Goal: Task Accomplishment & Management: Manage account settings

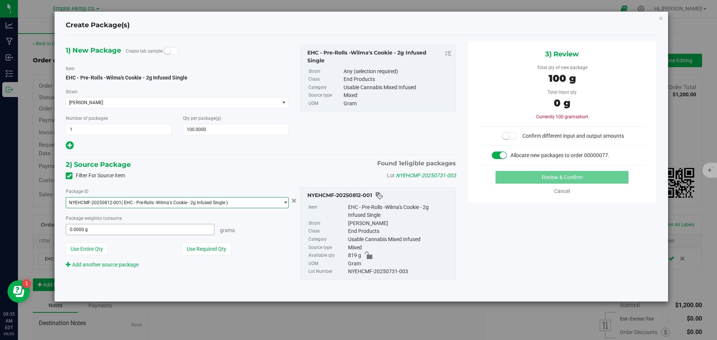
click at [138, 231] on span "0.0000 g 0" at bounding box center [140, 229] width 149 height 11
type input "100"
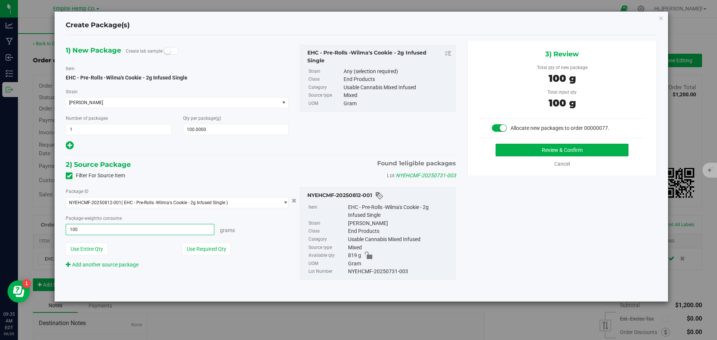
click at [495, 144] on button "Review & Confirm" at bounding box center [561, 150] width 133 height 13
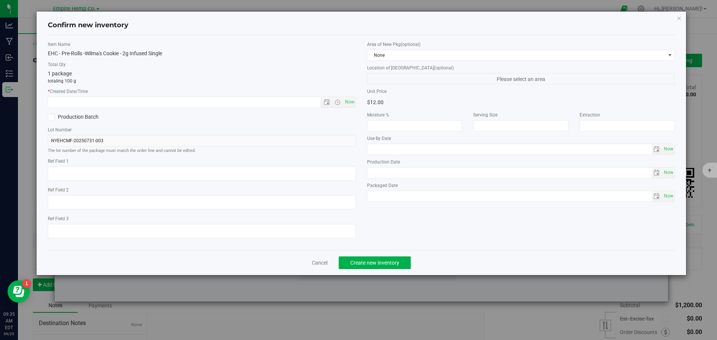
type input "100.0000 g"
click at [349, 104] on span "Now" at bounding box center [349, 102] width 13 height 11
type input "[DATE] 9:35 AM"
click at [381, 262] on span "Create new inventory" at bounding box center [374, 263] width 49 height 6
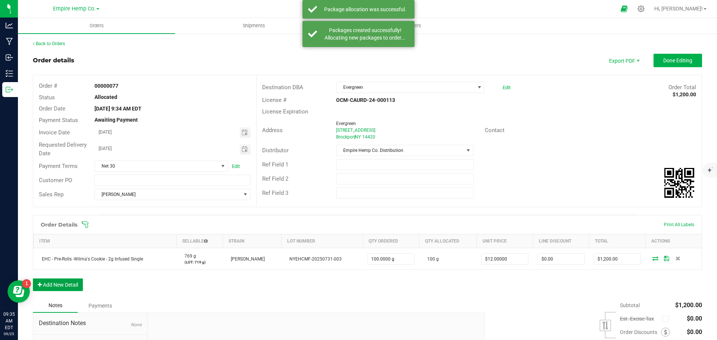
click at [65, 284] on button "Add New Detail" at bounding box center [58, 285] width 50 height 13
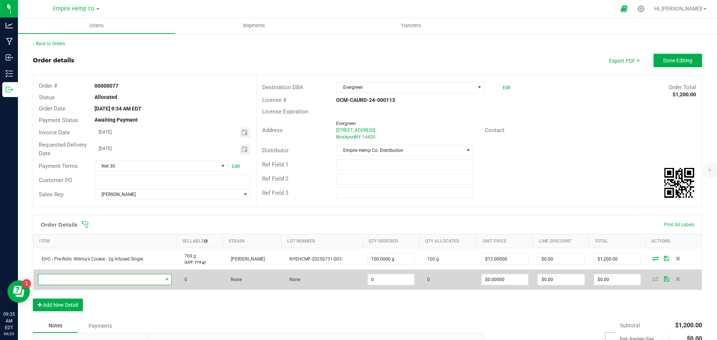
click at [67, 281] on span "NO DATA FOUND" at bounding box center [100, 279] width 124 height 10
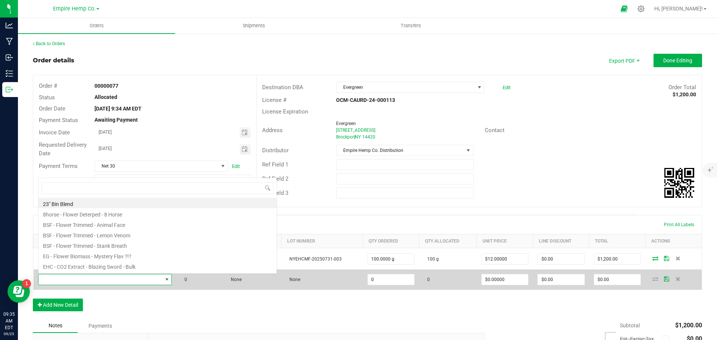
scroll to position [11, 131]
type input "trap"
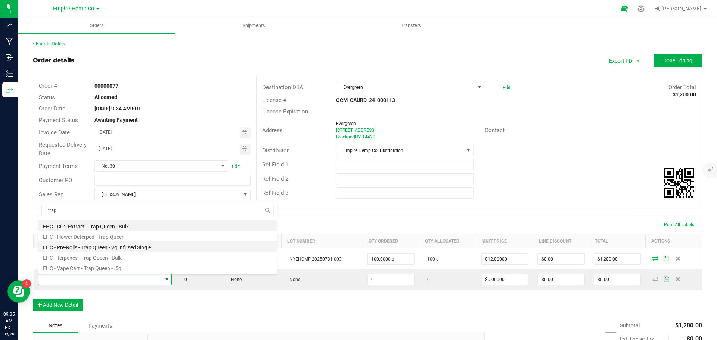
click at [103, 248] on li "EHC - Pre-Rolls - Trap Queen - 2g Infused Single" at bounding box center [157, 246] width 238 height 10
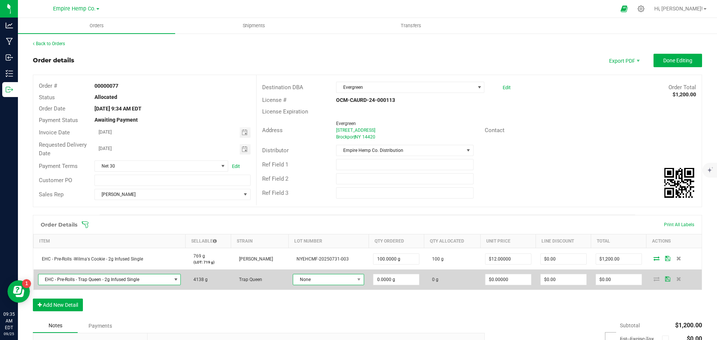
click at [322, 281] on span "None" at bounding box center [323, 279] width 61 height 10
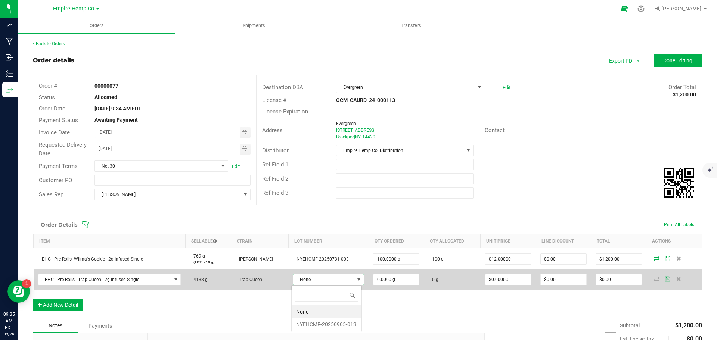
scroll to position [11, 69]
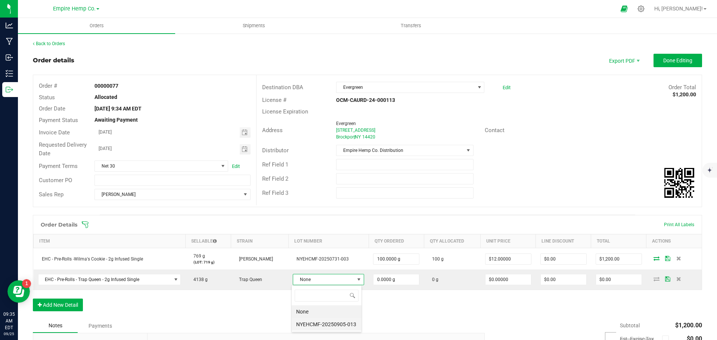
click at [320, 321] on li "NYEHCMF-20250905-013" at bounding box center [327, 324] width 70 height 13
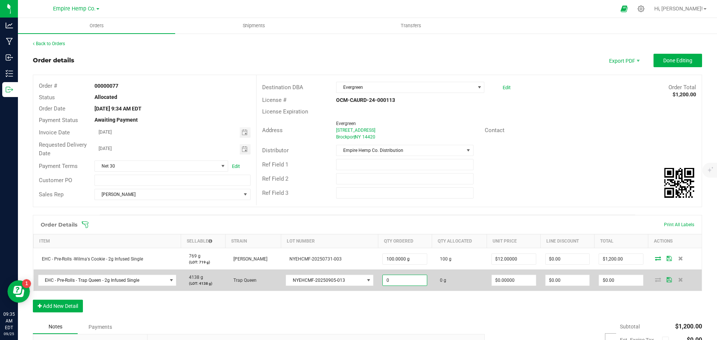
click at [387, 276] on input "0" at bounding box center [405, 280] width 44 height 10
type input "150.0000 g"
type input "0"
click at [502, 282] on input "0" at bounding box center [514, 280] width 44 height 10
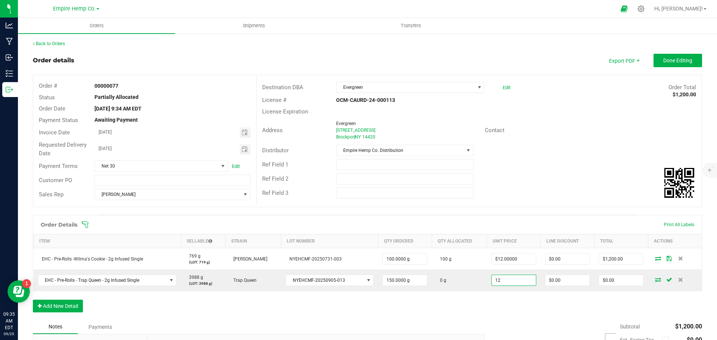
type input "$12.00000"
type input "0"
type input "$1,800.00"
click at [577, 305] on div "Order Details Print All Labels Item Sellable Strain Lot Number Qty Ordered Qty …" at bounding box center [367, 267] width 669 height 105
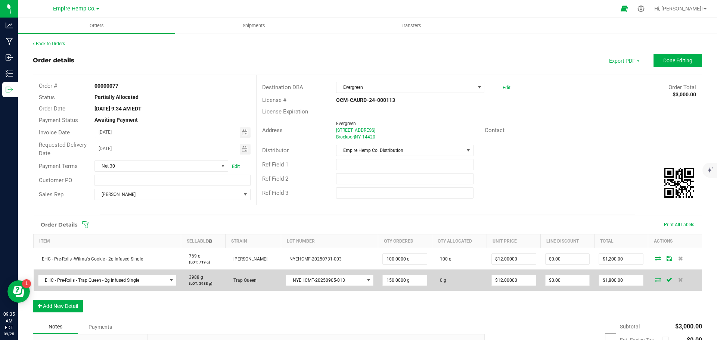
click at [655, 279] on icon at bounding box center [658, 279] width 6 height 4
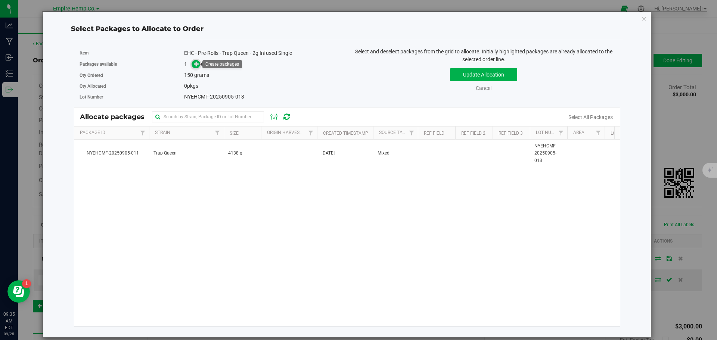
click at [198, 67] on span at bounding box center [196, 64] width 9 height 9
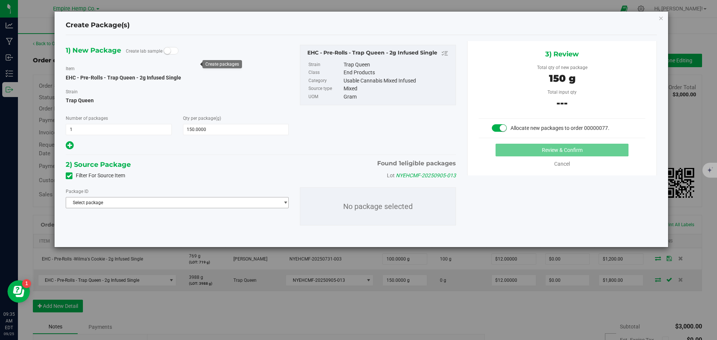
click at [174, 198] on span "Select package" at bounding box center [172, 203] width 213 height 10
click at [178, 234] on span "( EHC - Pre-Rolls - Trap Queen - 2g Infused Single )" at bounding box center [174, 233] width 100 height 5
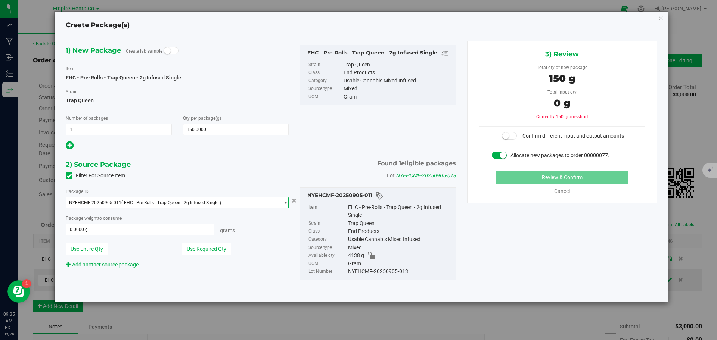
click at [108, 232] on span "0.0000 g 0" at bounding box center [140, 229] width 149 height 11
type input "150"
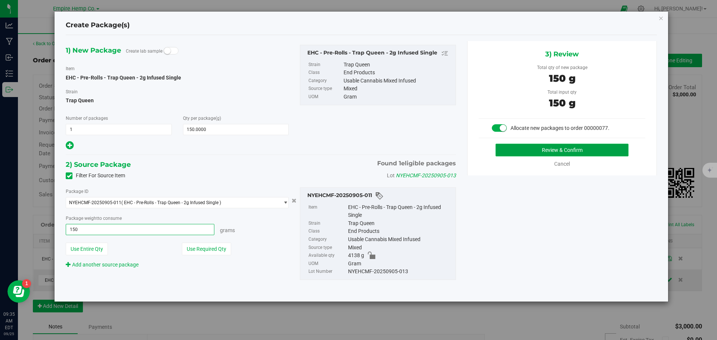
type input "150.0000 g"
click at [565, 151] on button "Review & Confirm" at bounding box center [561, 150] width 133 height 13
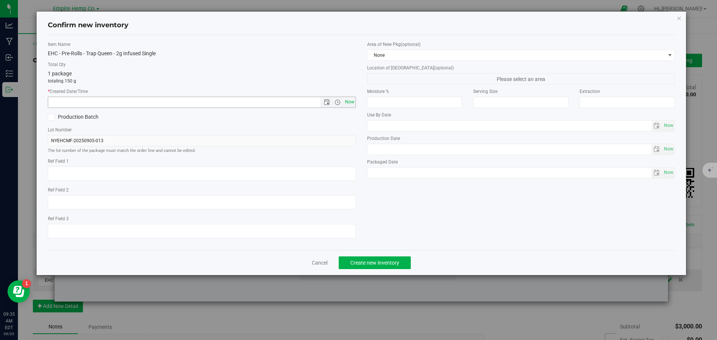
click at [354, 103] on span "Now" at bounding box center [349, 102] width 13 height 11
type input "[DATE] 9:35 AM"
click at [395, 261] on span "Create new inventory" at bounding box center [374, 263] width 49 height 6
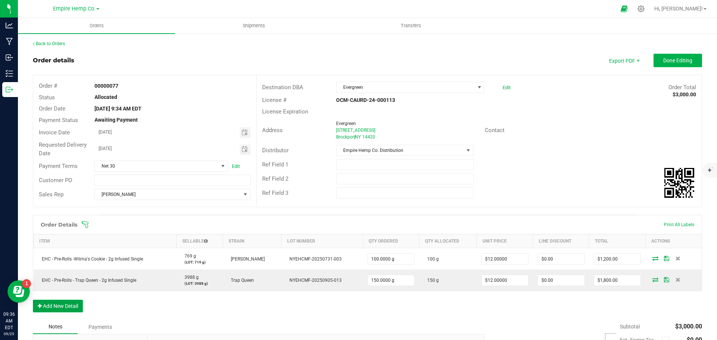
click at [60, 303] on button "Add New Detail" at bounding box center [58, 306] width 50 height 13
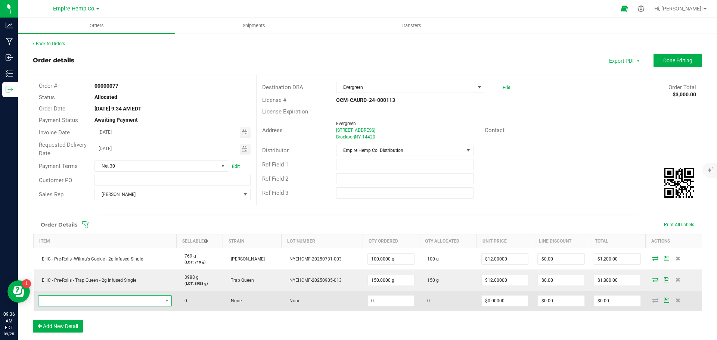
click at [60, 302] on span "NO DATA FOUND" at bounding box center [100, 301] width 124 height 10
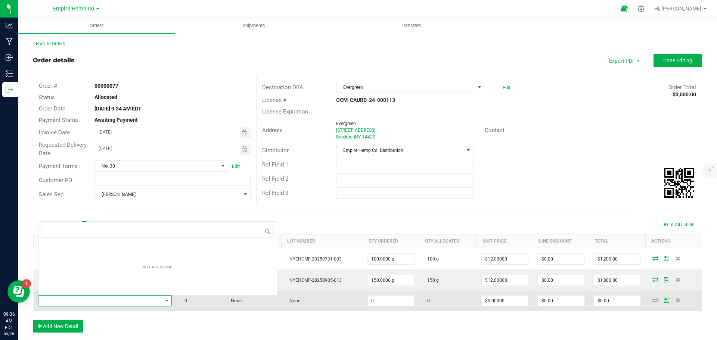
scroll to position [11, 131]
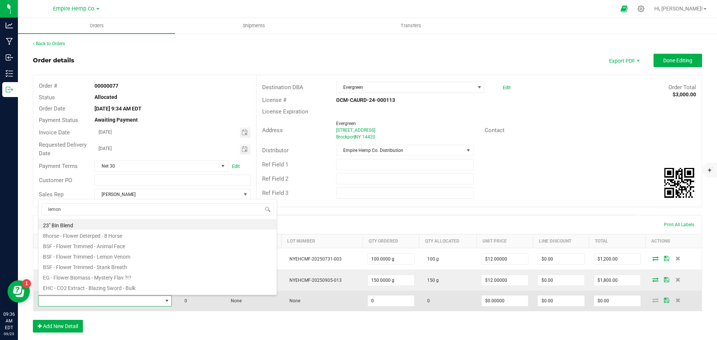
type input "lemon"
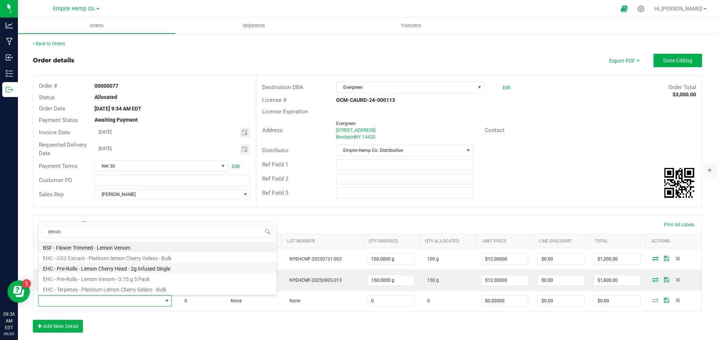
click at [105, 269] on li "EHC - Pre-Rolls - Lemon Cherry Head - 2g Infused Single" at bounding box center [157, 267] width 238 height 10
type input "0.0000 g"
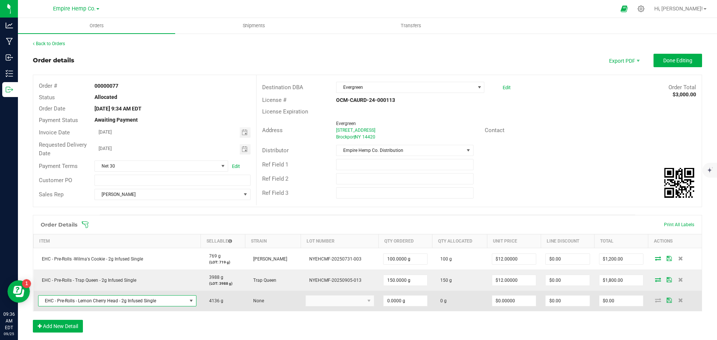
click at [313, 304] on kendo-dropdownlist at bounding box center [339, 300] width 69 height 11
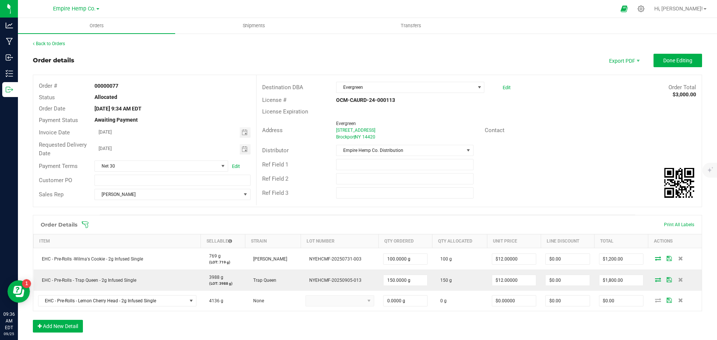
click at [188, 312] on div "Order Details Print All Labels Item Sellable Strain Lot Number Qty Ordered Qty …" at bounding box center [367, 277] width 669 height 125
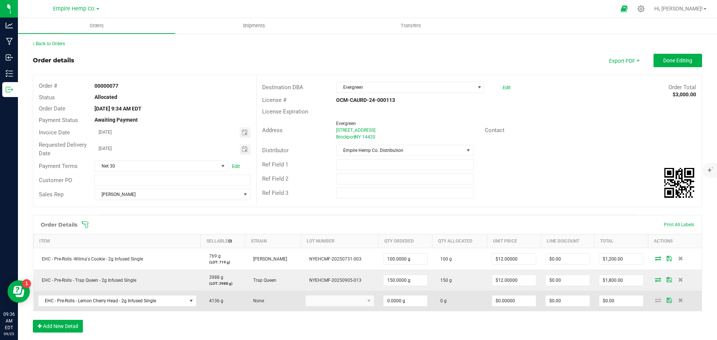
click at [340, 298] on kendo-dropdownlist at bounding box center [339, 300] width 69 height 11
click at [369, 301] on kendo-dropdownlist at bounding box center [339, 300] width 69 height 11
click at [183, 302] on span "EHC - Pre-Rolls - Lemon Cherry Head - 2g Infused Single" at bounding box center [112, 301] width 148 height 10
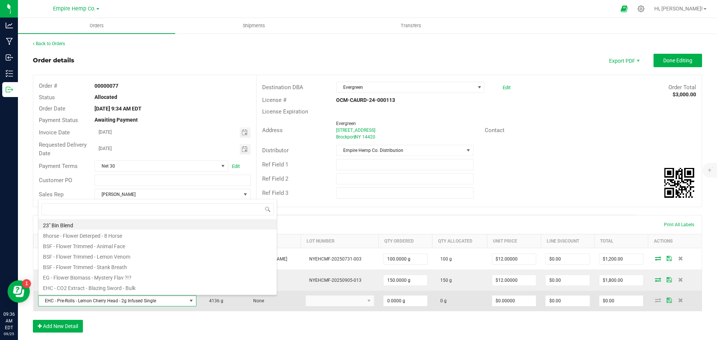
scroll to position [11, 155]
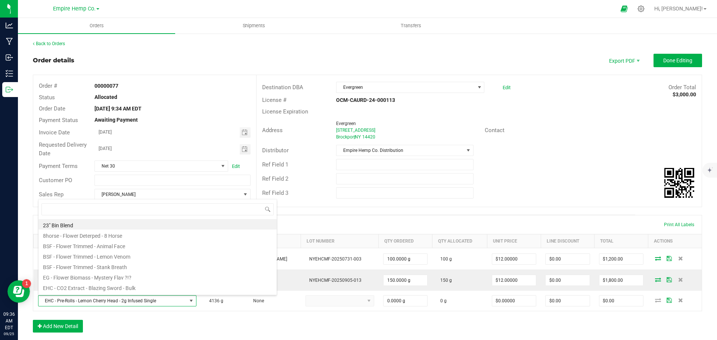
click at [166, 331] on div "Order Details Print All Labels Item Sellable Strain Lot Number Qty Ordered Qty …" at bounding box center [367, 277] width 669 height 125
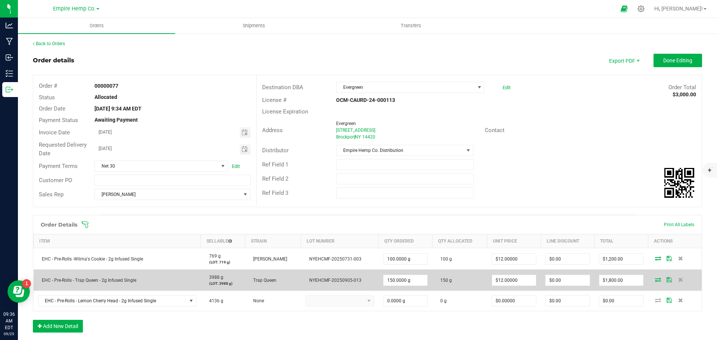
click at [193, 282] on td "EHC - Pre-Rolls - Trap Queen - 2g Infused Single" at bounding box center [117, 280] width 167 height 21
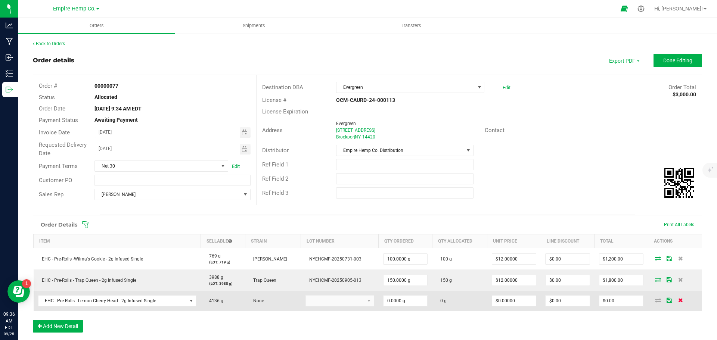
click at [678, 301] on icon at bounding box center [680, 300] width 5 height 4
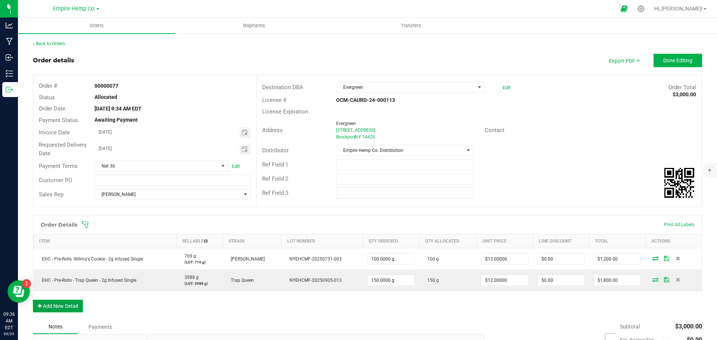
click at [73, 305] on button "Add New Detail" at bounding box center [58, 306] width 50 height 13
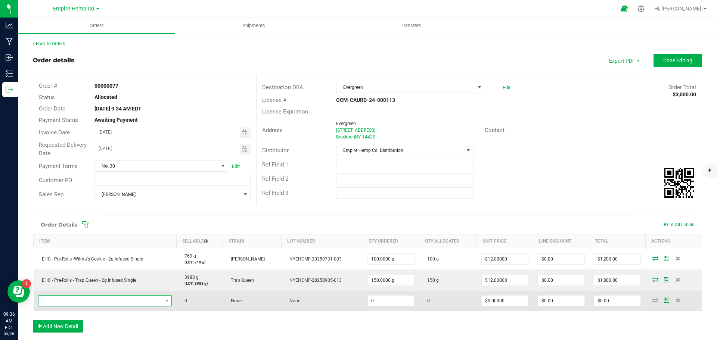
click at [83, 302] on span "NO DATA FOUND" at bounding box center [100, 301] width 124 height 10
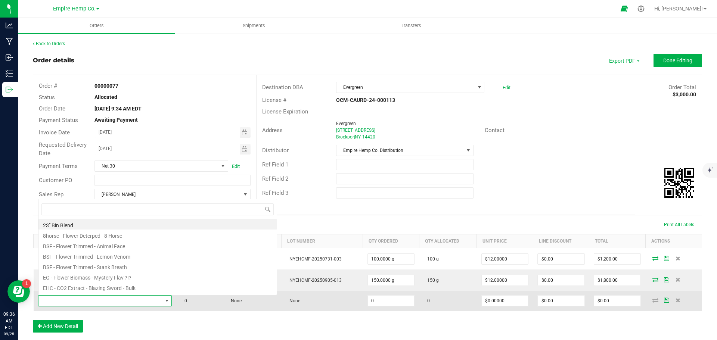
scroll to position [11, 131]
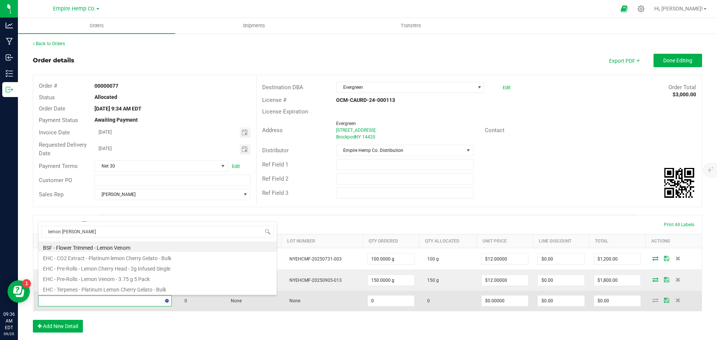
type input "lemon cherr"
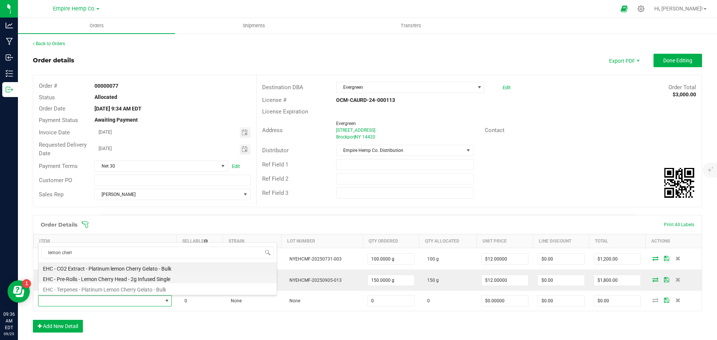
click at [112, 278] on li "EHC - Pre-Rolls - Lemon Cherry Head - 2g Infused Single" at bounding box center [157, 278] width 238 height 10
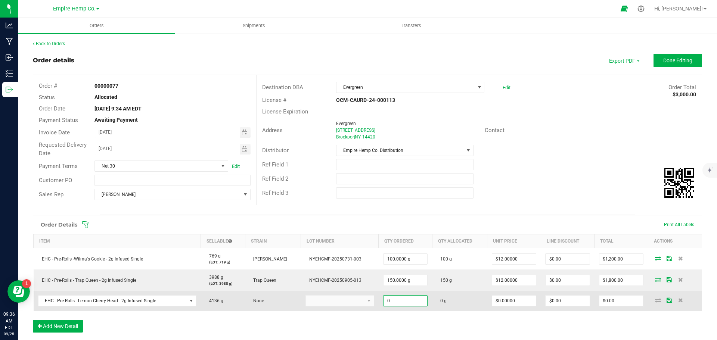
click at [406, 301] on input "0" at bounding box center [405, 301] width 44 height 10
click at [338, 303] on kendo-dropdownlist at bounding box center [339, 300] width 69 height 11
click at [395, 298] on input "0" at bounding box center [405, 301] width 44 height 10
type input "150.0000 g"
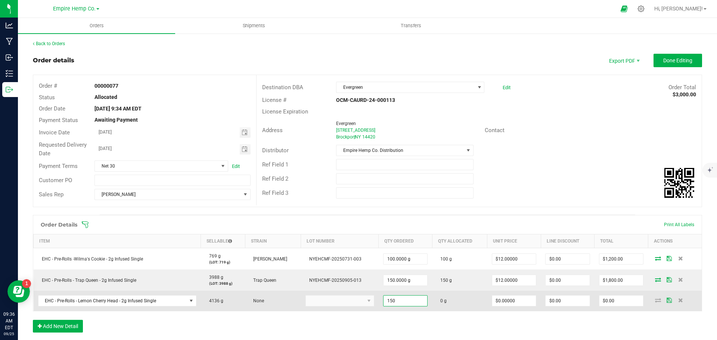
type input "0"
click at [507, 301] on input "0" at bounding box center [514, 301] width 44 height 10
type input "$12.00000"
type input "0"
type input "$1,800.00"
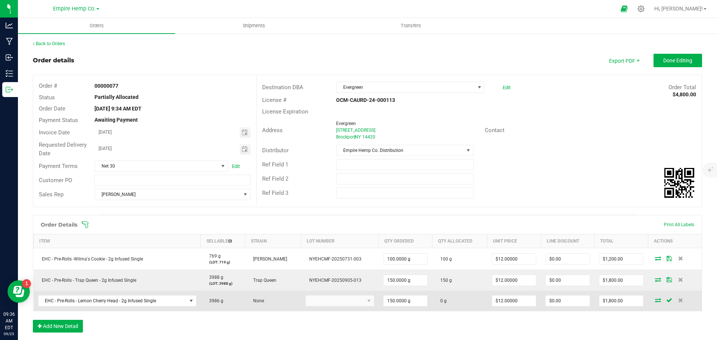
click at [655, 302] on icon at bounding box center [658, 300] width 6 height 4
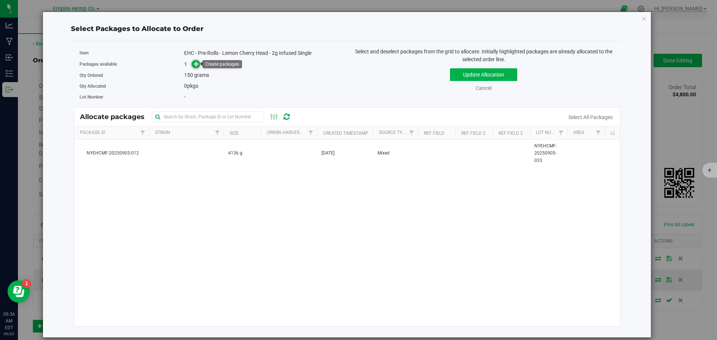
click at [196, 62] on icon at bounding box center [196, 63] width 5 height 5
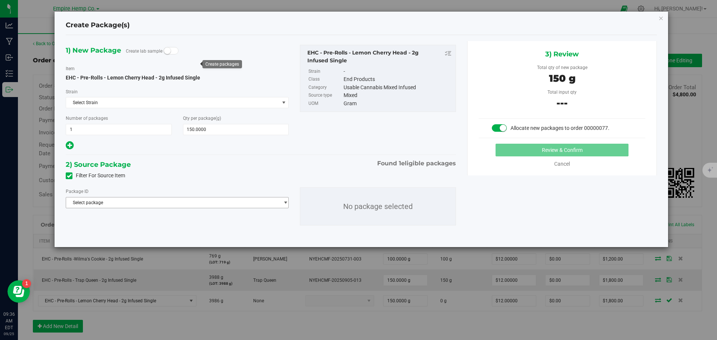
click at [283, 202] on span "select" at bounding box center [286, 203] width 6 height 6
click at [246, 232] on li "NYEHCMF-20250905-012 ( EHC - Pre-Rolls - Lemon Cherry Head - 2g Infused Single )" at bounding box center [177, 233] width 222 height 10
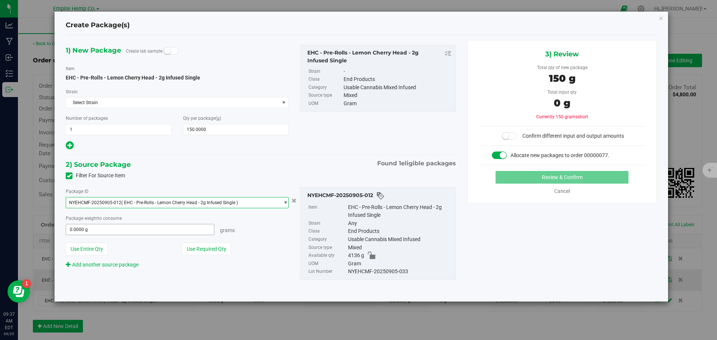
click at [169, 226] on span "0.0000 g 0" at bounding box center [140, 229] width 149 height 11
type input "150"
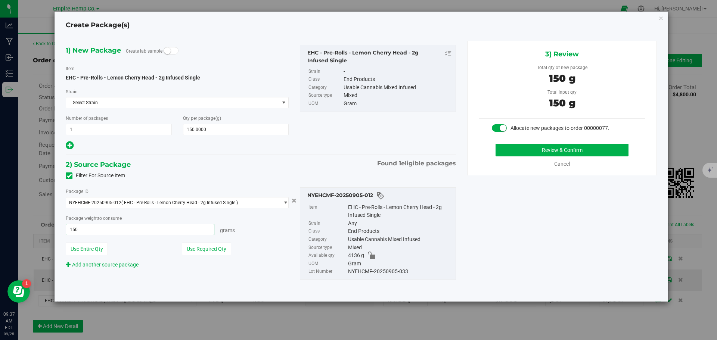
type input "150.0000 g"
drag, startPoint x: 408, startPoint y: 272, endPoint x: 339, endPoint y: 271, distance: 69.5
click at [339, 271] on li "Lot Number NYEHCMF-20250905-033" at bounding box center [379, 272] width 143 height 8
copy li "NYEHCMF-20250905-033"
click at [561, 151] on button "Review & Confirm" at bounding box center [561, 150] width 133 height 13
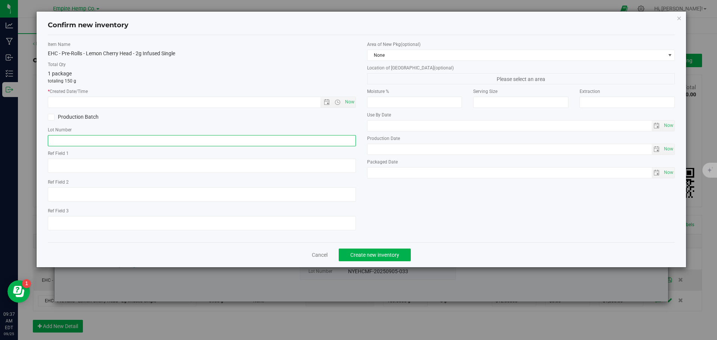
click at [295, 140] on input "text" at bounding box center [202, 140] width 308 height 11
paste input "NYEHCMF-20250905-033"
type input "NYEHCMF-20250905-033"
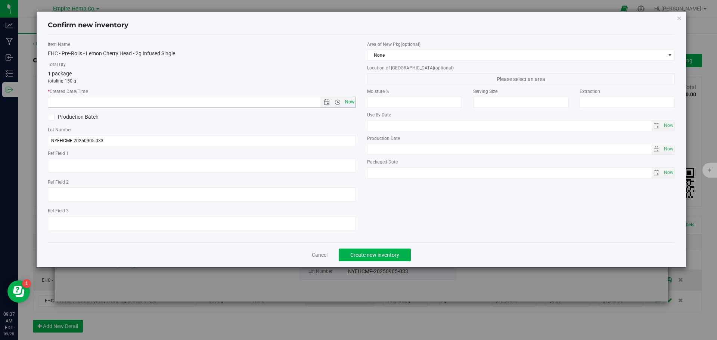
click at [352, 105] on span "Now" at bounding box center [349, 102] width 13 height 11
type input "[DATE] 9:37 AM"
click at [372, 252] on span "Create new inventory" at bounding box center [374, 255] width 49 height 6
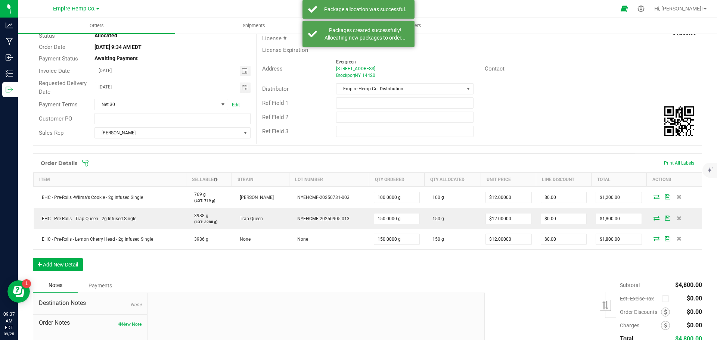
scroll to position [75, 0]
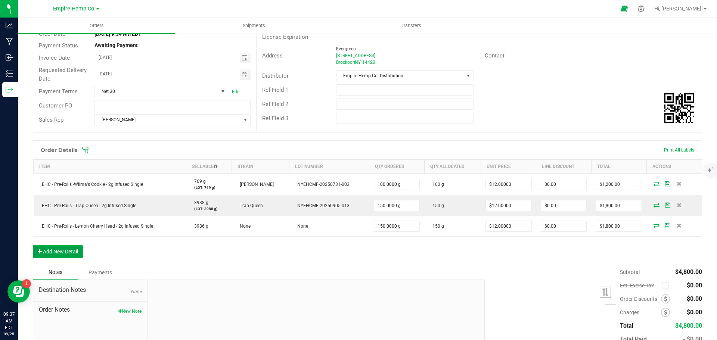
click at [79, 252] on button "Add New Detail" at bounding box center [58, 251] width 50 height 13
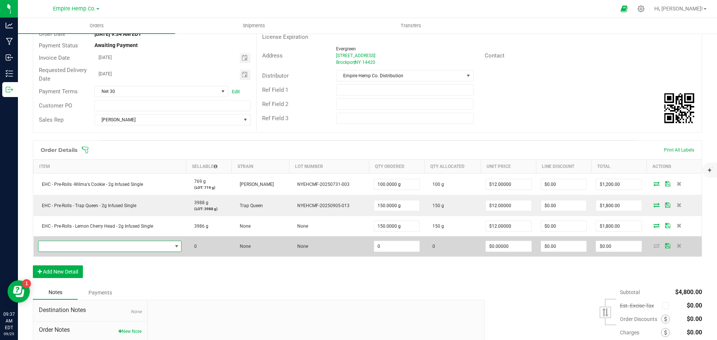
click at [82, 246] on span "NO DATA FOUND" at bounding box center [105, 246] width 134 height 10
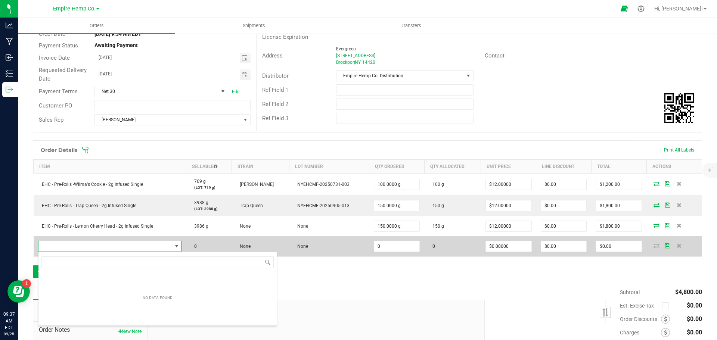
scroll to position [11, 141]
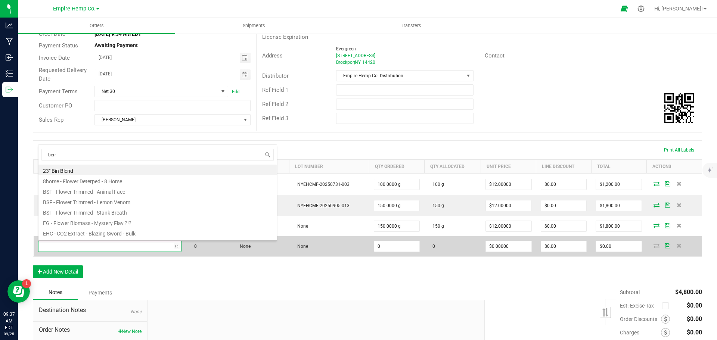
type input "[PERSON_NAME]"
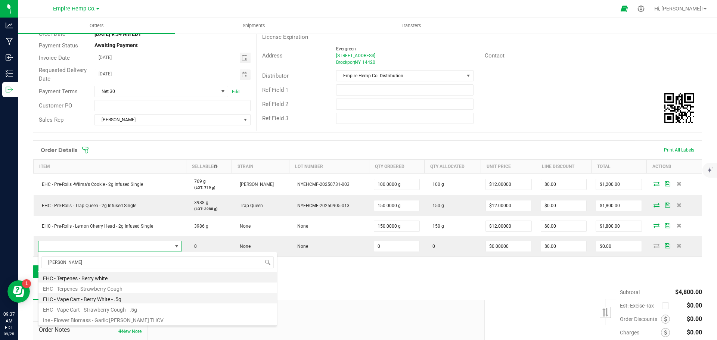
click at [119, 298] on li "EHC - Vape Cart - Berry White - .5g" at bounding box center [157, 298] width 238 height 10
type input "0.0000 g"
type input "$12.50000"
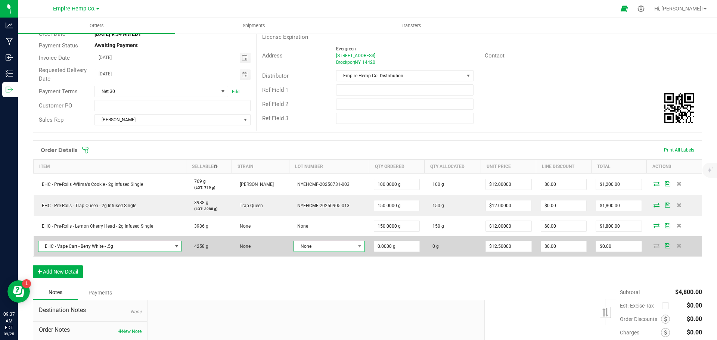
click at [338, 248] on span "None" at bounding box center [324, 246] width 61 height 10
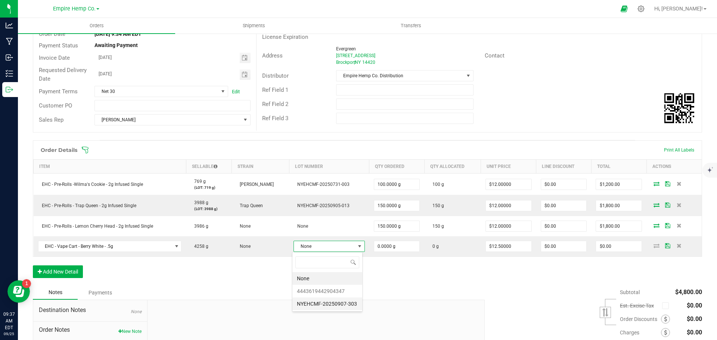
click at [329, 302] on li "NYEHCMF-20250907-303" at bounding box center [327, 304] width 70 height 13
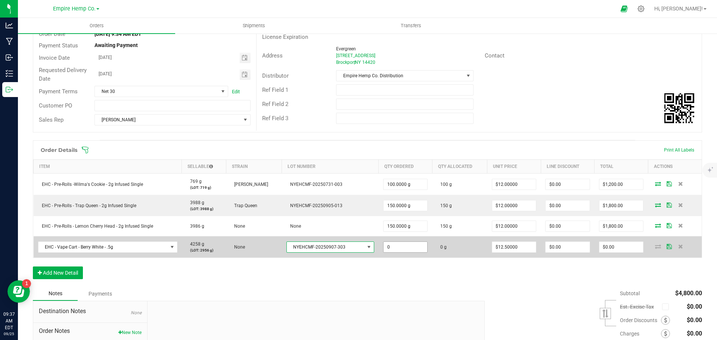
click at [407, 248] on input "0" at bounding box center [405, 247] width 44 height 10
type input "44.0000 g"
type input "12.5"
type input "$550.00"
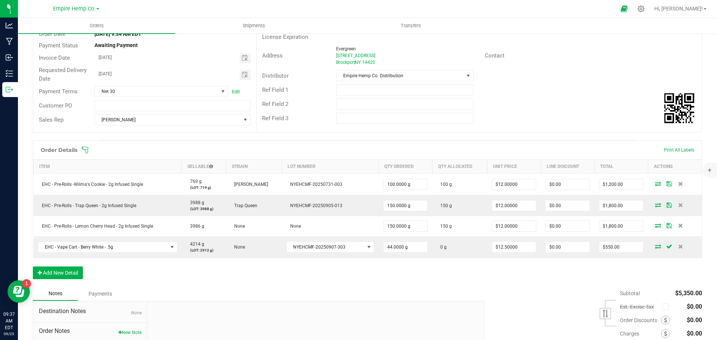
click at [536, 280] on div "Order Details Print All Labels Item Sellable Strain Lot Number Qty Ordered Qty …" at bounding box center [367, 213] width 669 height 146
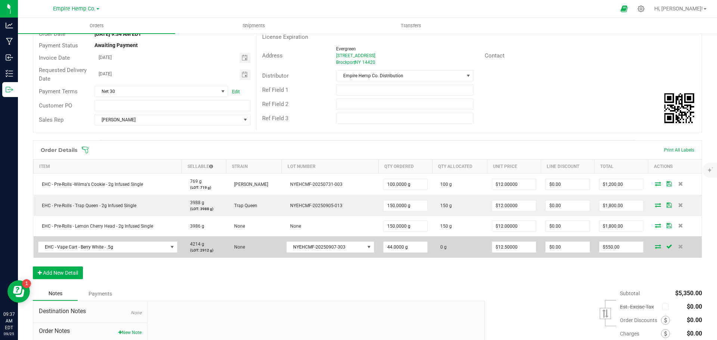
click at [655, 245] on icon at bounding box center [658, 246] width 6 height 4
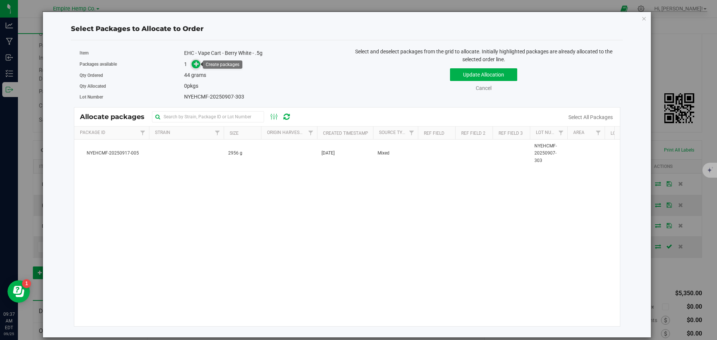
click at [197, 66] on icon at bounding box center [196, 63] width 5 height 5
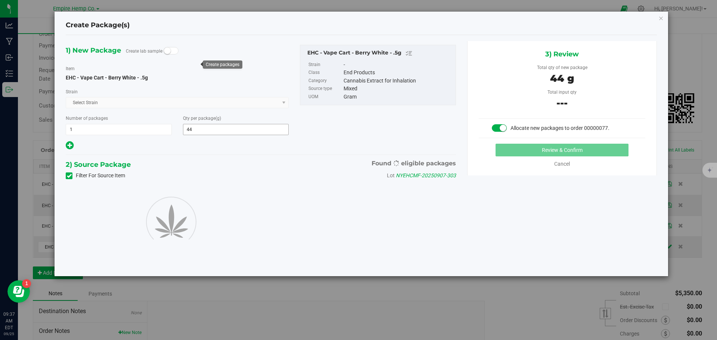
type input "44.0000"
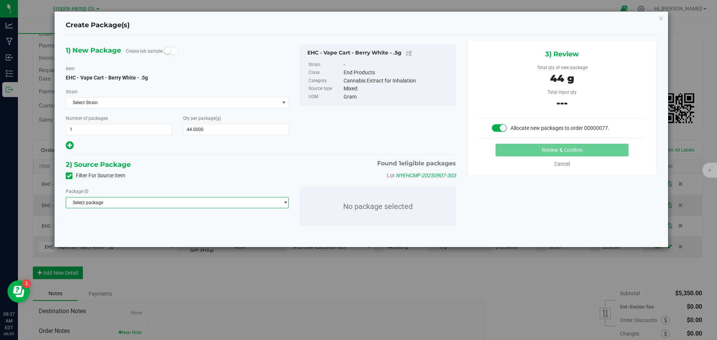
click at [237, 204] on span "Select package" at bounding box center [172, 203] width 213 height 10
click at [233, 233] on li "NYEHCMF-20250917-005 ( EHC - Vape Cart - Berry White - .5g )" at bounding box center [177, 233] width 222 height 10
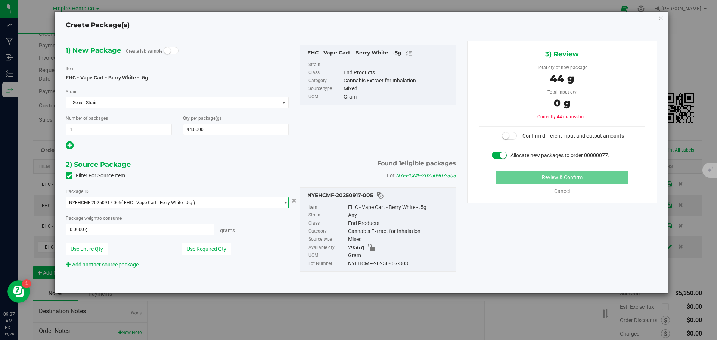
click at [203, 231] on span "0.0000 g 0" at bounding box center [140, 229] width 149 height 11
type input "44"
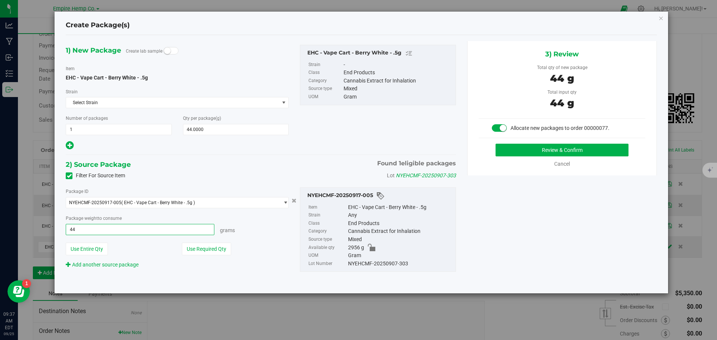
type input "44.0000 g"
click at [523, 153] on button "Review & Confirm" at bounding box center [561, 150] width 133 height 13
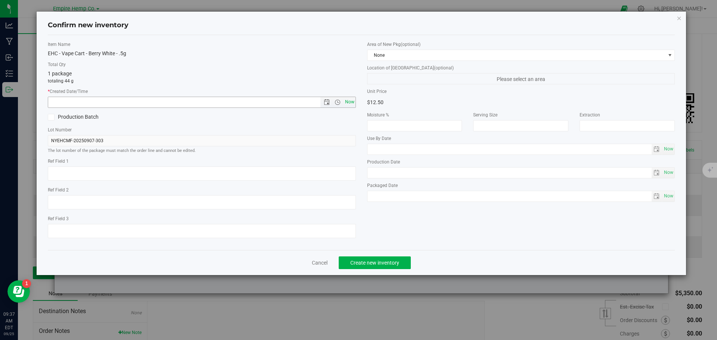
click at [350, 102] on span "Now" at bounding box center [349, 102] width 13 height 11
type input "[DATE] 9:37 AM"
click at [368, 267] on button "Create new inventory" at bounding box center [375, 263] width 72 height 13
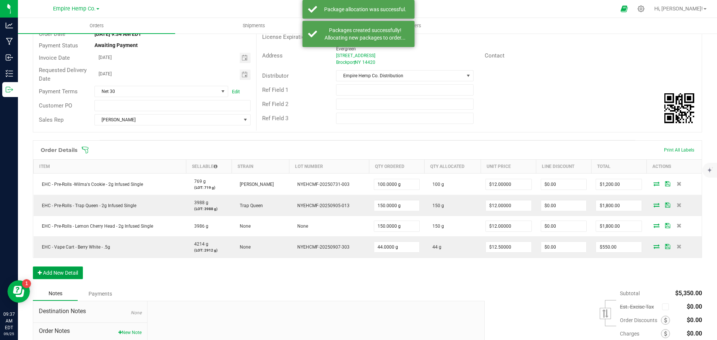
click at [61, 273] on button "Add New Detail" at bounding box center [58, 273] width 50 height 13
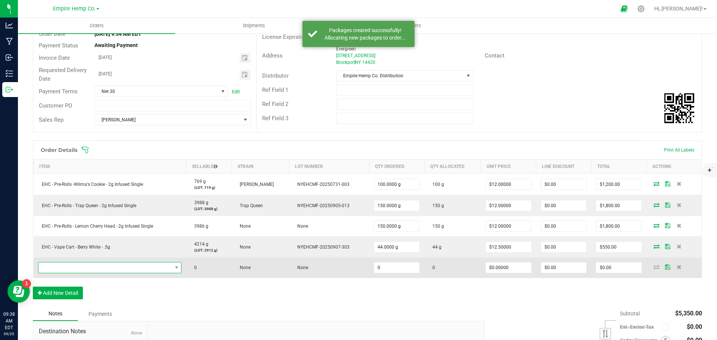
click at [65, 271] on span "NO DATA FOUND" at bounding box center [105, 267] width 134 height 10
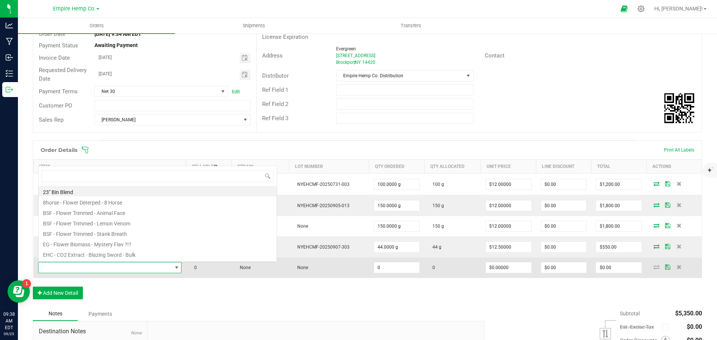
scroll to position [11, 141]
type input "straw"
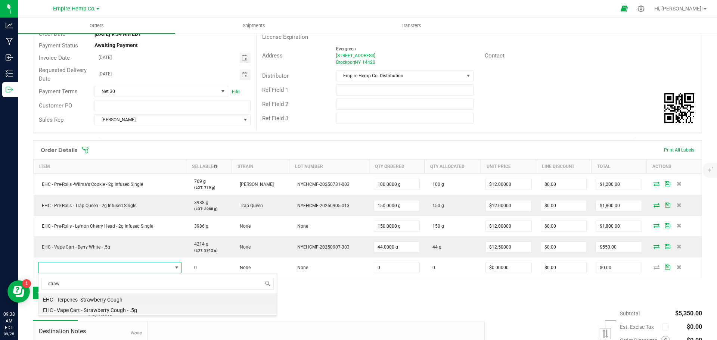
click at [107, 309] on li "EHC - Vape Cart - Strawberry Cough - .5g" at bounding box center [157, 309] width 238 height 10
type input "0.0000 g"
type input "$12.50000"
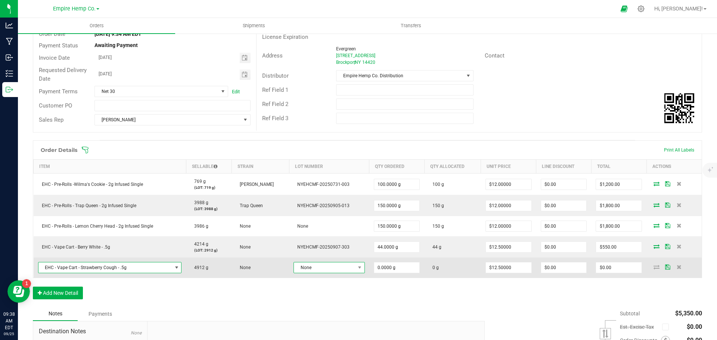
click at [319, 270] on span "None" at bounding box center [324, 267] width 61 height 10
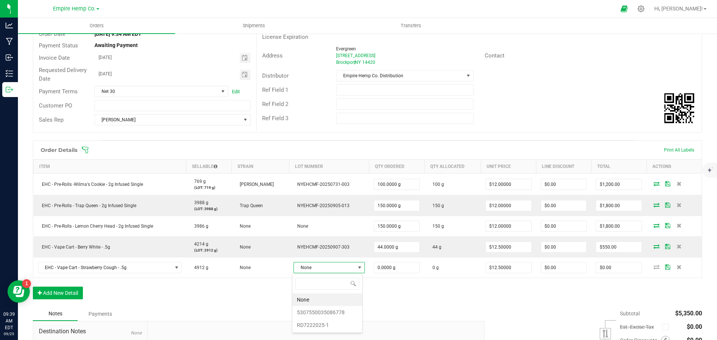
click at [265, 296] on div "Order Details Print All Labels Item Sellable Strain Lot Number Qty Ordered Qty …" at bounding box center [367, 223] width 669 height 167
click at [71, 294] on button "Add New Detail" at bounding box center [58, 293] width 50 height 13
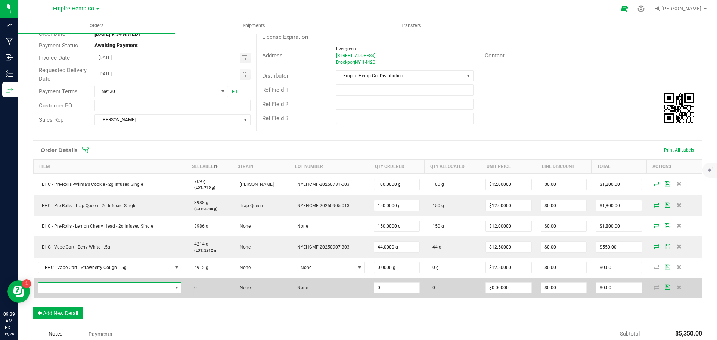
click at [81, 290] on span "NO DATA FOUND" at bounding box center [105, 288] width 134 height 10
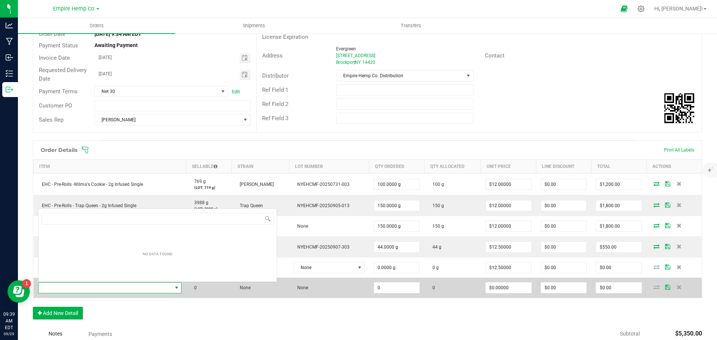
scroll to position [11, 141]
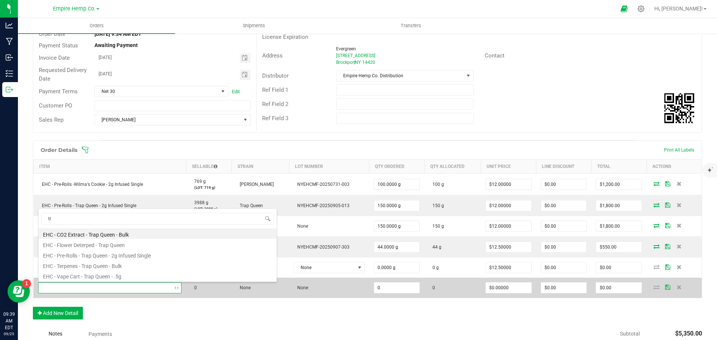
type input "t"
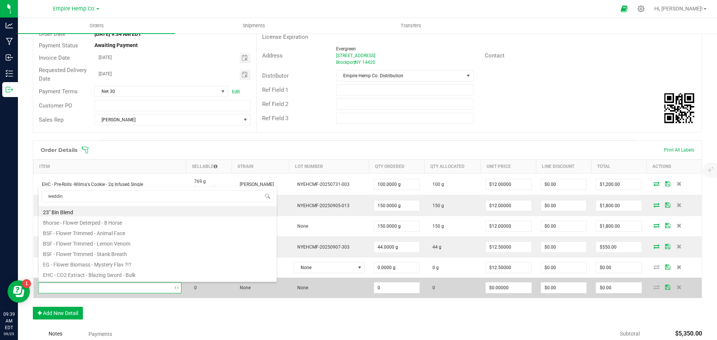
type input "wedding"
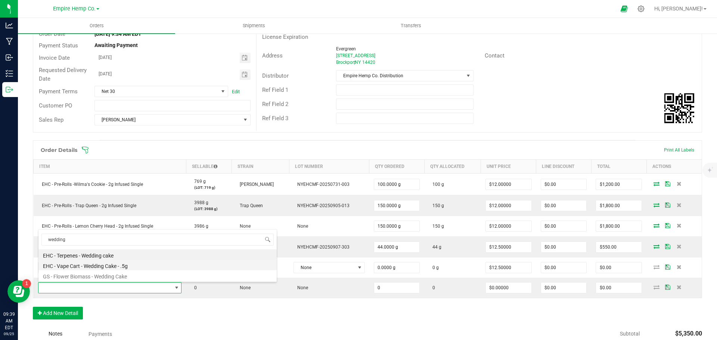
click at [105, 265] on li "EHC - Vape Cart - Wedding Cake - .5g" at bounding box center [157, 265] width 238 height 10
type input "0.0000 g"
type input "$12.50000"
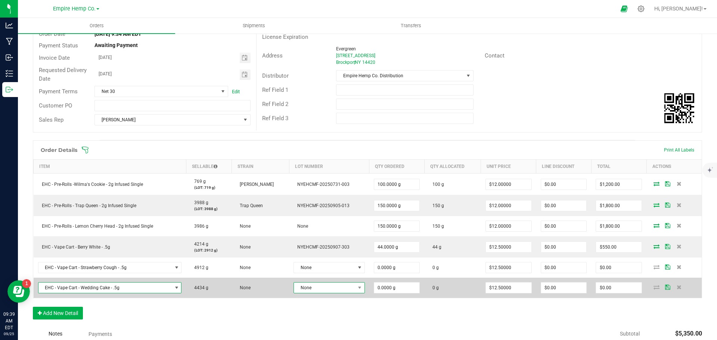
click at [333, 286] on span "None" at bounding box center [324, 288] width 61 height 10
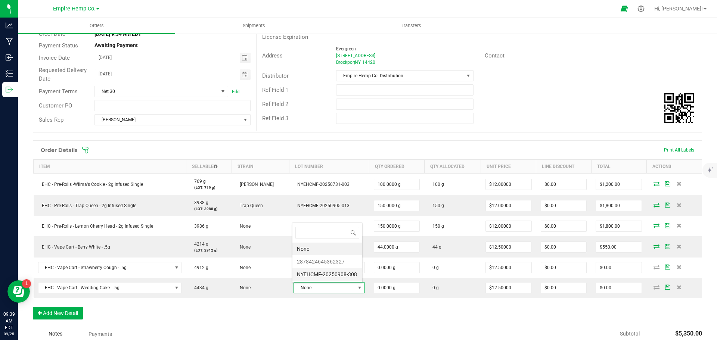
click at [338, 274] on li "NYEHCMF-20250908-308" at bounding box center [327, 274] width 70 height 13
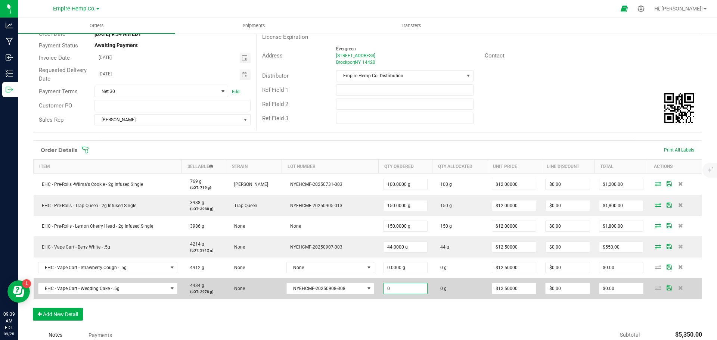
click at [389, 289] on input "0" at bounding box center [405, 288] width 44 height 10
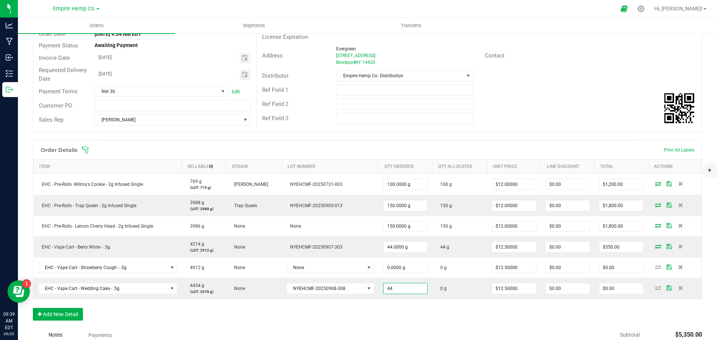
type input "44.0000 g"
type input "$550.00"
click at [503, 315] on div "Order Details Print All Labels Item Sellable Strain Lot Number Qty Ordered Qty …" at bounding box center [367, 234] width 669 height 188
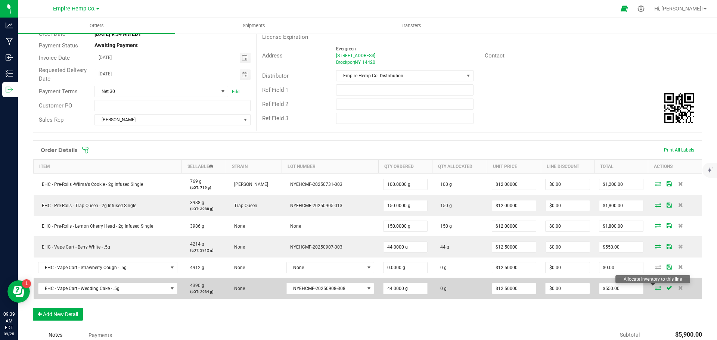
click at [655, 290] on icon at bounding box center [658, 288] width 6 height 4
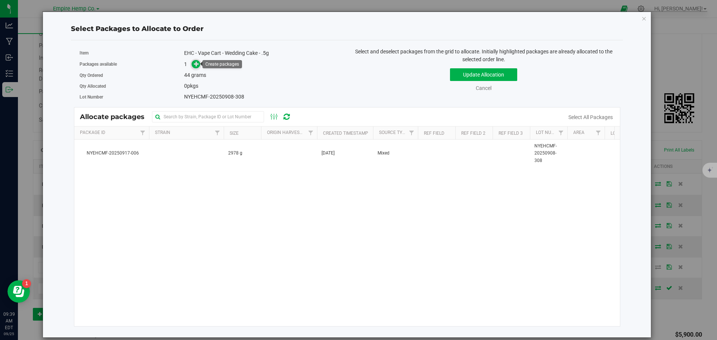
click at [193, 62] on span at bounding box center [196, 64] width 9 height 9
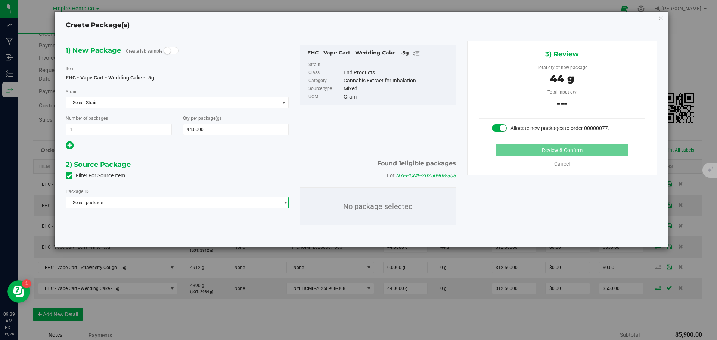
click at [172, 204] on span "Select package" at bounding box center [172, 203] width 213 height 10
click at [158, 232] on span "( EHC - Vape Cart - Wedding Cake - .5g )" at bounding box center [164, 233] width 80 height 5
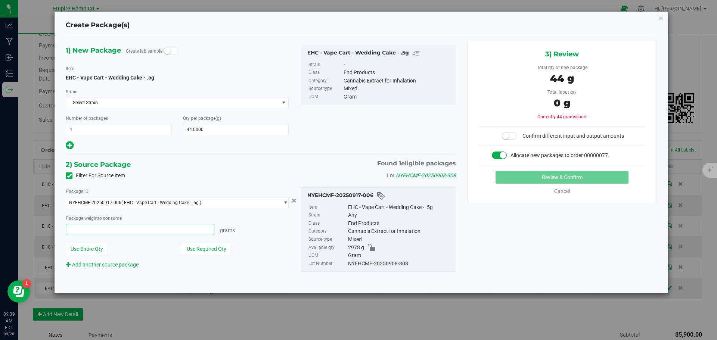
click at [150, 231] on span at bounding box center [140, 229] width 149 height 11
type input "44"
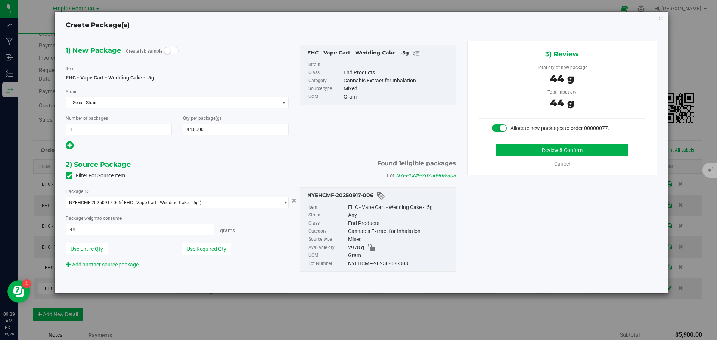
click at [495, 144] on button "Review & Confirm" at bounding box center [561, 150] width 133 height 13
type input "44.0000 g"
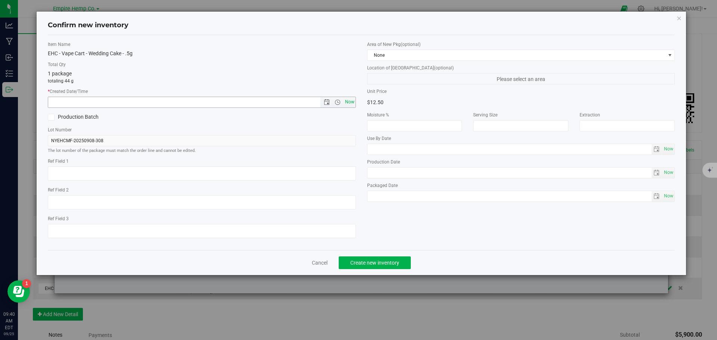
click at [349, 102] on span "Now" at bounding box center [349, 102] width 13 height 11
type input "[DATE] 9:40 AM"
click at [377, 261] on span "Create new inventory" at bounding box center [374, 263] width 49 height 6
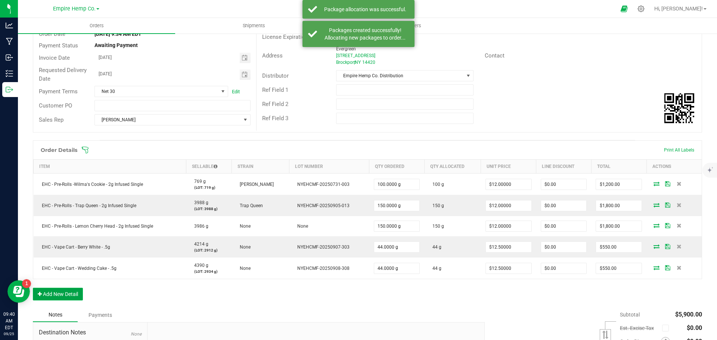
click at [64, 293] on button "Add New Detail" at bounding box center [58, 294] width 50 height 13
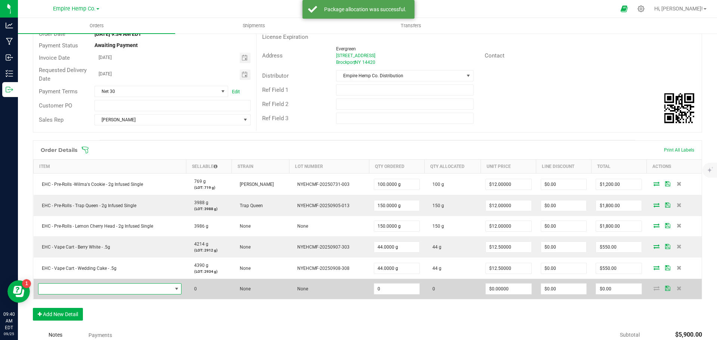
click at [108, 290] on span "NO DATA FOUND" at bounding box center [105, 289] width 134 height 10
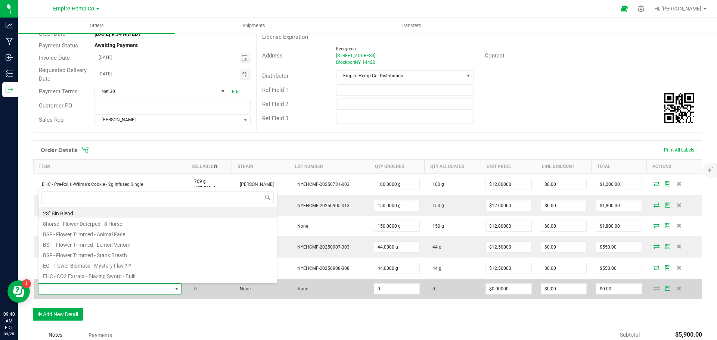
scroll to position [11, 141]
type input "trap"
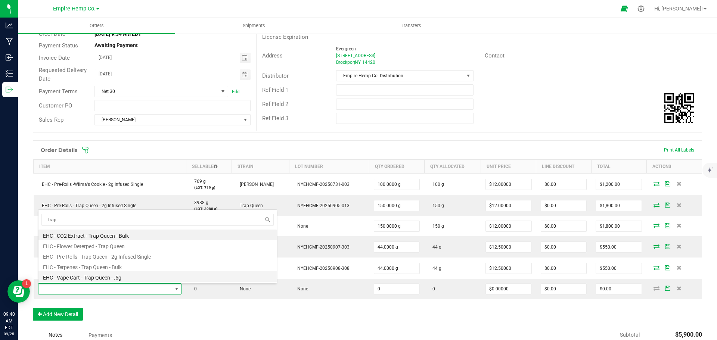
click at [121, 279] on li "EHC - Vape Cart - Trap Queen - .5g" at bounding box center [157, 276] width 238 height 10
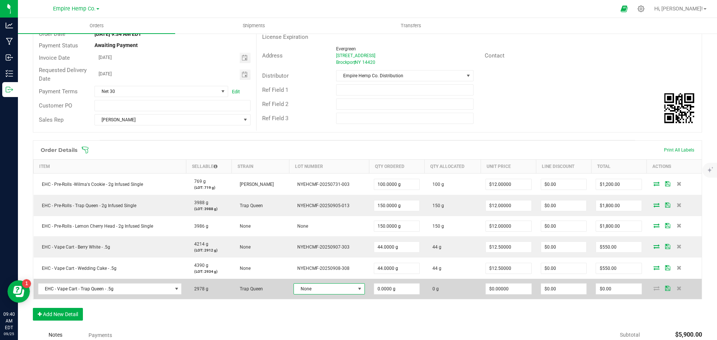
click at [357, 290] on span at bounding box center [360, 289] width 6 height 6
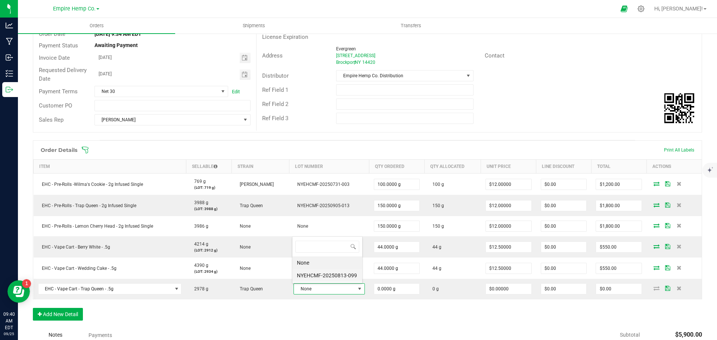
click at [351, 276] on li "NYEHCMF-20250813-099" at bounding box center [327, 275] width 70 height 13
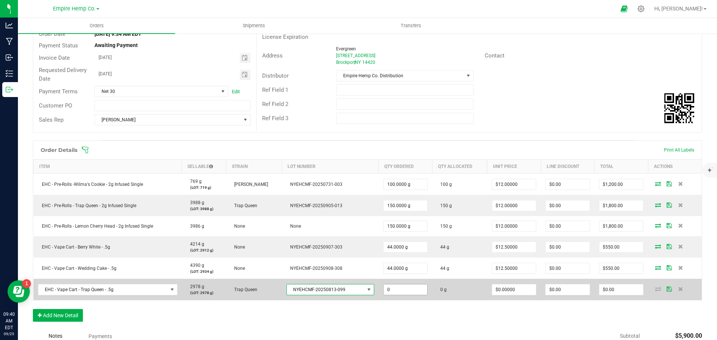
click at [398, 288] on input "0" at bounding box center [405, 290] width 44 height 10
type input "44.0000 g"
type input "0"
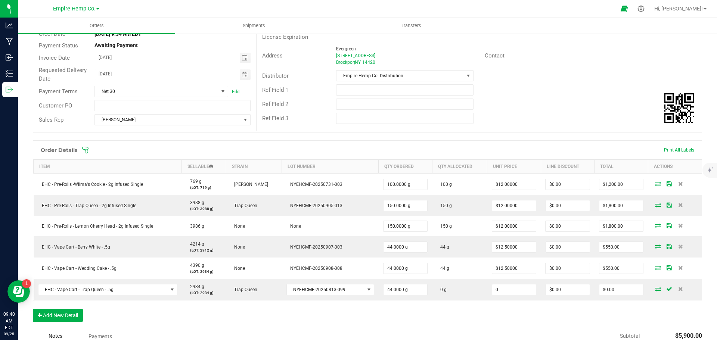
click at [515, 289] on input "0" at bounding box center [514, 290] width 44 height 10
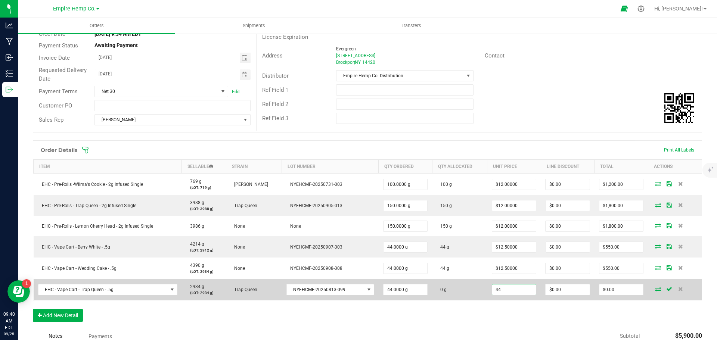
type input "$44.00000"
type input "0"
type input "$1,936.00"
click at [521, 291] on input "44" at bounding box center [514, 290] width 44 height 10
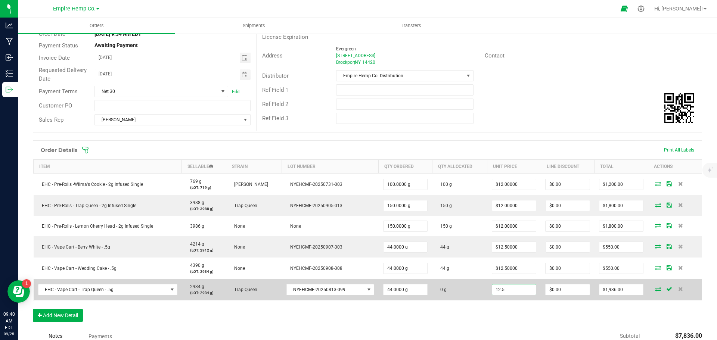
type input "$12.50000"
type input "0"
type input "$550.00"
click at [655, 289] on icon at bounding box center [658, 289] width 6 height 4
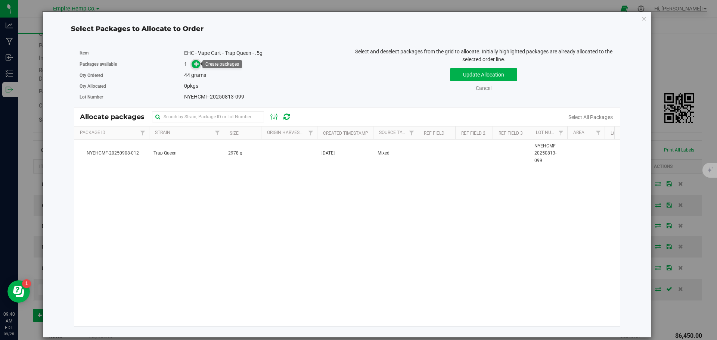
click at [200, 67] on span at bounding box center [196, 64] width 9 height 9
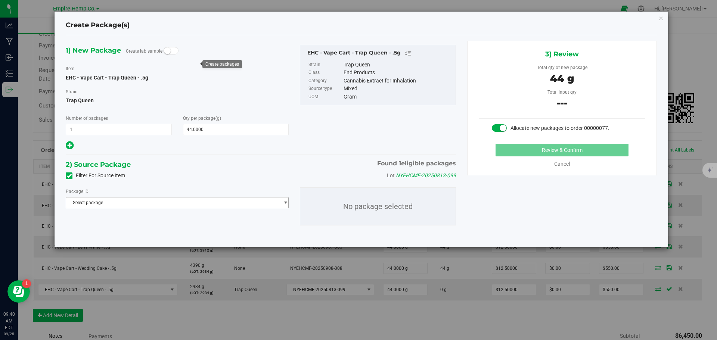
click at [197, 203] on span "Select package" at bounding box center [172, 203] width 213 height 10
click at [184, 235] on span "( EHC - Vape Cart - Trap Queen - .5g )" at bounding box center [161, 233] width 74 height 5
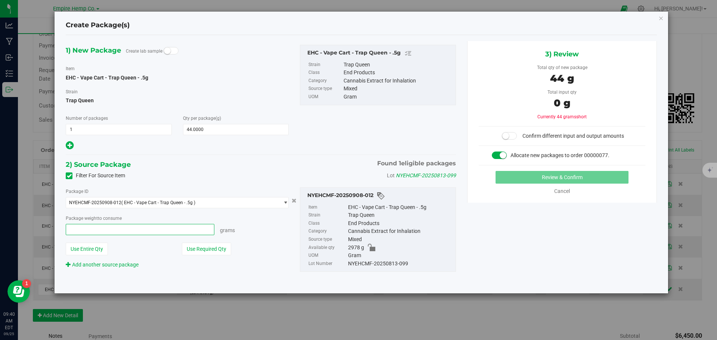
click at [117, 233] on span at bounding box center [140, 229] width 149 height 11
type input "44"
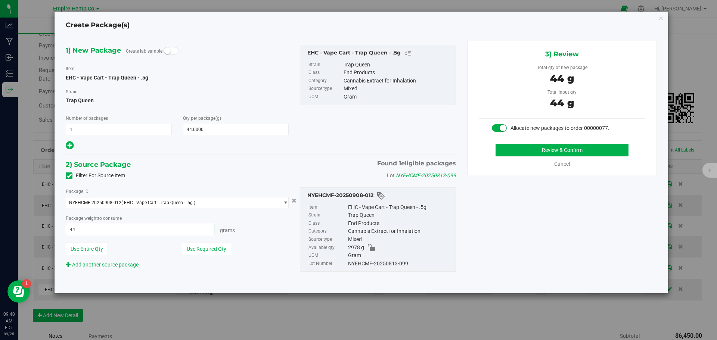
click at [495, 144] on button "Review & Confirm" at bounding box center [561, 150] width 133 height 13
type input "44.0000 g"
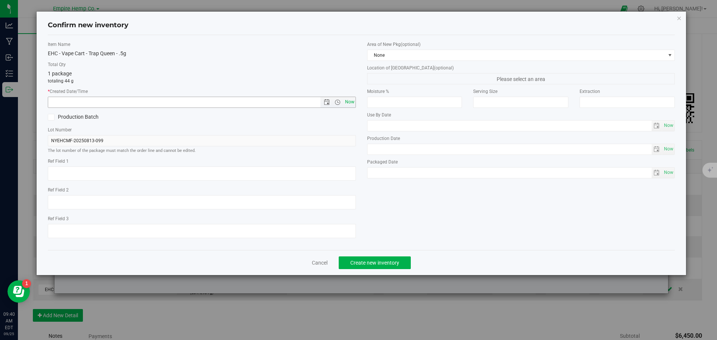
click at [348, 103] on span "Now" at bounding box center [349, 102] width 13 height 11
type input "[DATE] 9:40 AM"
click at [380, 261] on span "Create new inventory" at bounding box center [374, 263] width 49 height 6
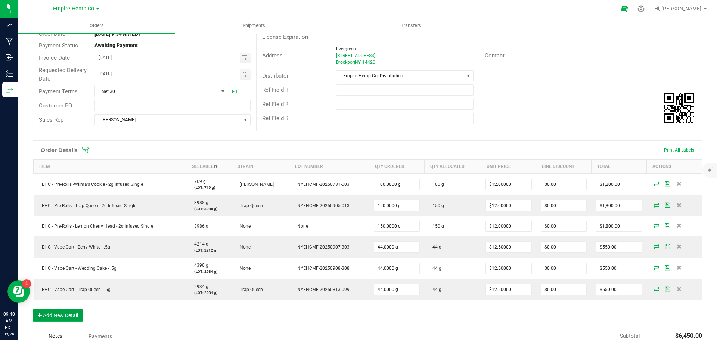
click at [65, 314] on button "Add New Detail" at bounding box center [58, 315] width 50 height 13
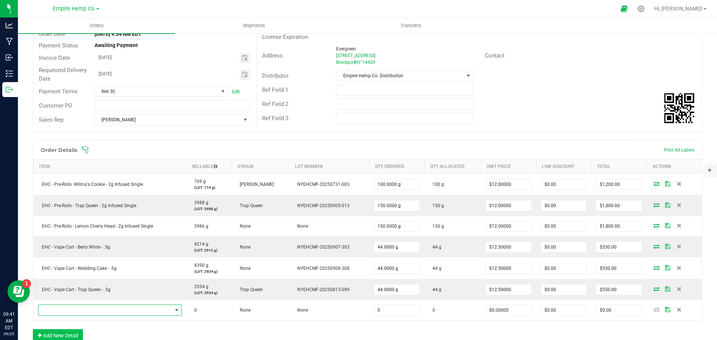
click at [65, 314] on span "NO DATA FOUND" at bounding box center [105, 310] width 134 height 10
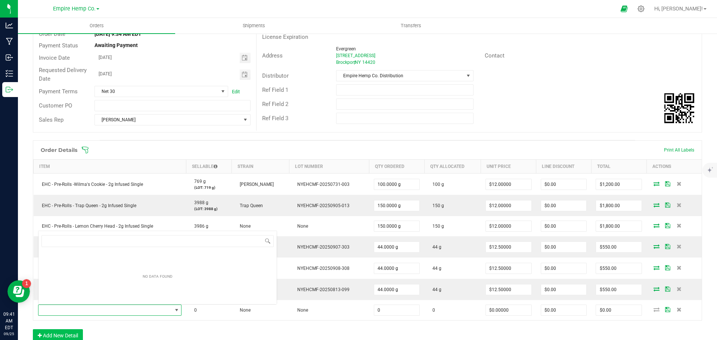
scroll to position [11, 141]
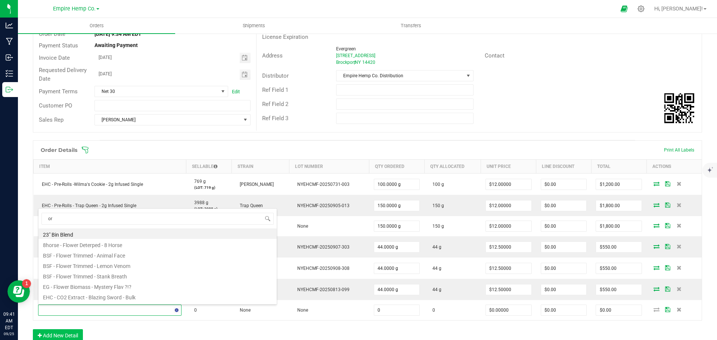
type input "ora"
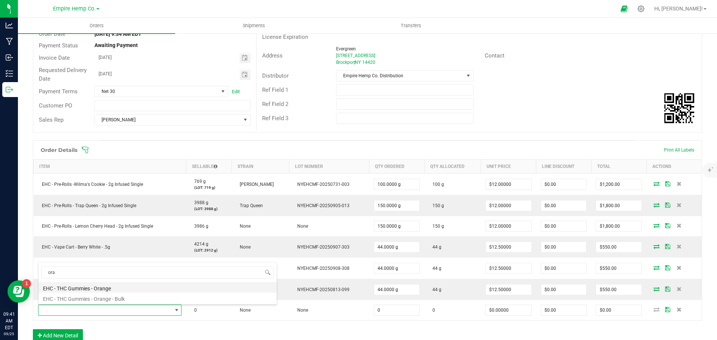
click at [93, 288] on li "EHC - THC Gummies - Orange" at bounding box center [157, 287] width 238 height 10
type input "0.0000 g"
type input "$10.00000"
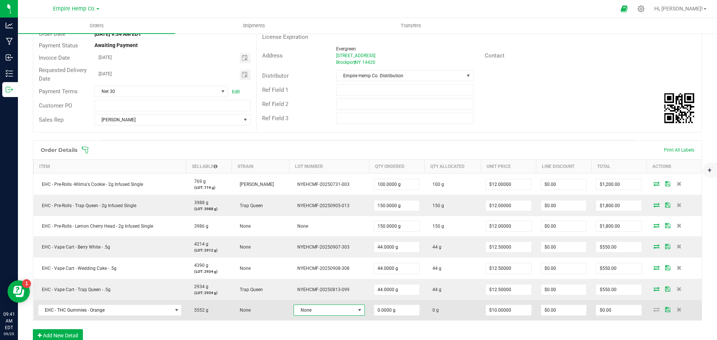
click at [341, 309] on span "None" at bounding box center [324, 310] width 61 height 10
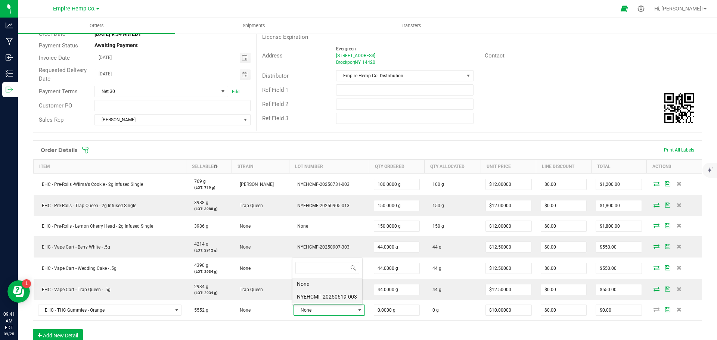
click at [342, 297] on li "NYEHCMF-20250619-003" at bounding box center [327, 296] width 70 height 13
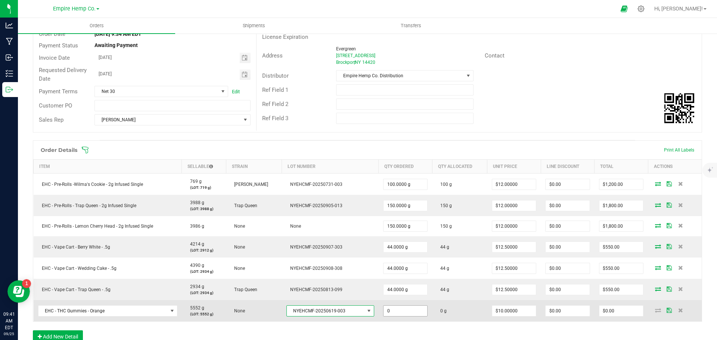
click at [407, 308] on input "0" at bounding box center [405, 311] width 44 height 10
type input "44.0000 g"
type input "10"
type input "$440.00"
click at [518, 311] on input "10" at bounding box center [514, 311] width 44 height 10
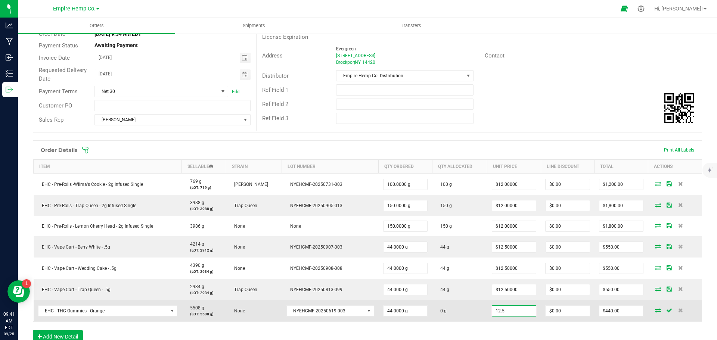
type input "$12.50000"
type input "0"
type input "$550.00"
click at [655, 311] on icon at bounding box center [658, 310] width 6 height 4
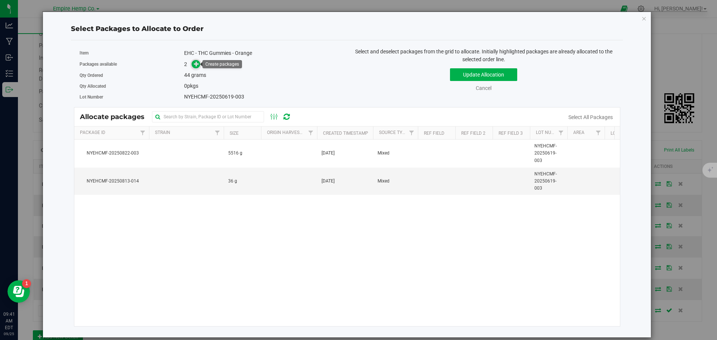
click at [196, 63] on icon at bounding box center [196, 63] width 5 height 5
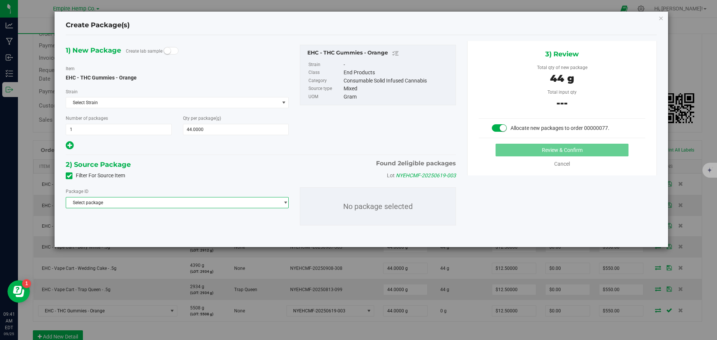
click at [205, 203] on span "Select package" at bounding box center [172, 203] width 213 height 10
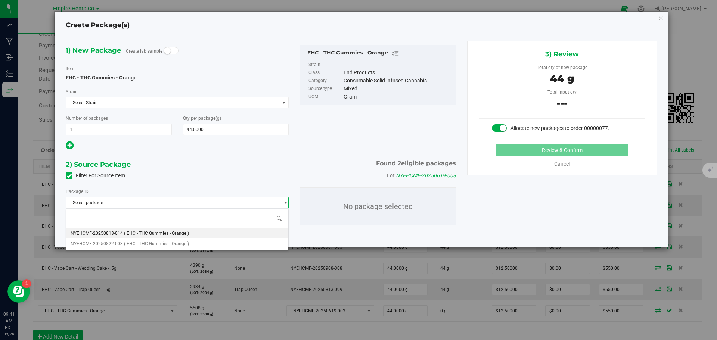
click at [193, 230] on li "NYEHCMF-20250813-014 ( EHC - THC Gummies - Orange )" at bounding box center [177, 233] width 222 height 10
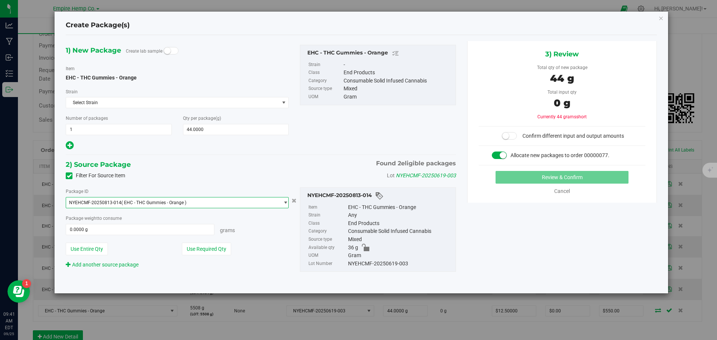
click at [284, 202] on span "select" at bounding box center [286, 203] width 6 height 6
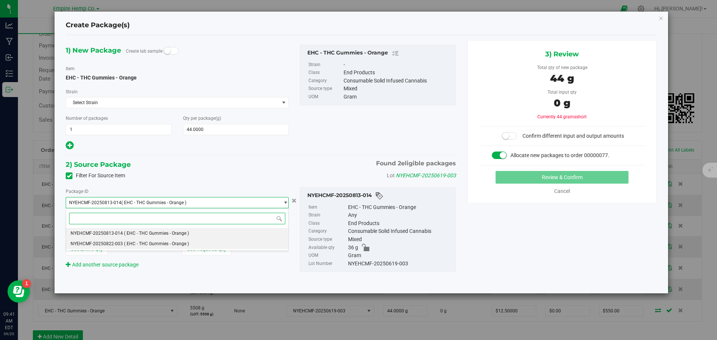
click at [197, 245] on li "NYEHCMF-20250822-003 ( EHC - THC Gummies - Orange )" at bounding box center [177, 244] width 222 height 10
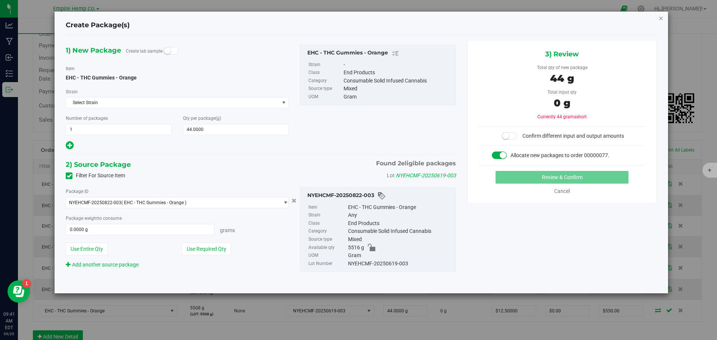
click at [661, 18] on icon "button" at bounding box center [660, 17] width 5 height 9
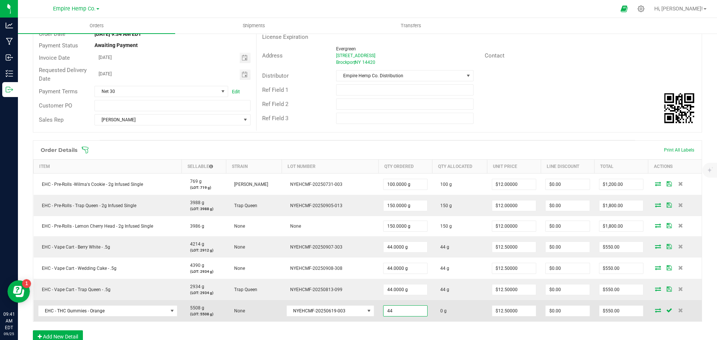
click at [411, 311] on input "44" at bounding box center [405, 311] width 44 height 10
type input "18.0000 g"
type input "12.5"
type input "$225.00"
click at [523, 311] on input "12.5" at bounding box center [514, 311] width 44 height 10
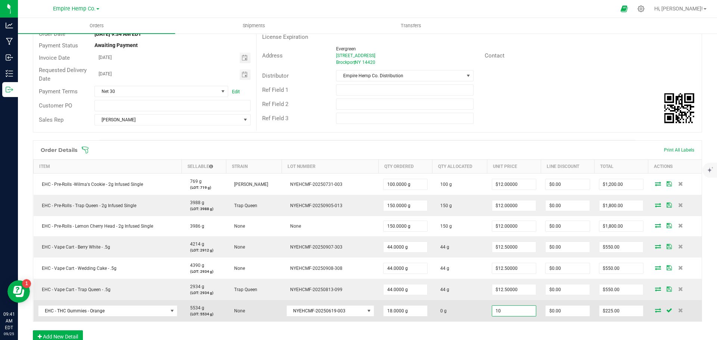
type input "$10.00000"
type input "0"
type input "$180.00"
click at [655, 311] on icon at bounding box center [658, 310] width 6 height 4
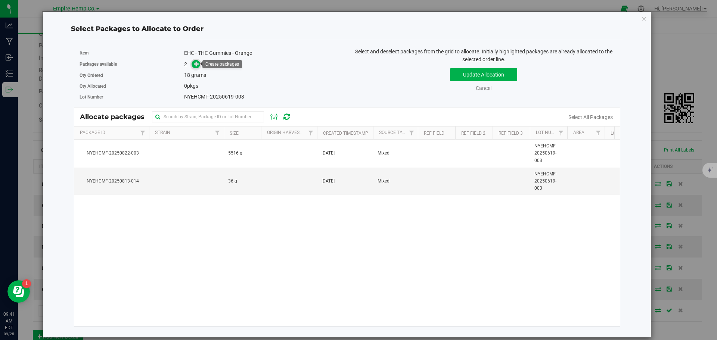
click at [195, 63] on icon at bounding box center [196, 63] width 5 height 5
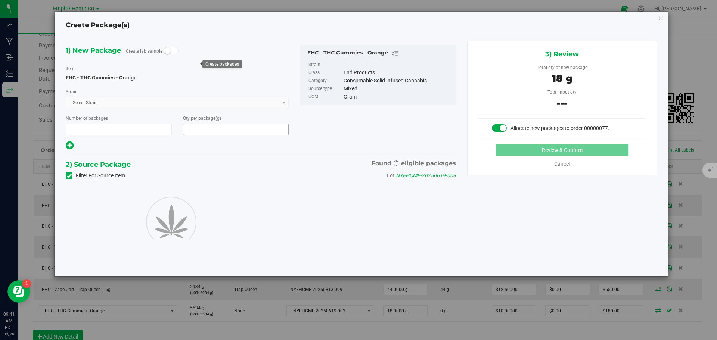
type input "1"
type input "18.0000"
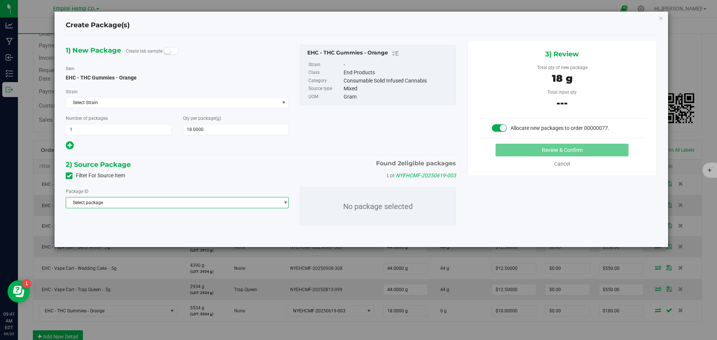
click at [226, 205] on span "Select package" at bounding box center [172, 203] width 213 height 10
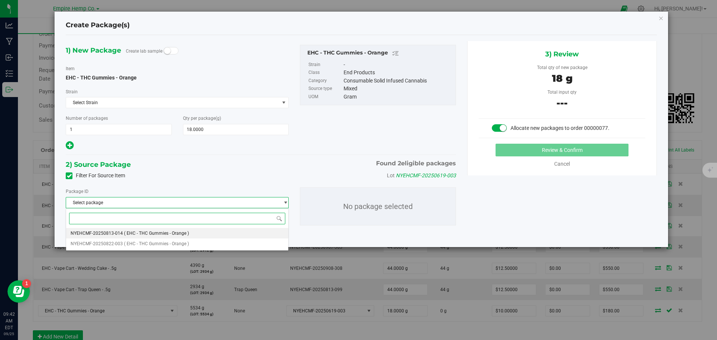
click at [215, 233] on li "NYEHCMF-20250813-014 ( EHC - THC Gummies - Orange )" at bounding box center [177, 233] width 222 height 10
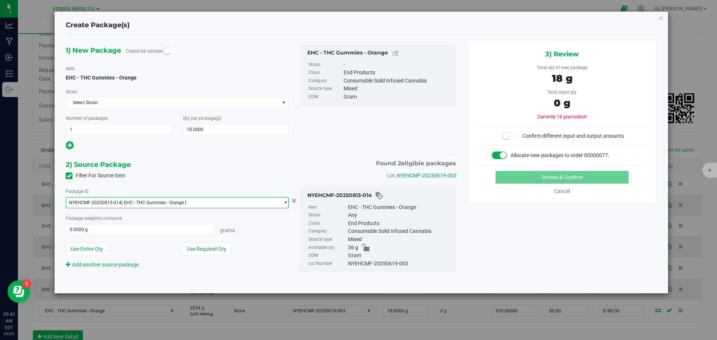
click at [260, 203] on span "NYEHCMF-20250813-014 ( EHC - THC Gummies - Orange )" at bounding box center [172, 203] width 213 height 10
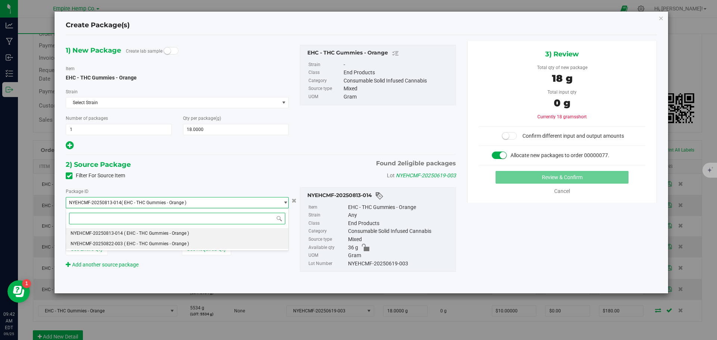
click at [226, 240] on li "NYEHCMF-20250822-003 ( EHC - THC Gummies - Orange )" at bounding box center [177, 244] width 222 height 10
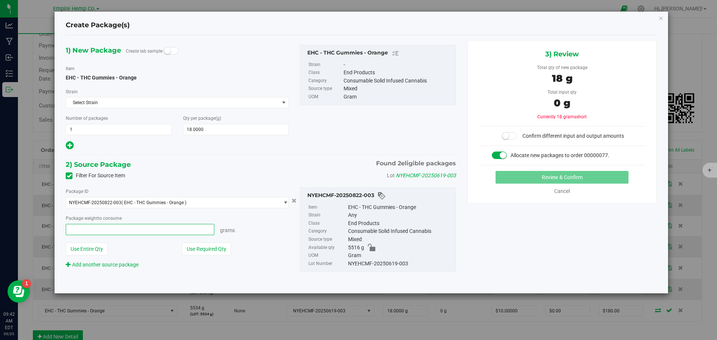
click at [189, 227] on span at bounding box center [140, 229] width 149 height 11
type input "18"
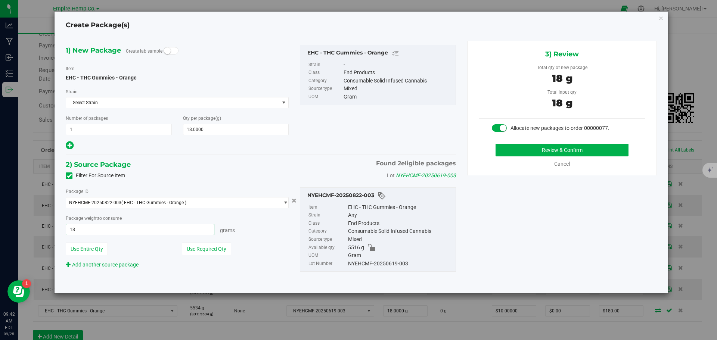
type input "18.0000 g"
click at [578, 148] on button "Review & Confirm" at bounding box center [561, 150] width 133 height 13
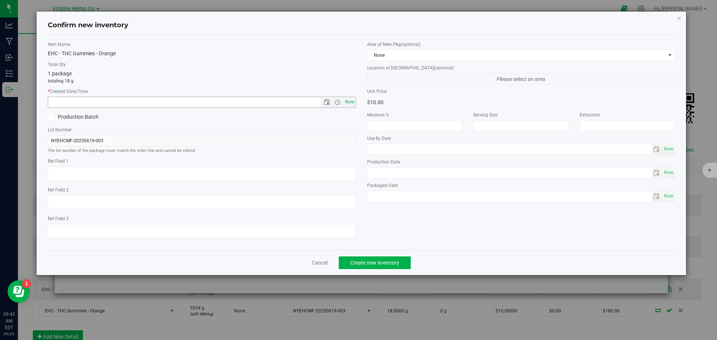
click at [353, 99] on span "Now" at bounding box center [349, 102] width 13 height 11
type input "[DATE] 9:42 AM"
click at [388, 266] on button "Create new inventory" at bounding box center [375, 263] width 72 height 13
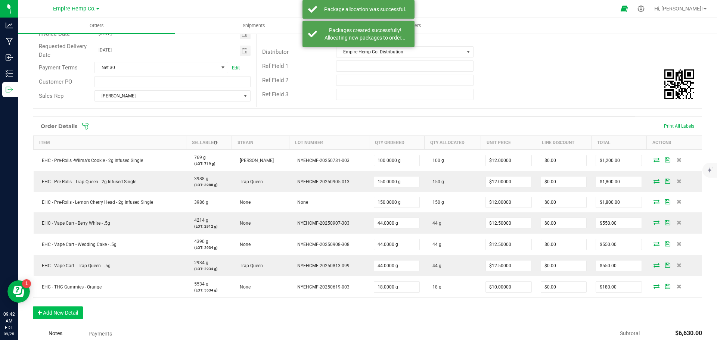
scroll to position [112, 0]
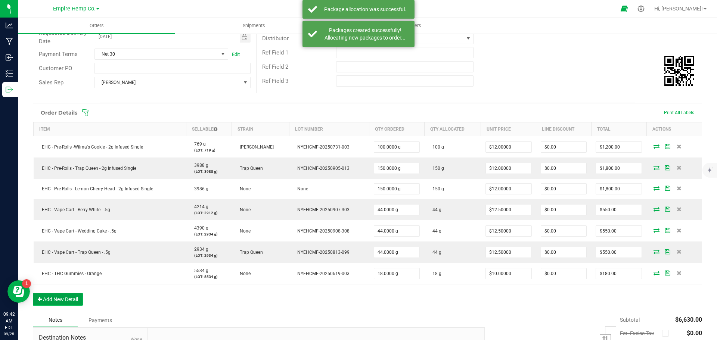
click at [70, 299] on button "Add New Detail" at bounding box center [58, 299] width 50 height 13
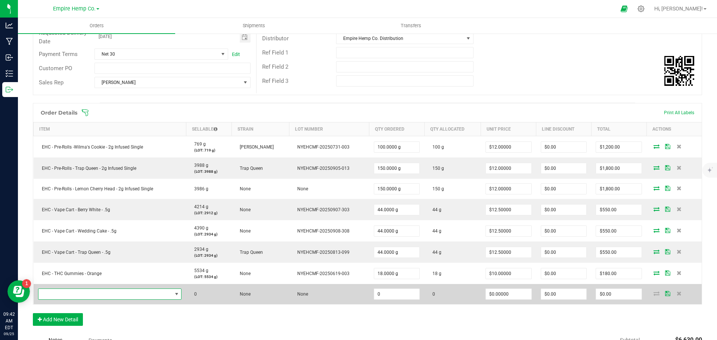
click at [72, 296] on span "NO DATA FOUND" at bounding box center [105, 294] width 134 height 10
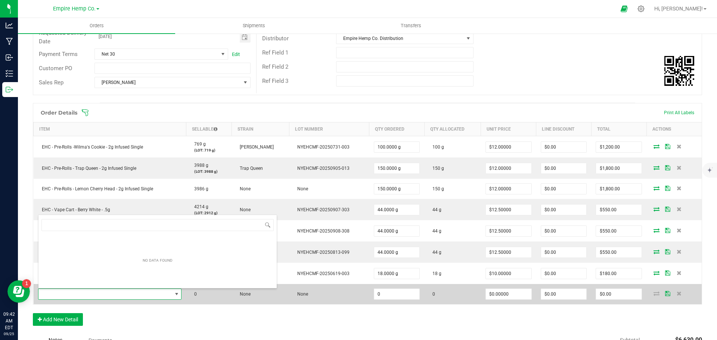
scroll to position [11, 141]
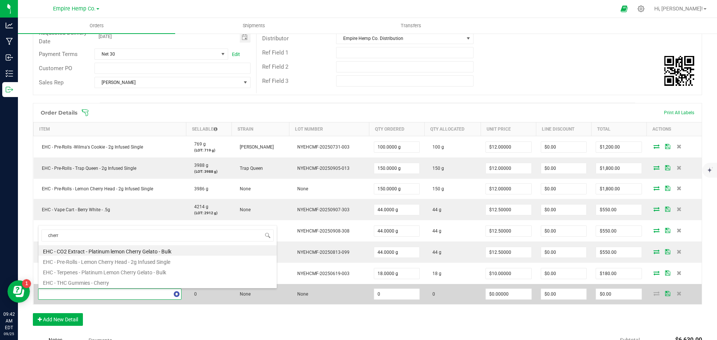
type input "cherry"
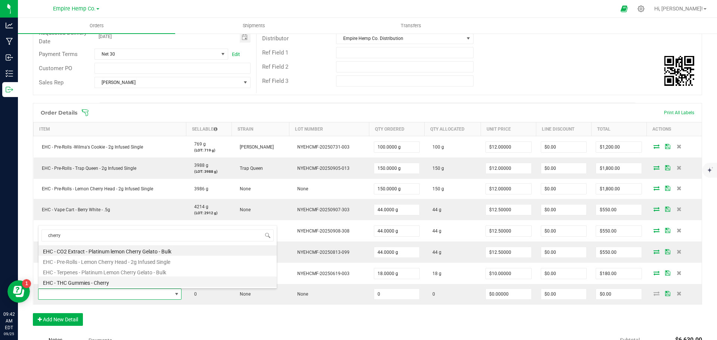
click at [109, 282] on li "EHC - THC Gummies - Cherry" at bounding box center [157, 282] width 238 height 10
type input "0.0000 g"
type input "$10.00000"
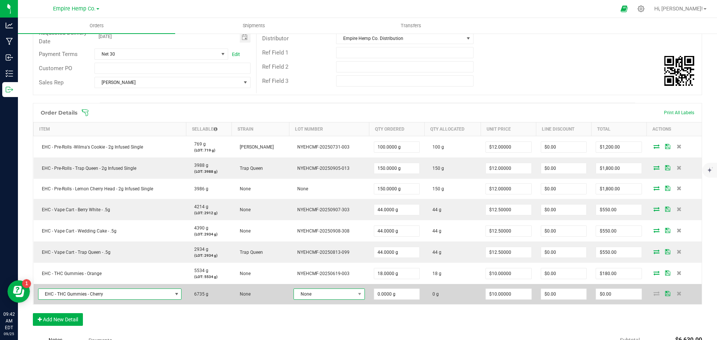
click at [332, 295] on span "None" at bounding box center [324, 294] width 61 height 10
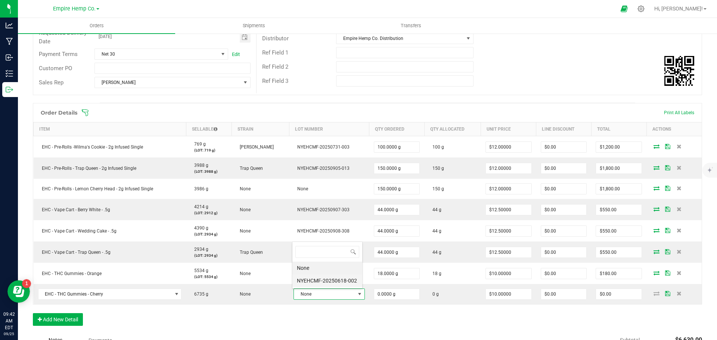
click at [344, 283] on li "NYEHCMF-20250618-002" at bounding box center [327, 280] width 70 height 13
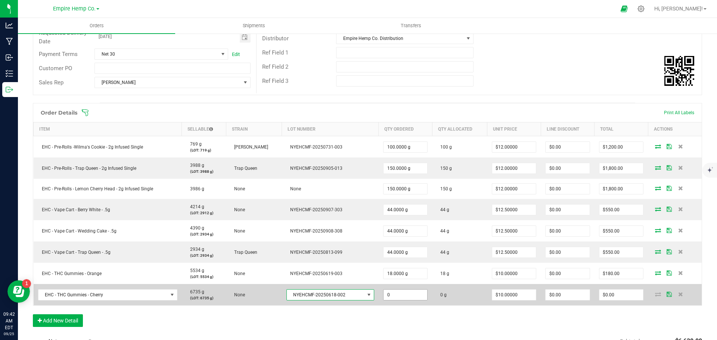
click at [391, 299] on input "0" at bounding box center [405, 295] width 44 height 10
type input "18.0000 g"
type input "10"
type input "$180.00"
click at [655, 293] on icon at bounding box center [658, 294] width 6 height 4
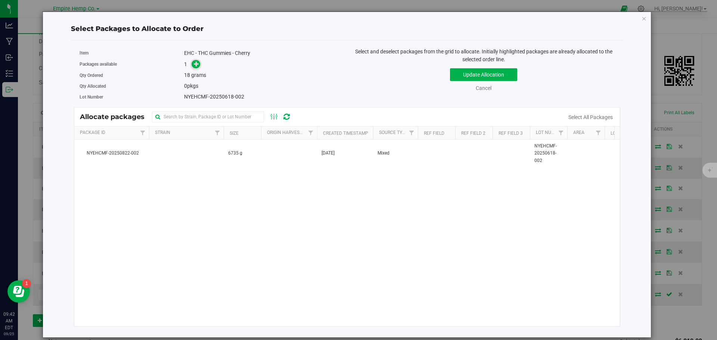
click at [199, 68] on span at bounding box center [196, 64] width 9 height 9
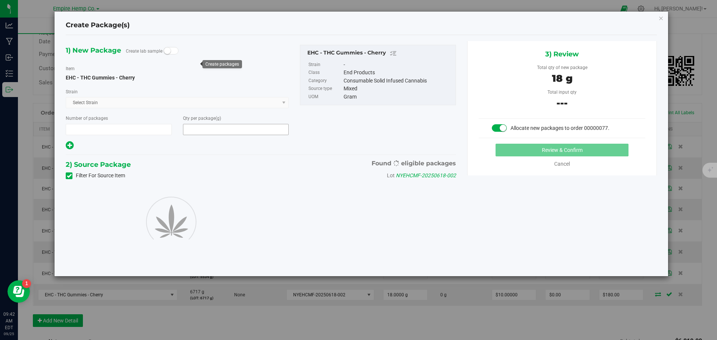
type input "1"
type input "18.0000"
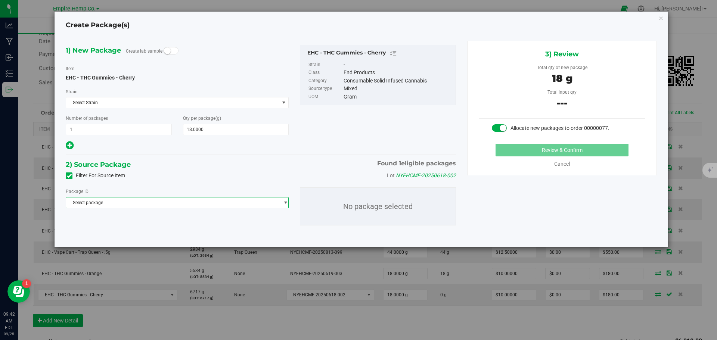
click at [198, 203] on span "Select package" at bounding box center [172, 203] width 213 height 10
click at [174, 231] on span "( EHC - THC Gummies - Cherry )" at bounding box center [155, 233] width 63 height 5
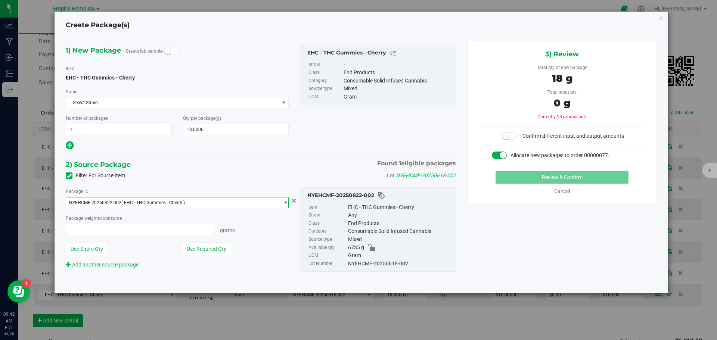
type input "0.0000 g"
click at [147, 230] on span "0.0000 g 0" at bounding box center [140, 229] width 149 height 11
type input "18"
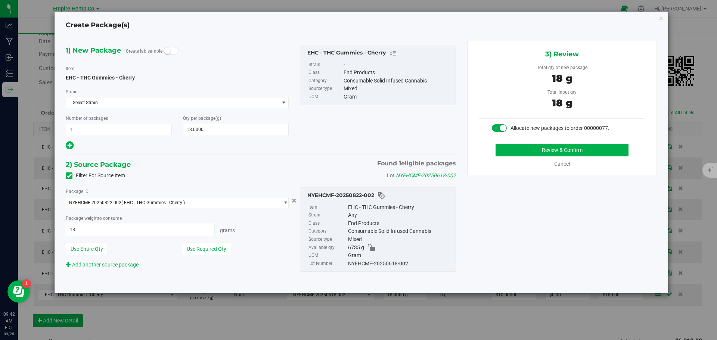
click at [495, 144] on button "Review & Confirm" at bounding box center [561, 150] width 133 height 13
type input "18.0000 g"
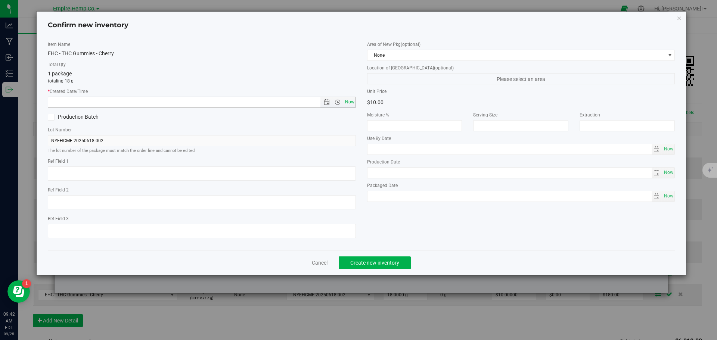
click at [354, 100] on span "Now" at bounding box center [349, 102] width 13 height 11
type input "[DATE] 9:42 AM"
click at [381, 261] on span "Create new inventory" at bounding box center [374, 263] width 49 height 6
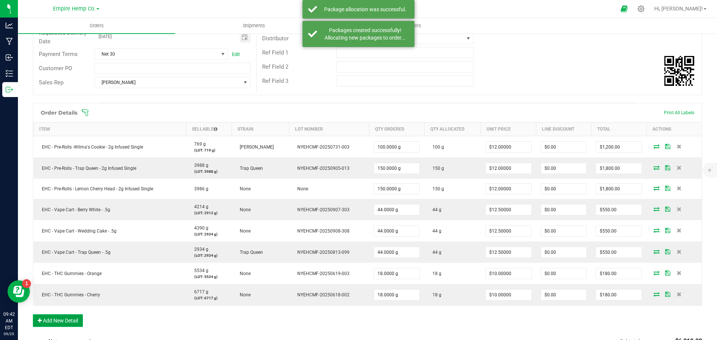
click at [47, 323] on button "Add New Detail" at bounding box center [58, 320] width 50 height 13
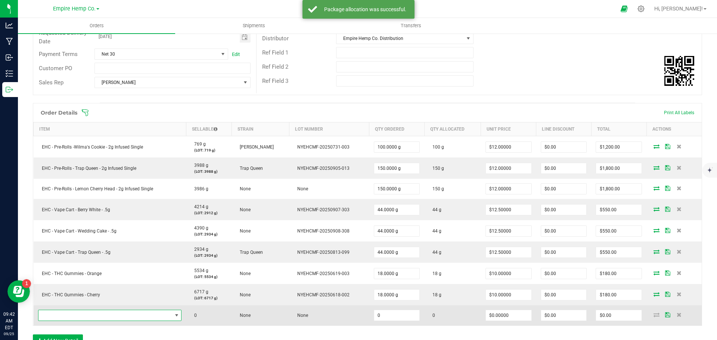
click at [64, 314] on span "NO DATA FOUND" at bounding box center [105, 315] width 134 height 10
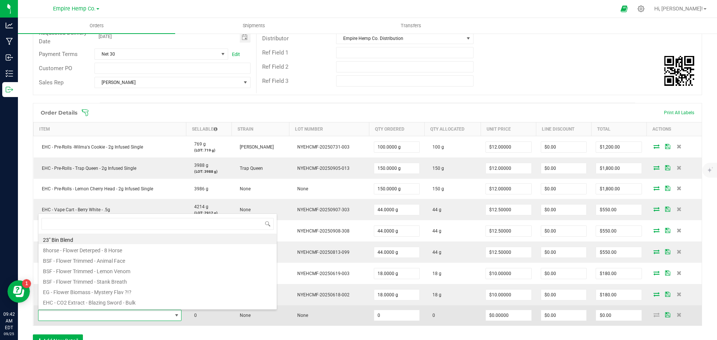
scroll to position [11, 141]
type input "trap"
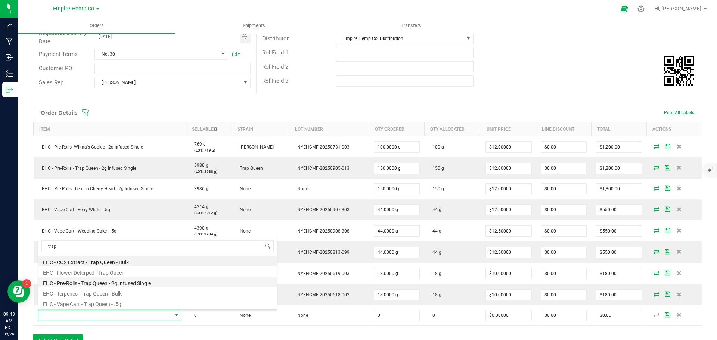
click at [142, 283] on li "EHC - Pre-Rolls - Trap Queen - 2g Infused Single" at bounding box center [157, 282] width 238 height 10
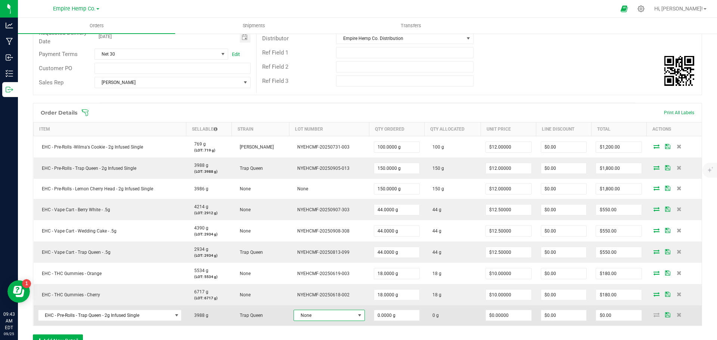
click at [314, 312] on span "None" at bounding box center [324, 315] width 61 height 10
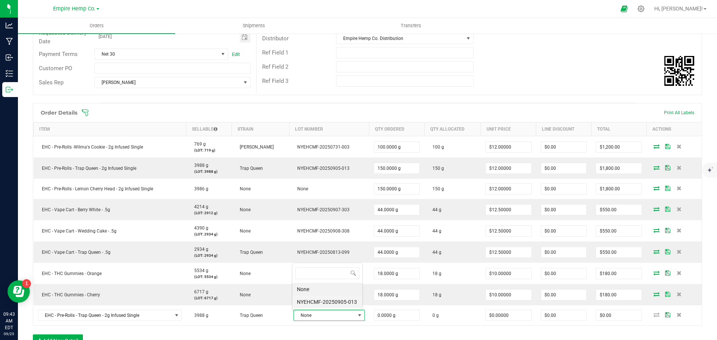
click at [328, 301] on li "NYEHCMF-20250905-013" at bounding box center [327, 302] width 70 height 13
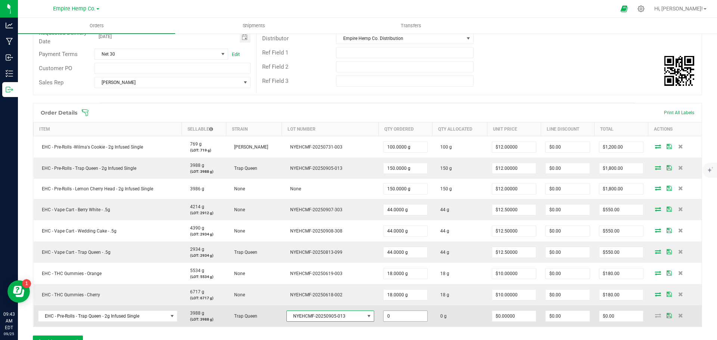
click at [390, 314] on input "0" at bounding box center [405, 316] width 44 height 10
type input "2.0000 g"
type input "0"
click at [655, 317] on icon at bounding box center [658, 315] width 6 height 4
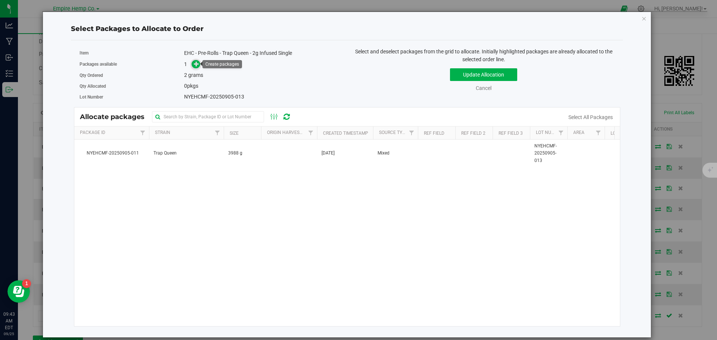
click at [197, 63] on icon at bounding box center [196, 63] width 5 height 5
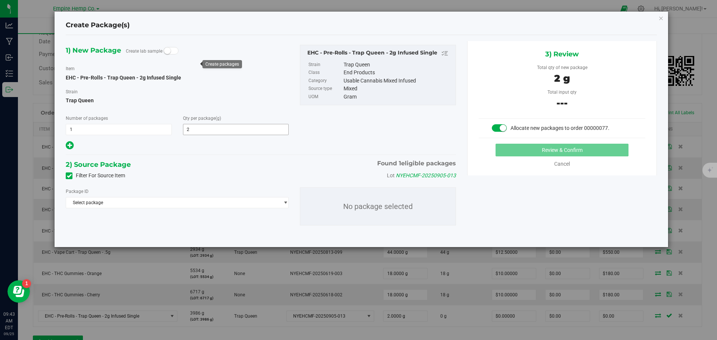
type input "2.0000"
click at [180, 203] on span "Select package" at bounding box center [172, 203] width 213 height 10
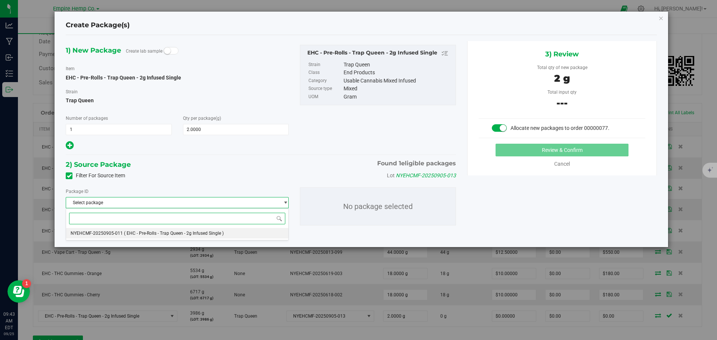
click at [170, 231] on span "( EHC - Pre-Rolls - Trap Queen - 2g Infused Single )" at bounding box center [174, 233] width 100 height 5
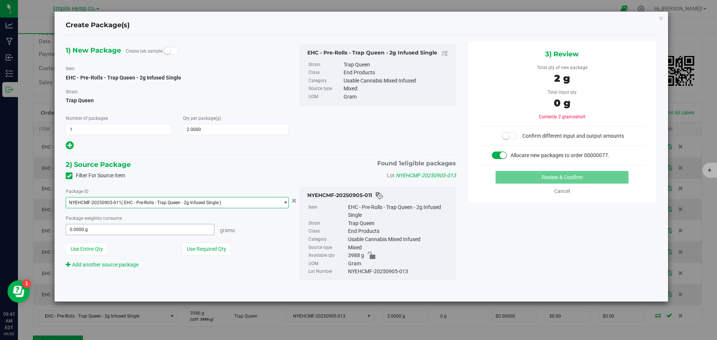
click at [114, 230] on span "0.0000 g 0" at bounding box center [140, 229] width 149 height 11
type input "2"
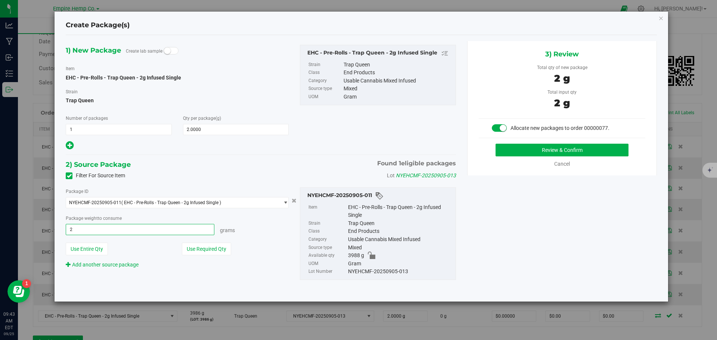
type input "2.0000 g"
click at [268, 228] on div "Grams" at bounding box center [251, 229] width 74 height 10
click at [565, 146] on button "Review & Confirm" at bounding box center [561, 150] width 133 height 13
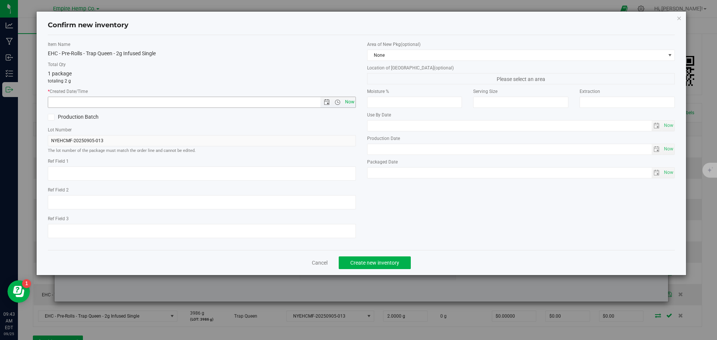
click at [351, 101] on span "Now" at bounding box center [349, 102] width 13 height 11
type input "[DATE] 9:43 AM"
click at [369, 265] on span "Create new inventory" at bounding box center [374, 263] width 49 height 6
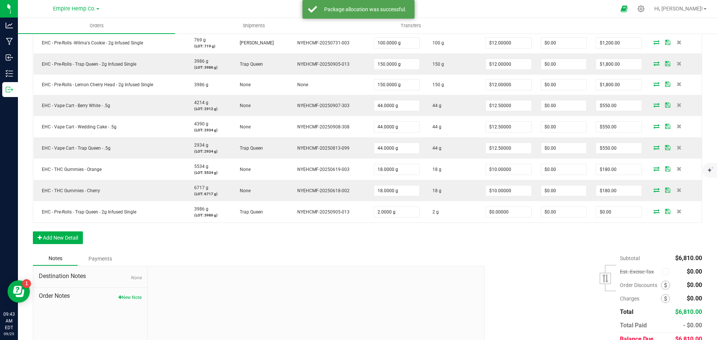
scroll to position [224, 0]
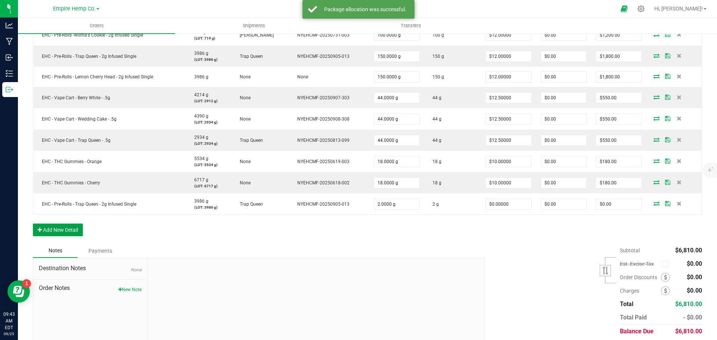
click at [55, 229] on button "Add New Detail" at bounding box center [58, 230] width 50 height 13
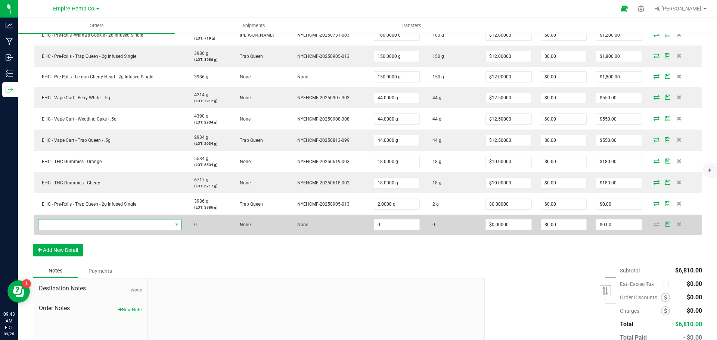
click at [72, 223] on span "NO DATA FOUND" at bounding box center [105, 225] width 134 height 10
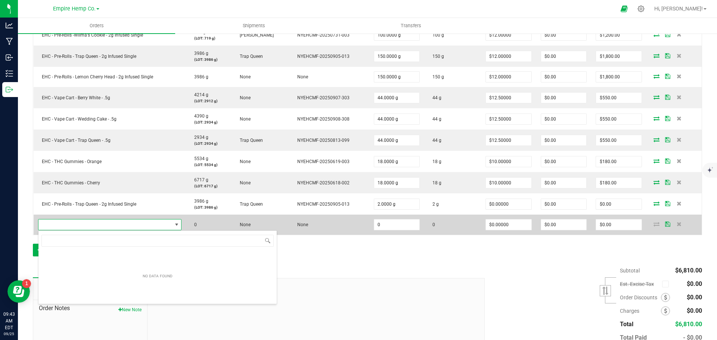
scroll to position [11, 141]
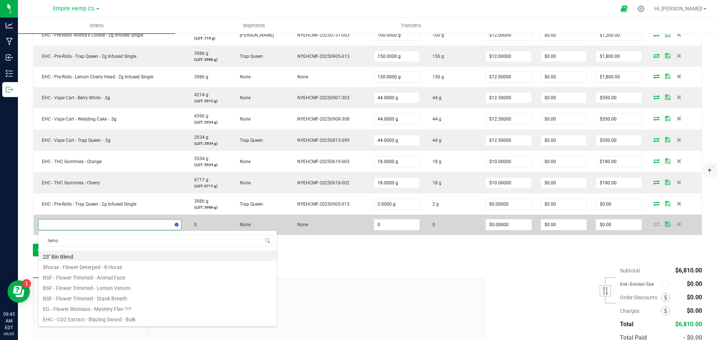
type input "lemon"
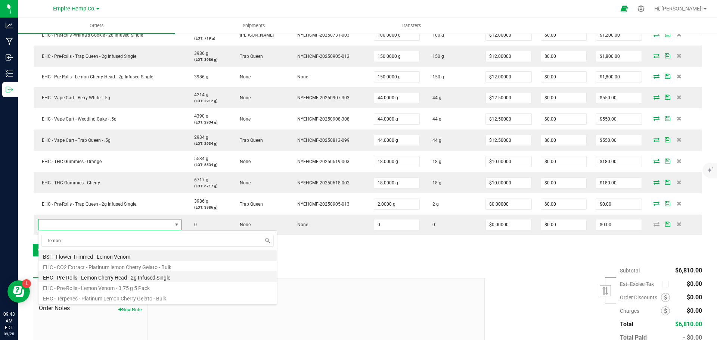
click at [148, 277] on li "EHC - Pre-Rolls - Lemon Cherry Head - 2g Infused Single" at bounding box center [157, 276] width 238 height 10
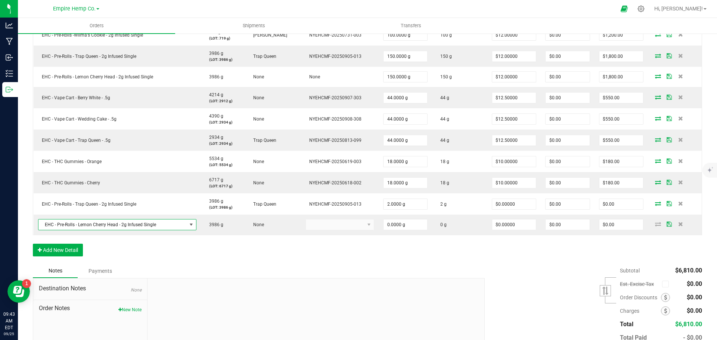
click at [358, 245] on div "Order Details Print All Labels Item Sellable Strain Lot Number Qty Ordered Qty …" at bounding box center [367, 127] width 669 height 273
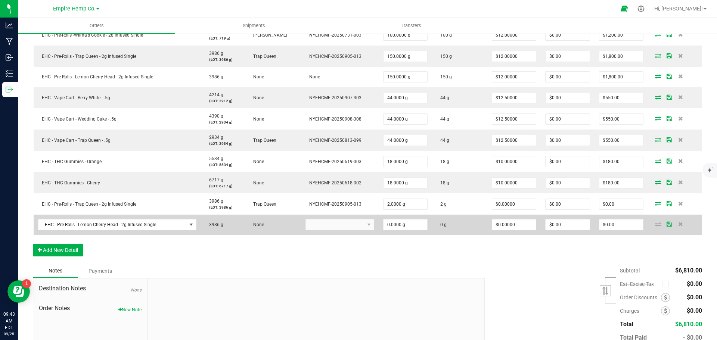
click at [364, 226] on kendo-dropdownlist at bounding box center [339, 224] width 69 height 11
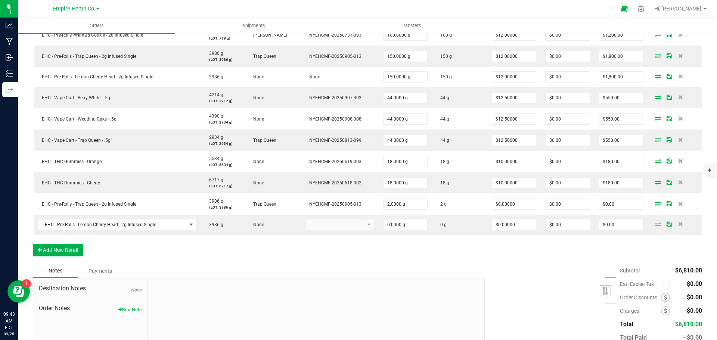
click at [325, 251] on div "Order Details Print All Labels Item Sellable Strain Lot Number Qty Ordered Qty …" at bounding box center [367, 127] width 669 height 273
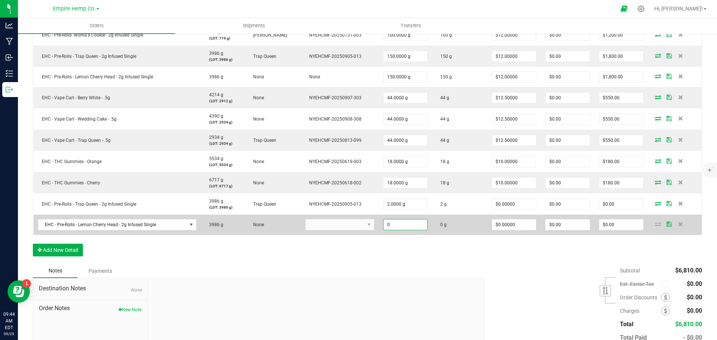
click at [392, 221] on input "0" at bounding box center [405, 225] width 44 height 10
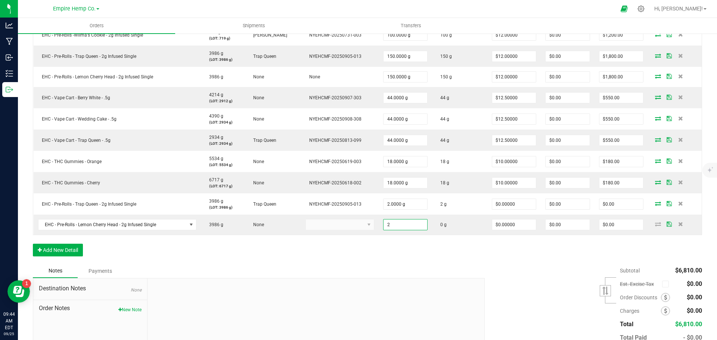
type input "2.0000 g"
type input "0"
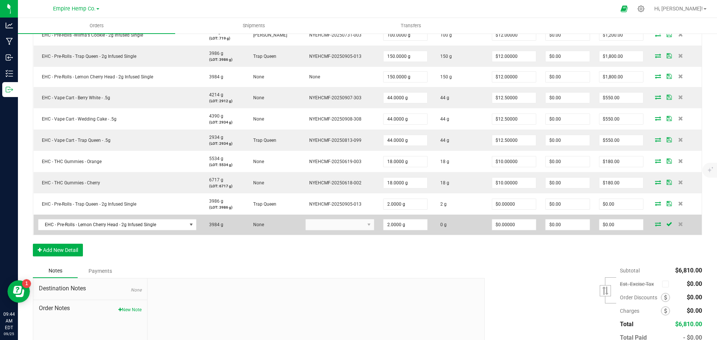
click at [655, 223] on icon at bounding box center [658, 224] width 6 height 4
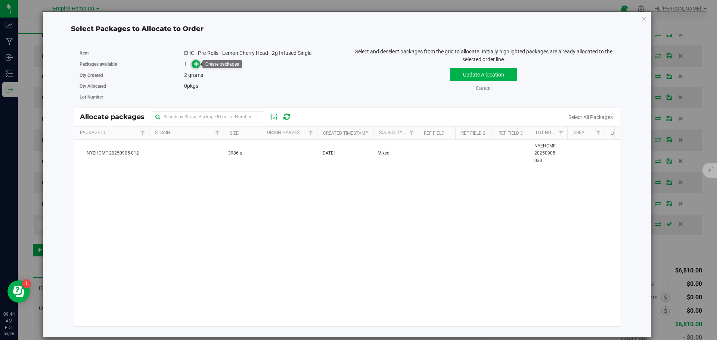
click at [199, 65] on span at bounding box center [196, 64] width 9 height 9
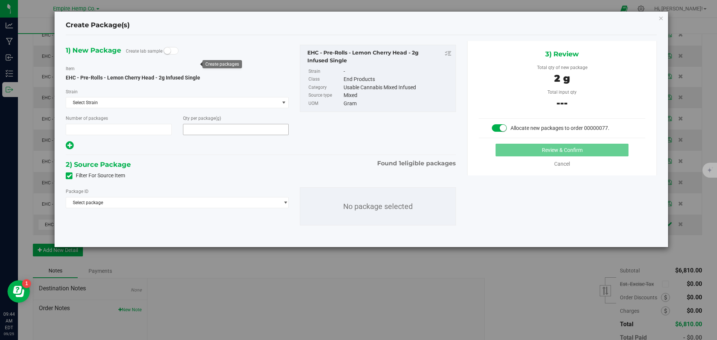
type input "1"
type input "2.0000"
click at [125, 198] on span "Select package" at bounding box center [172, 203] width 213 height 10
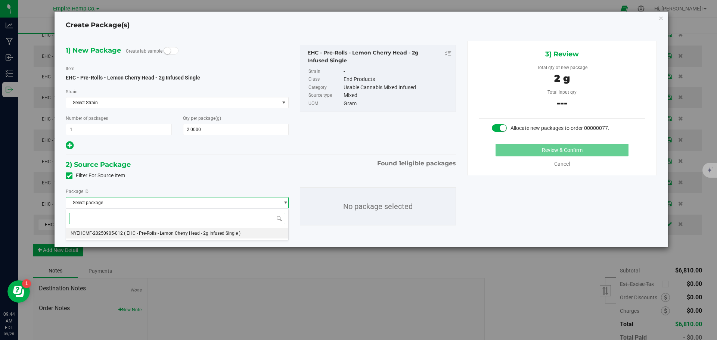
click at [137, 230] on li "NYEHCMF-20250905-012 ( EHC - Pre-Rolls - Lemon Cherry Head - 2g Infused Single )" at bounding box center [177, 233] width 222 height 10
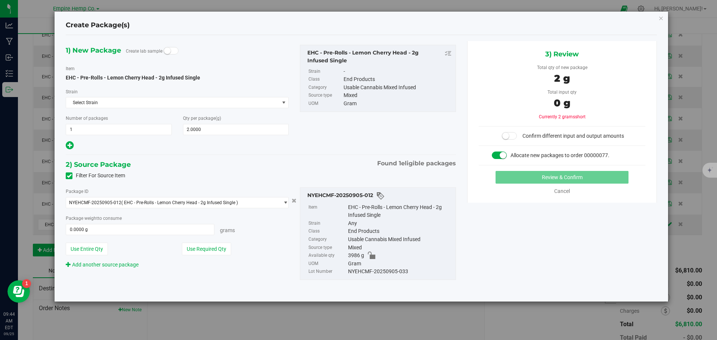
drag, startPoint x: 410, startPoint y: 272, endPoint x: 348, endPoint y: 270, distance: 62.0
click at [348, 270] on div "NYEHCMF-20250905-033" at bounding box center [400, 272] width 104 height 8
copy div "NYEHCMF-20250905-033"
click at [168, 227] on span "0.0000 g 0" at bounding box center [140, 229] width 149 height 11
type input "2"
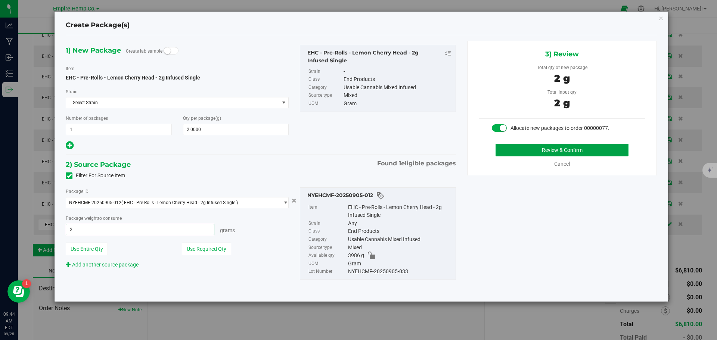
type input "2.0000 g"
click at [534, 154] on button "Review & Confirm" at bounding box center [561, 150] width 133 height 13
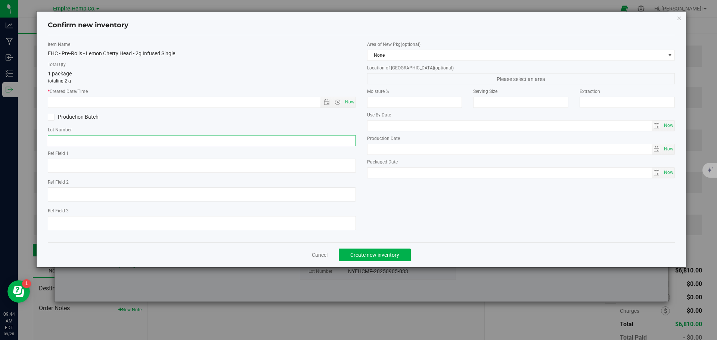
click at [293, 144] on input "text" at bounding box center [202, 140] width 308 height 11
paste input "NYEHCMF-20250905-033"
type input "NYEHCMF-20250905-033"
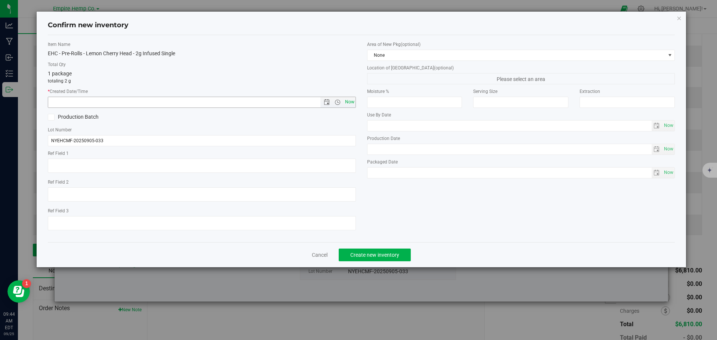
click at [350, 104] on span "Now" at bounding box center [349, 102] width 13 height 11
type input "[DATE] 9:44 AM"
click at [332, 116] on div "Production Batch" at bounding box center [201, 117] width 319 height 11
click at [389, 253] on span "Create new inventory" at bounding box center [374, 255] width 49 height 6
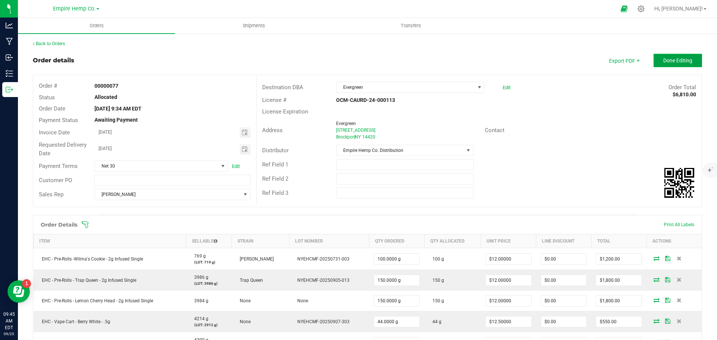
click at [668, 62] on span "Done Editing" at bounding box center [677, 60] width 29 height 6
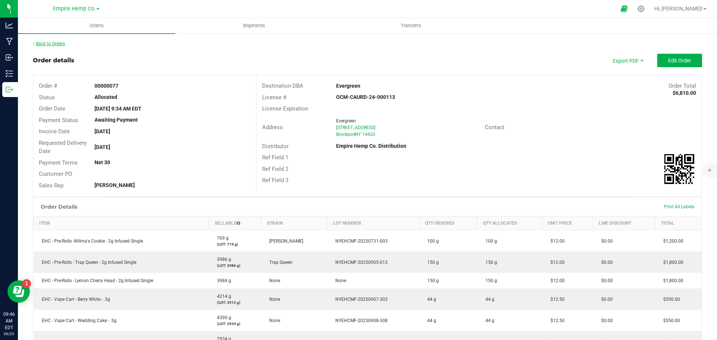
click at [52, 44] on link "Back to Orders" at bounding box center [49, 43] width 32 height 5
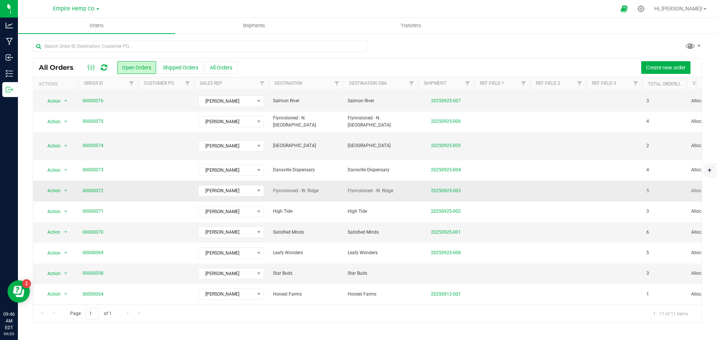
scroll to position [40, 0]
click at [93, 270] on link "00000058" at bounding box center [93, 273] width 21 height 7
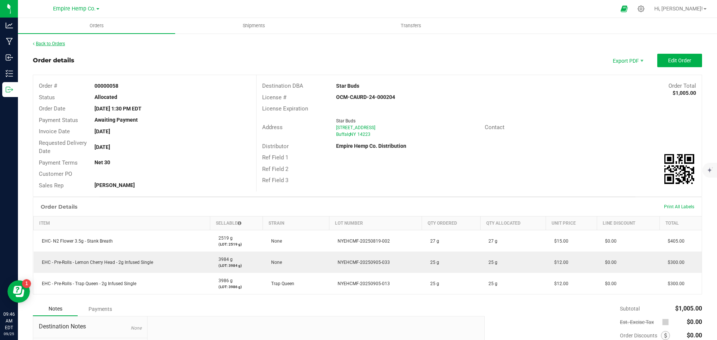
click at [42, 44] on link "Back to Orders" at bounding box center [49, 43] width 32 height 5
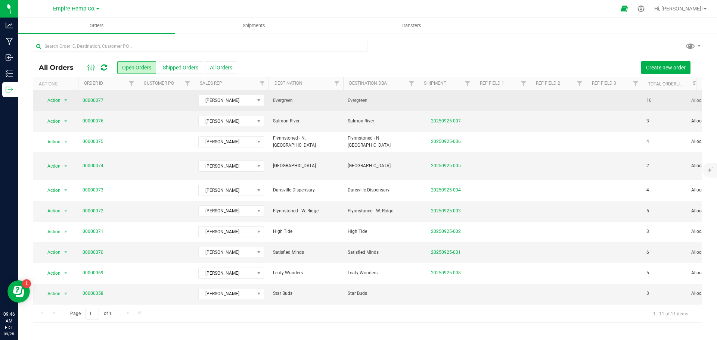
click at [91, 99] on link "00000077" at bounding box center [93, 100] width 21 height 7
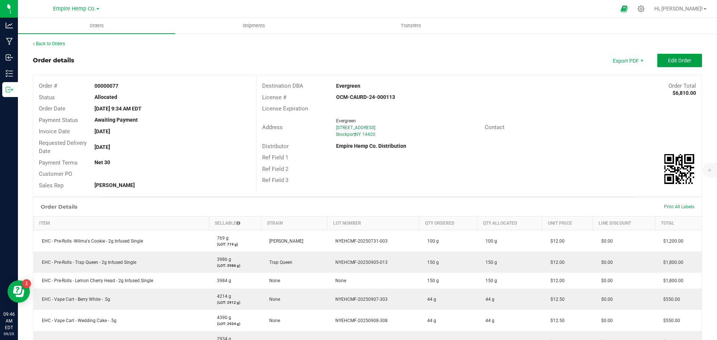
click at [688, 56] on button "Edit Order" at bounding box center [679, 60] width 45 height 13
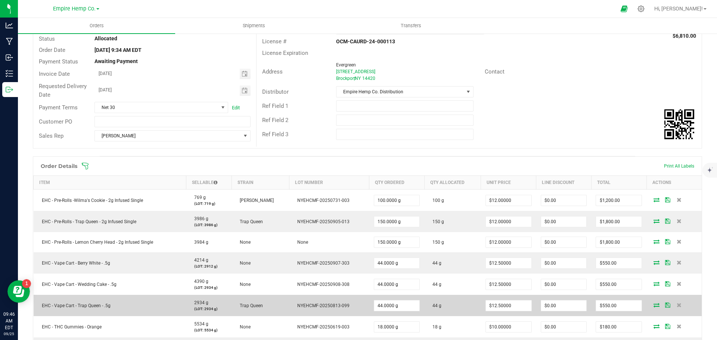
scroll to position [149, 0]
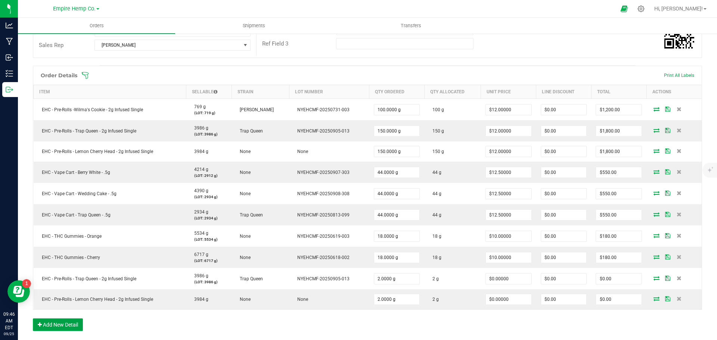
click at [63, 326] on button "Add New Detail" at bounding box center [58, 324] width 50 height 13
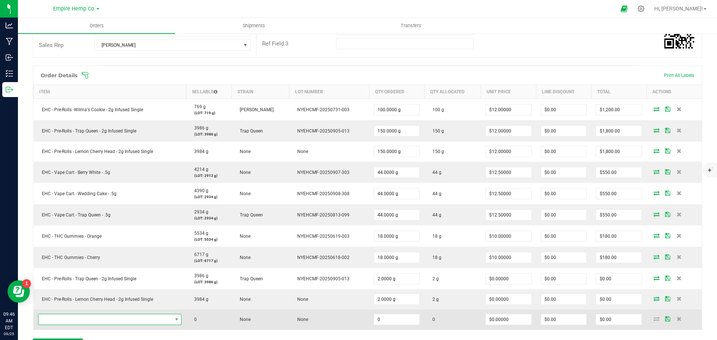
click at [68, 320] on span "NO DATA FOUND" at bounding box center [105, 319] width 134 height 10
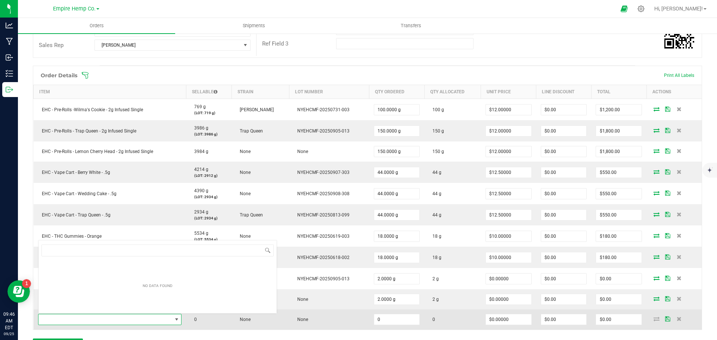
scroll to position [11, 141]
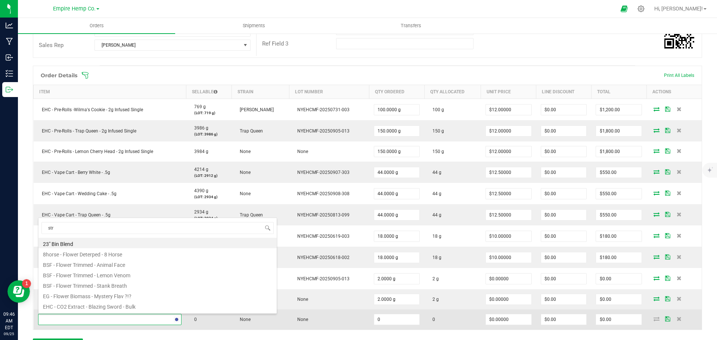
type input "stra"
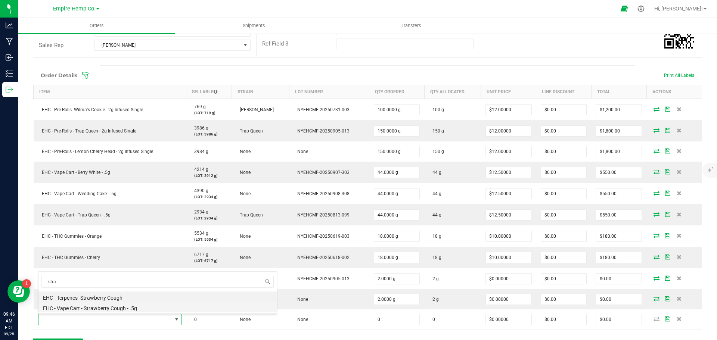
click at [77, 310] on li "EHC - Vape Cart - Strawberry Cough - .5g" at bounding box center [157, 307] width 238 height 10
type input "0.0000 g"
type input "$12.50000"
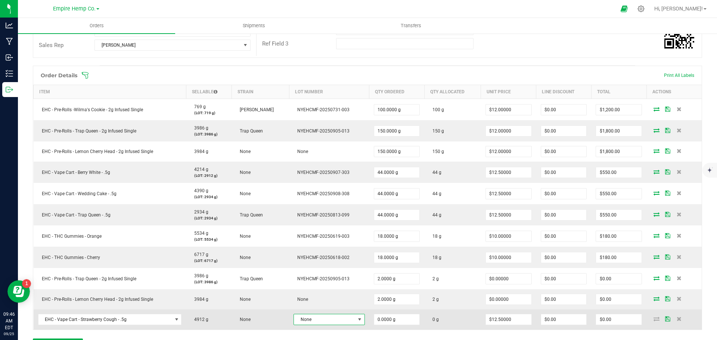
click at [348, 322] on span "None" at bounding box center [324, 319] width 61 height 10
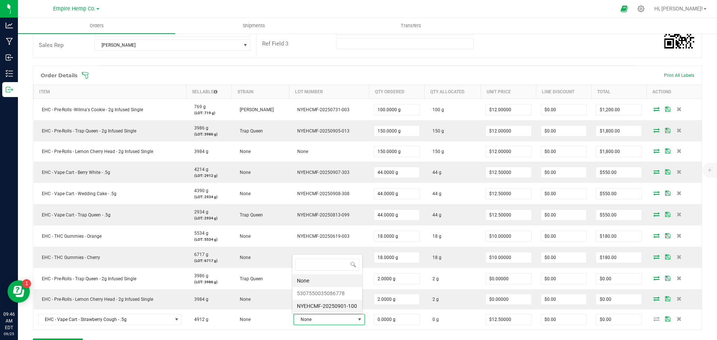
click at [350, 307] on li "NYEHCMF-20250901-100" at bounding box center [327, 306] width 70 height 13
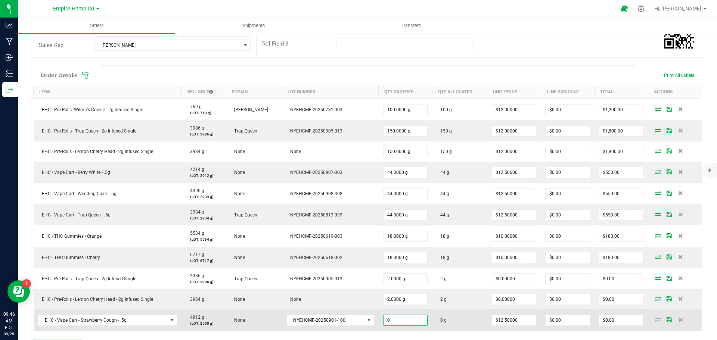
click at [405, 318] on input "0" at bounding box center [405, 320] width 44 height 10
type input "44.0000 g"
type input "12.5"
type input "$550.00"
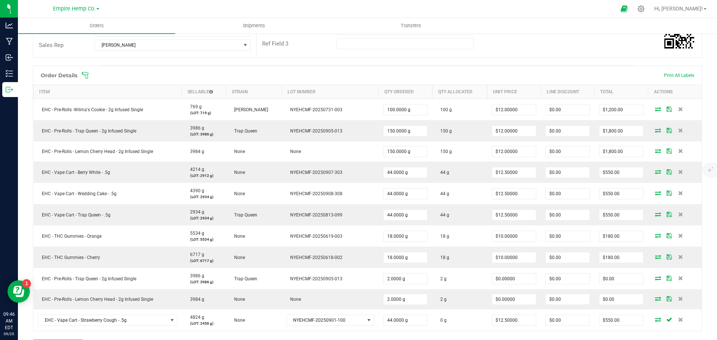
click at [487, 335] on div "Order Details Print All Labels Item Sellable Strain Lot Number Qty Ordered Qty …" at bounding box center [367, 213] width 669 height 294
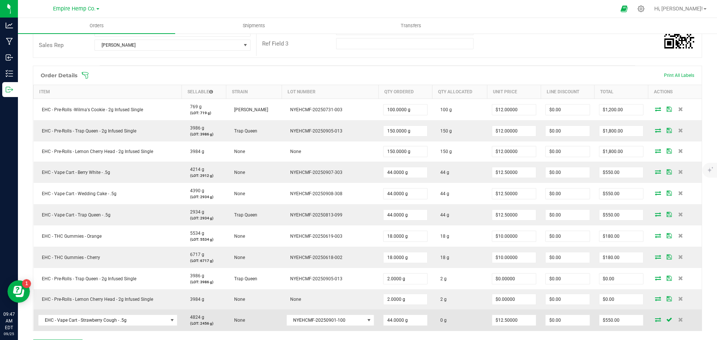
click at [655, 320] on icon at bounding box center [658, 319] width 6 height 4
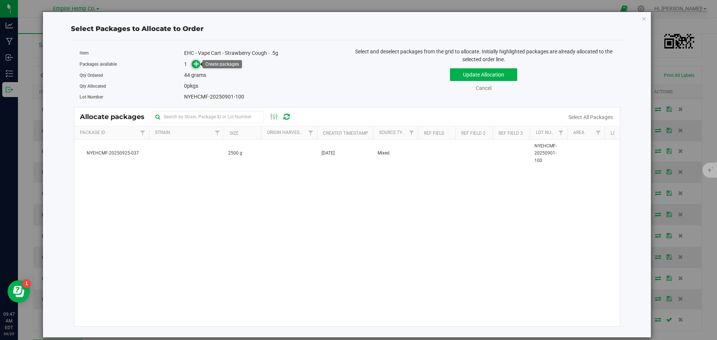
click at [198, 65] on icon at bounding box center [196, 63] width 5 height 5
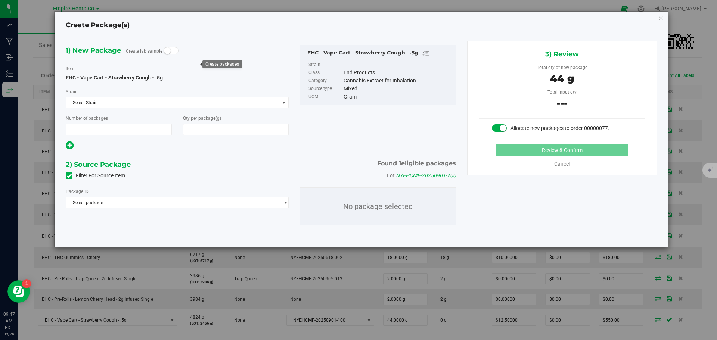
type input "1"
type input "44.0000"
click at [175, 203] on span "Select package" at bounding box center [172, 203] width 213 height 10
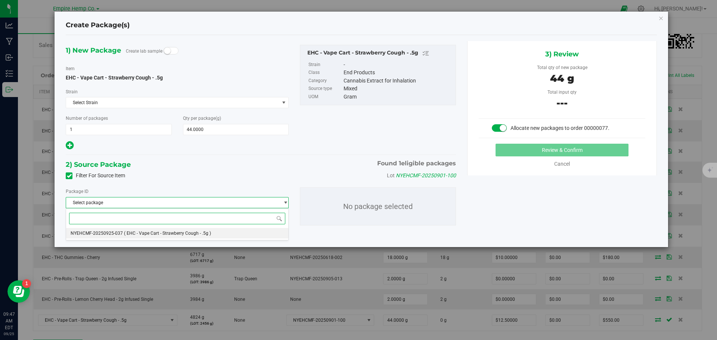
click at [173, 233] on span "( EHC - Vape Cart - Strawberry Cough - .5g )" at bounding box center [167, 233] width 87 height 5
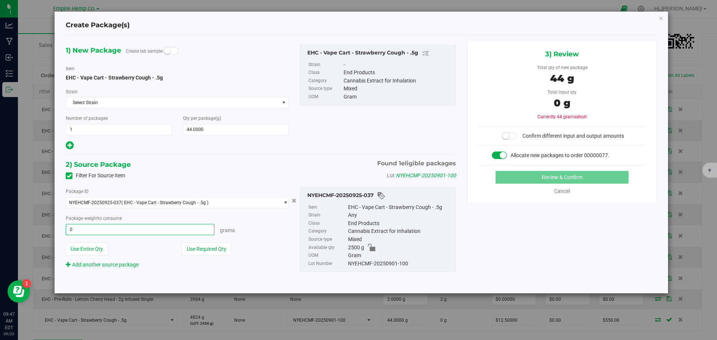
click at [164, 232] on span "0.0000 g 0" at bounding box center [140, 229] width 149 height 11
type input "44"
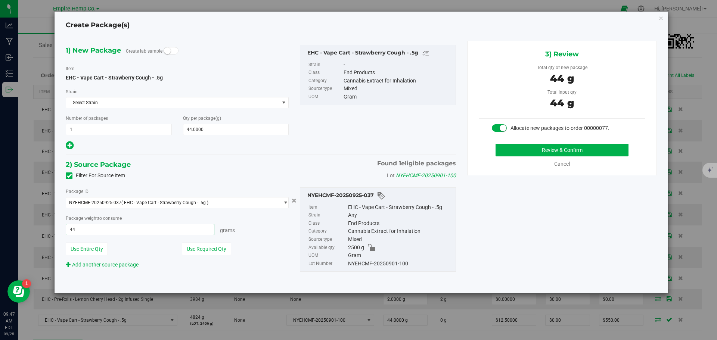
click at [495, 144] on button "Review & Confirm" at bounding box center [561, 150] width 133 height 13
type input "44.0000 g"
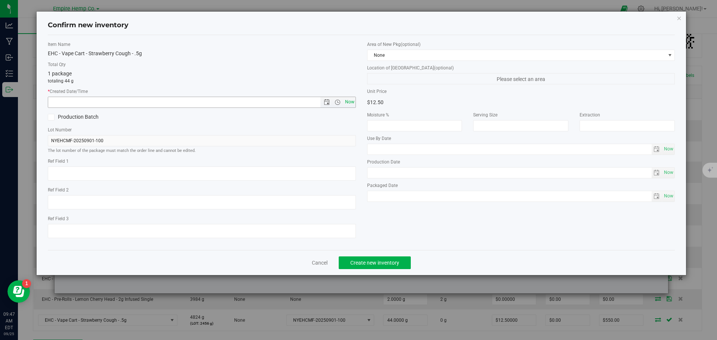
click at [351, 102] on span "Now" at bounding box center [349, 102] width 13 height 11
type input "[DATE] 9:47 AM"
click at [382, 262] on span "Create new inventory" at bounding box center [374, 263] width 49 height 6
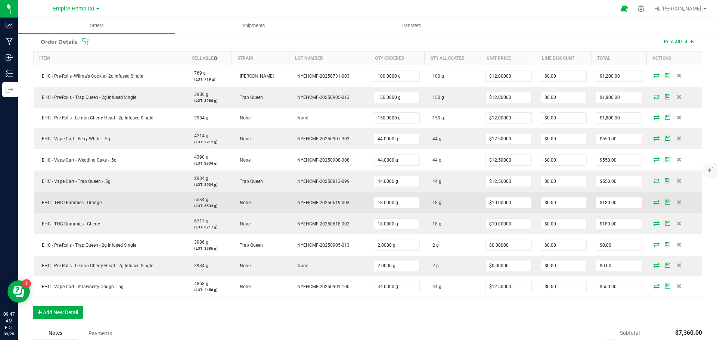
scroll to position [187, 0]
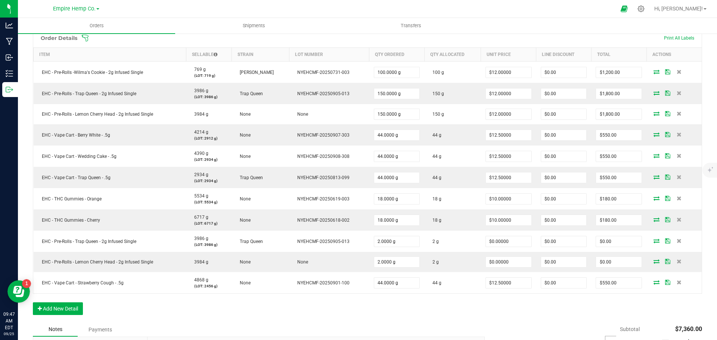
click at [663, 39] on span at bounding box center [415, 37] width 669 height 7
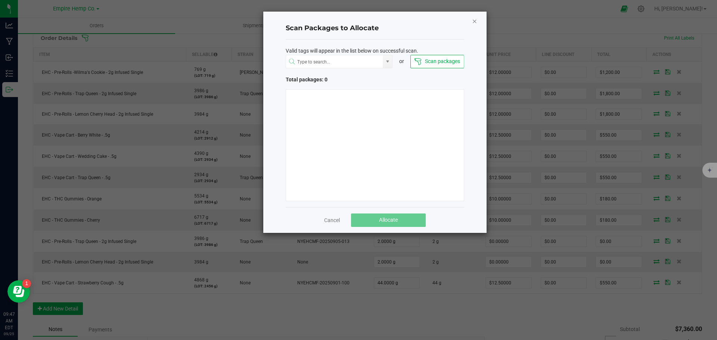
click at [472, 16] on icon "Close" at bounding box center [474, 20] width 5 height 9
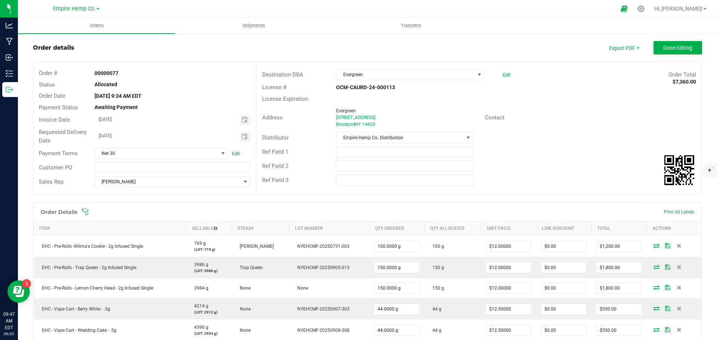
scroll to position [0, 0]
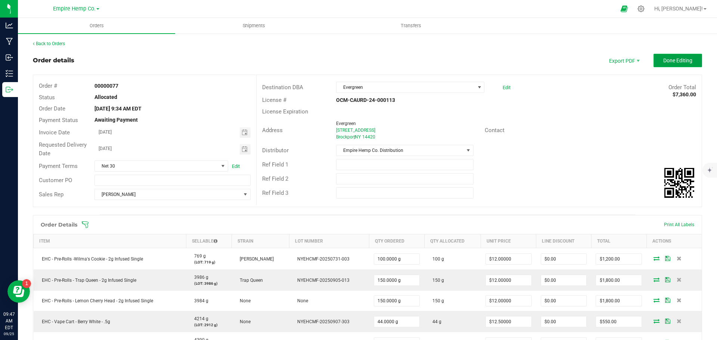
click at [674, 55] on button "Done Editing" at bounding box center [677, 60] width 49 height 13
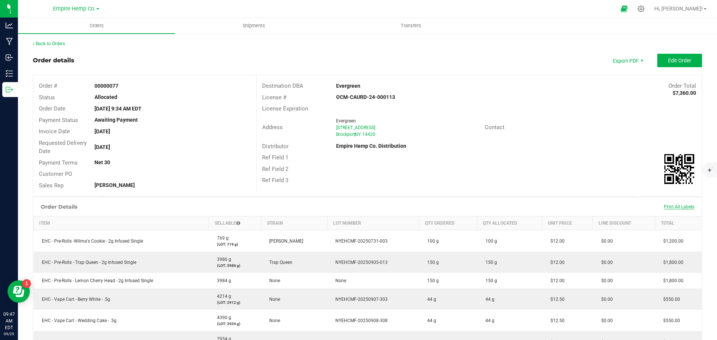
click at [681, 209] on span "Print All Labels" at bounding box center [679, 206] width 30 height 5
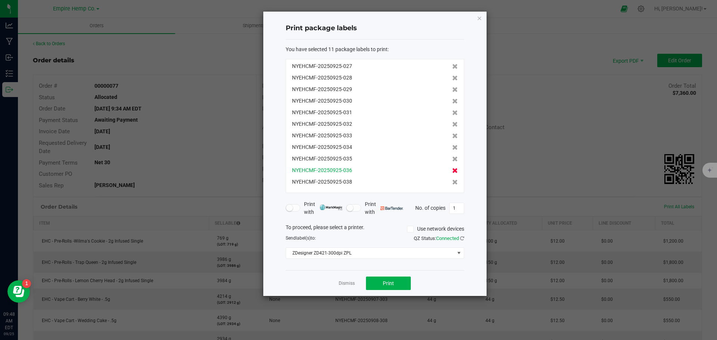
click at [452, 171] on icon at bounding box center [455, 170] width 6 height 5
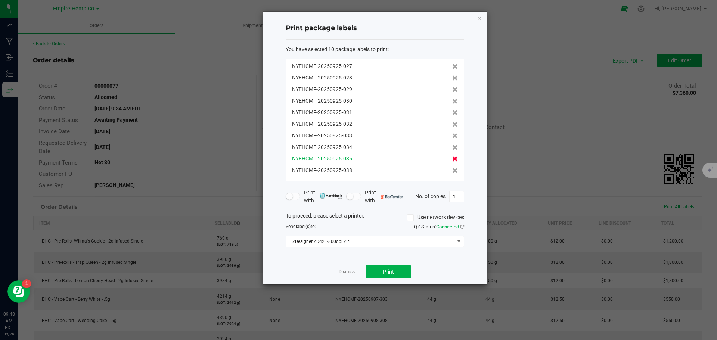
click at [452, 159] on icon at bounding box center [455, 158] width 6 height 5
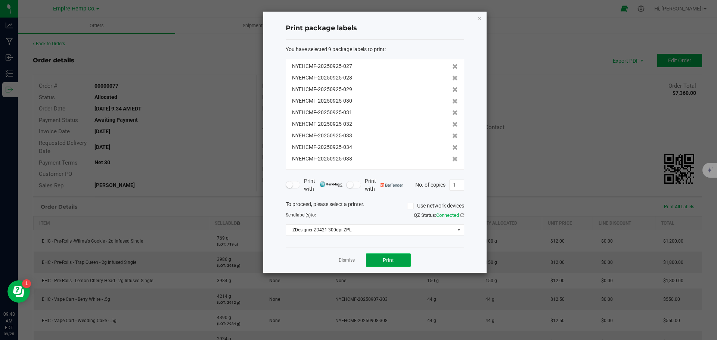
click at [389, 258] on span "Print" at bounding box center [388, 260] width 11 height 6
click at [452, 65] on icon at bounding box center [455, 66] width 6 height 5
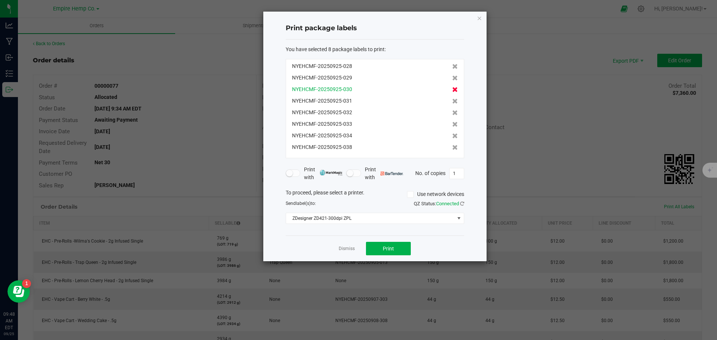
click at [452, 88] on icon at bounding box center [455, 89] width 6 height 5
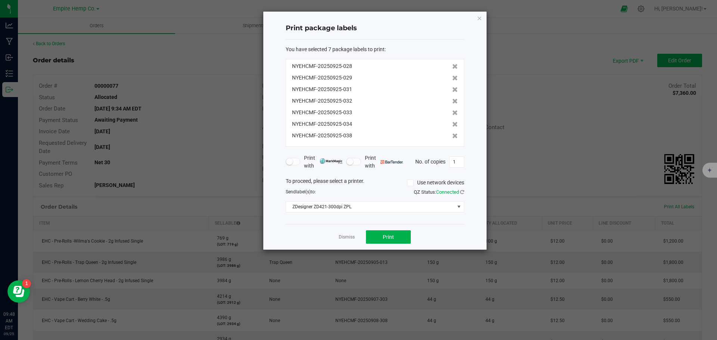
click at [452, 88] on icon at bounding box center [455, 89] width 6 height 5
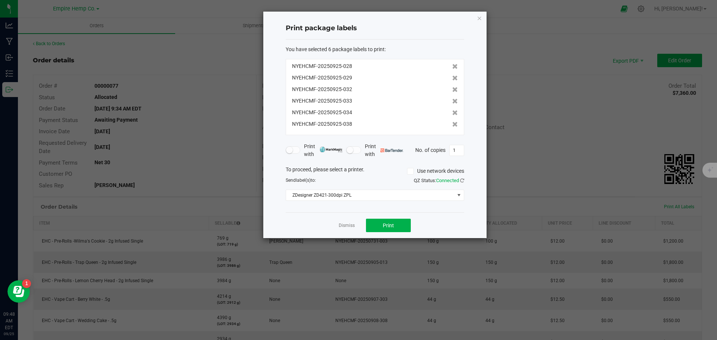
click at [452, 88] on icon at bounding box center [455, 89] width 6 height 5
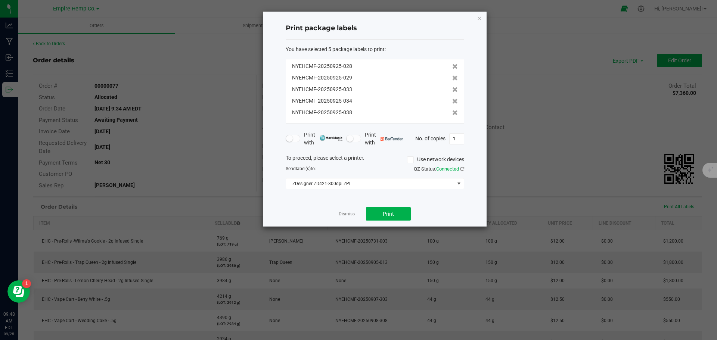
click at [452, 88] on icon at bounding box center [455, 89] width 6 height 5
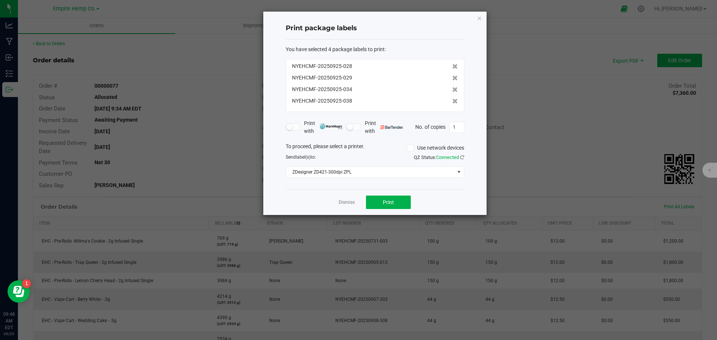
click at [452, 88] on icon at bounding box center [455, 89] width 6 height 5
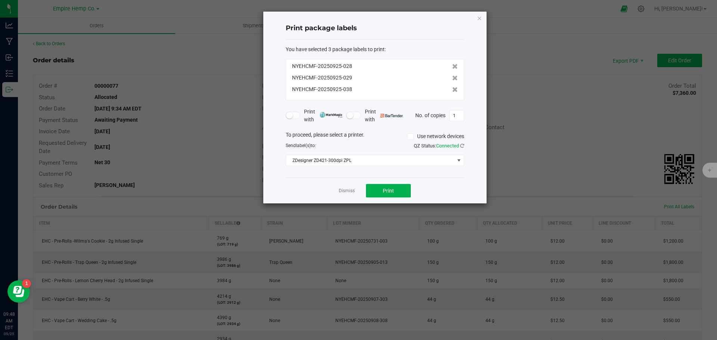
click at [452, 88] on icon at bounding box center [455, 89] width 6 height 5
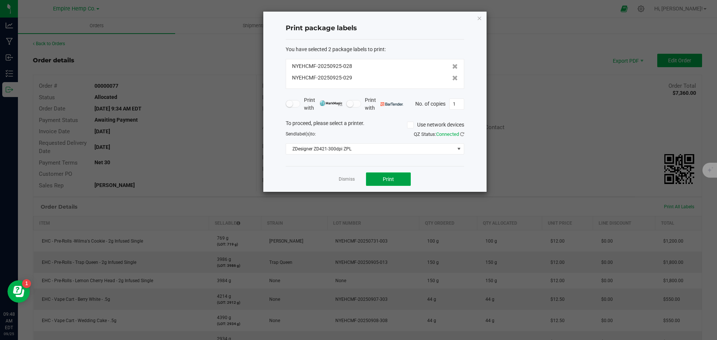
click at [407, 177] on button "Print" at bounding box center [388, 178] width 45 height 13
click at [344, 181] on link "Dismiss" at bounding box center [347, 179] width 16 height 6
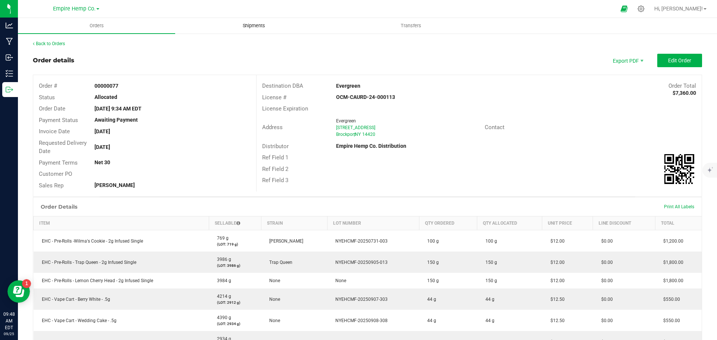
click at [253, 21] on uib-tab-heading "Shipments" at bounding box center [253, 25] width 156 height 15
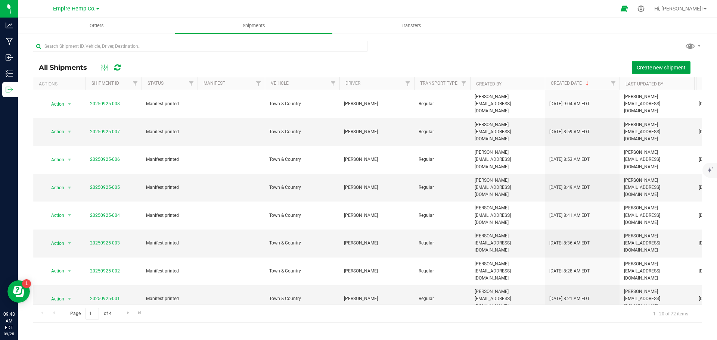
click at [659, 66] on span "Create new shipment" at bounding box center [661, 68] width 49 height 6
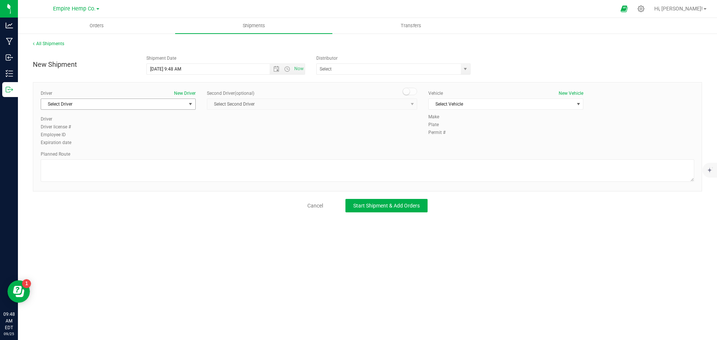
click at [174, 103] on span "Select Driver" at bounding box center [113, 104] width 145 height 10
click at [133, 137] on li "[PERSON_NAME]" at bounding box center [118, 135] width 154 height 11
click at [510, 108] on span "Select Vehicle" at bounding box center [501, 104] width 145 height 10
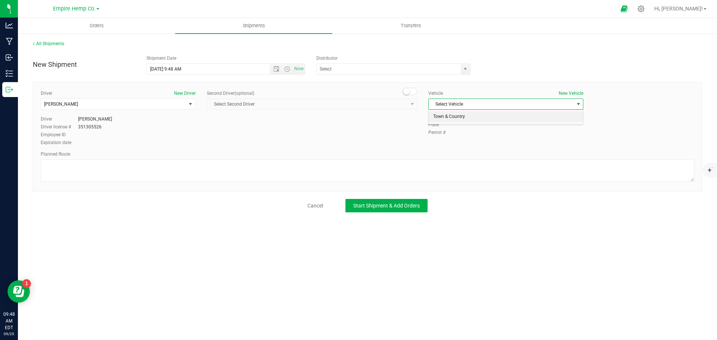
click at [503, 117] on li "Town & Country" at bounding box center [506, 116] width 154 height 11
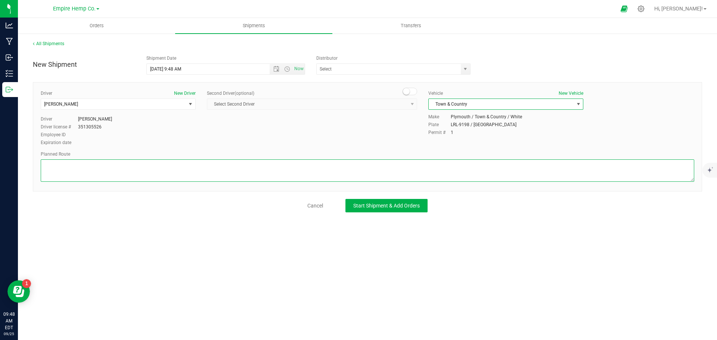
click at [285, 170] on textarea at bounding box center [367, 170] width 653 height 22
type textarea "i90"
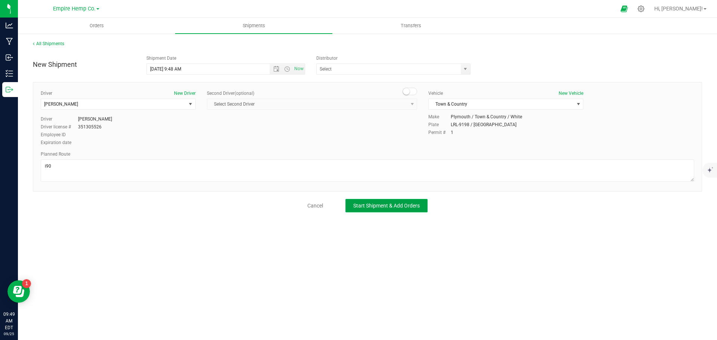
click at [376, 206] on span "Start Shipment & Add Orders" at bounding box center [386, 206] width 66 height 6
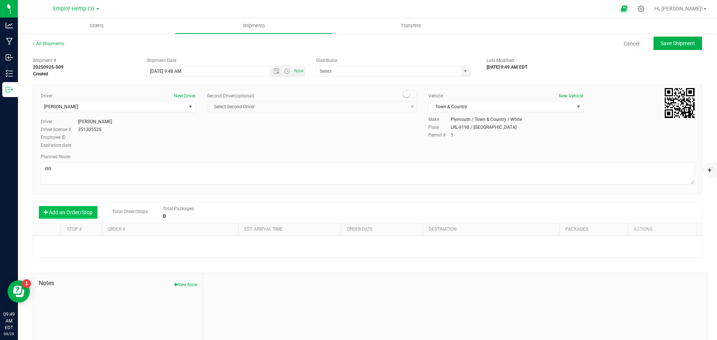
click at [62, 214] on button "Add an Order/Stop" at bounding box center [68, 212] width 59 height 13
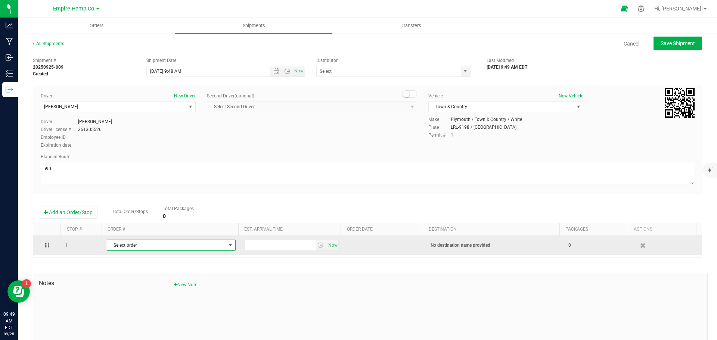
click at [135, 244] on span "Select order" at bounding box center [166, 245] width 119 height 10
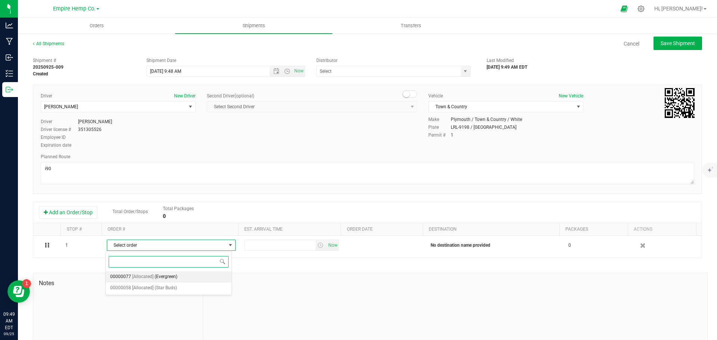
click at [151, 276] on span "[Allocated]" at bounding box center [142, 277] width 21 height 10
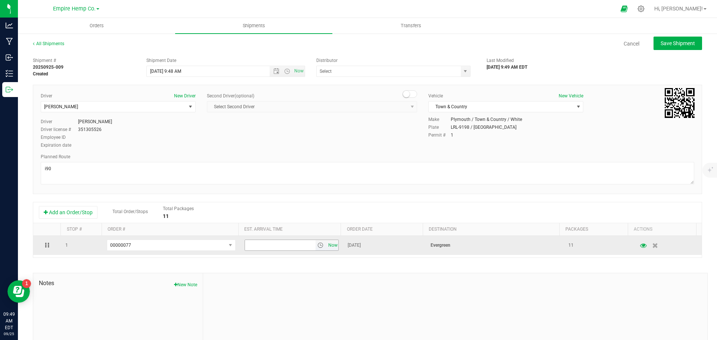
click at [326, 245] on span "Now" at bounding box center [332, 245] width 13 height 11
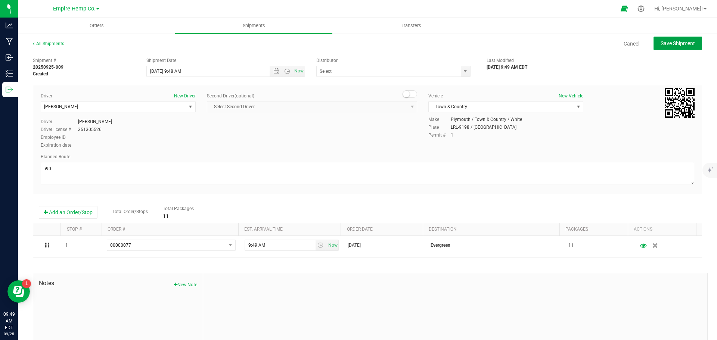
click at [675, 46] on span "Save Shipment" at bounding box center [677, 43] width 34 height 6
type input "[DATE] 1:48 PM"
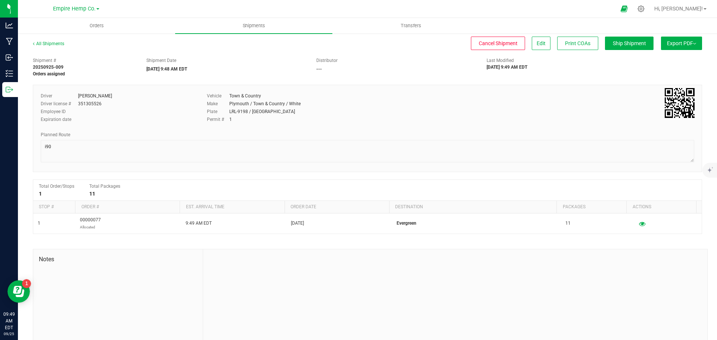
click at [688, 42] on span "Export PDF" at bounding box center [681, 43] width 29 height 6
click at [669, 72] on span "Manifest by Lot" at bounding box center [662, 70] width 31 height 5
click at [51, 42] on link "All Shipments" at bounding box center [48, 43] width 31 height 5
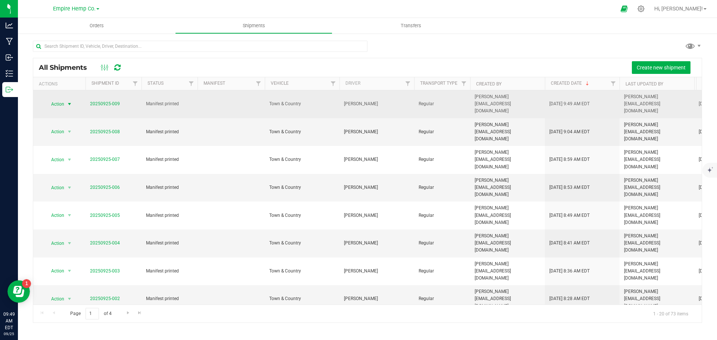
click at [69, 101] on span "select" at bounding box center [69, 104] width 6 height 6
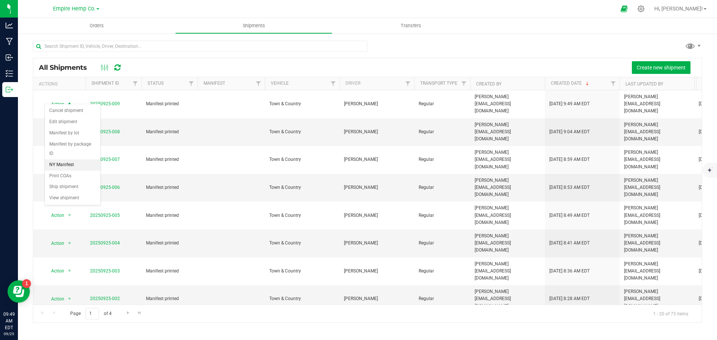
click at [71, 159] on li "NY Manifest" at bounding box center [73, 164] width 56 height 11
click at [96, 28] on span "Orders" at bounding box center [97, 25] width 34 height 7
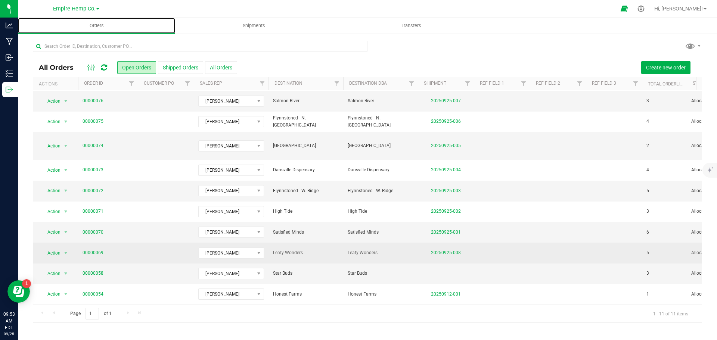
scroll to position [40, 0]
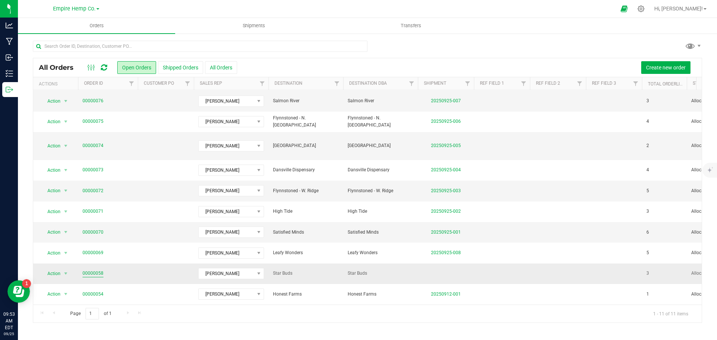
click at [91, 270] on link "00000058" at bounding box center [93, 273] width 21 height 7
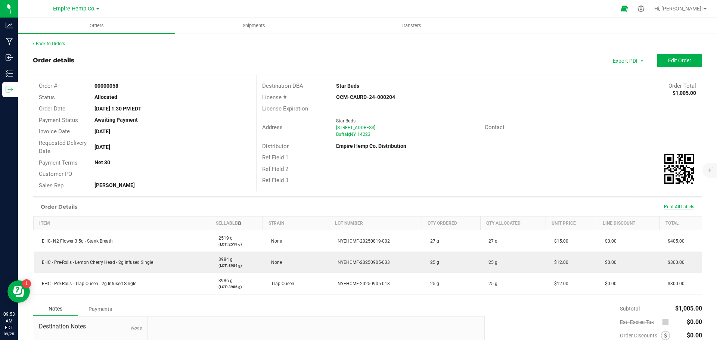
click at [668, 208] on span "Print All Labels" at bounding box center [679, 206] width 30 height 5
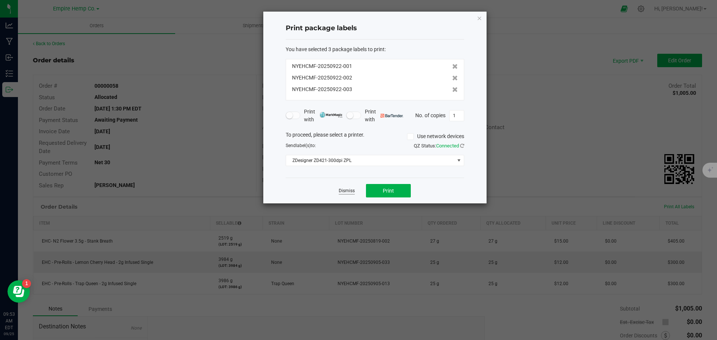
click at [349, 192] on link "Dismiss" at bounding box center [347, 191] width 16 height 6
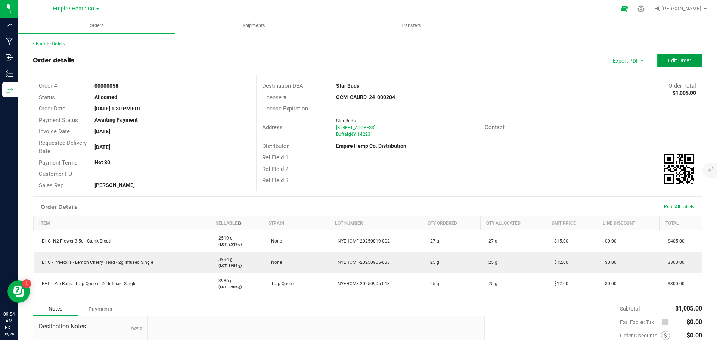
click at [676, 60] on span "Edit Order" at bounding box center [679, 60] width 23 height 6
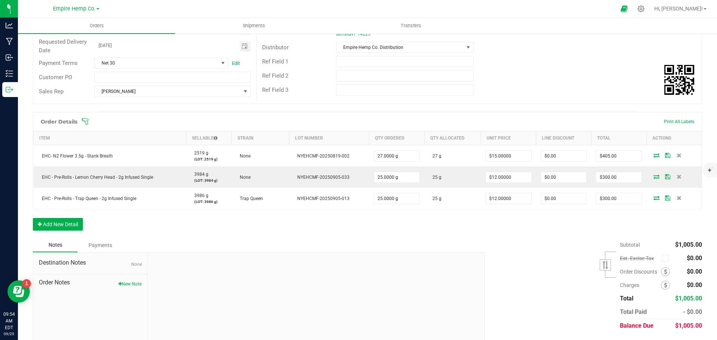
scroll to position [112, 0]
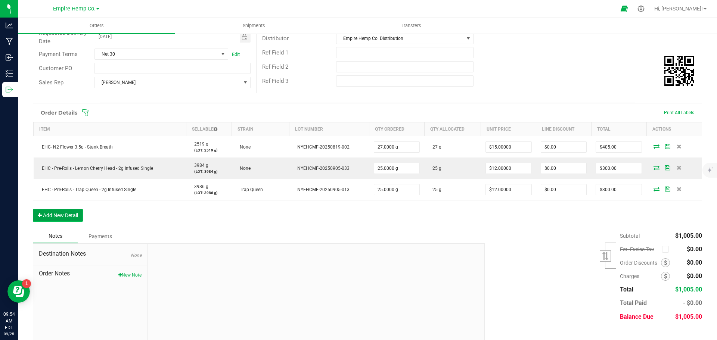
click at [59, 217] on button "Add New Detail" at bounding box center [58, 215] width 50 height 13
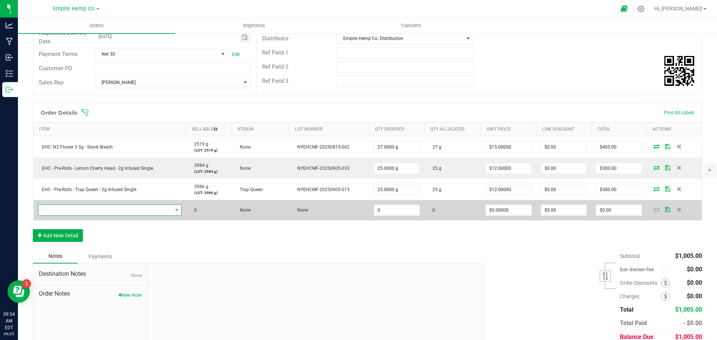
click at [65, 213] on span "NO DATA FOUND" at bounding box center [105, 210] width 134 height 10
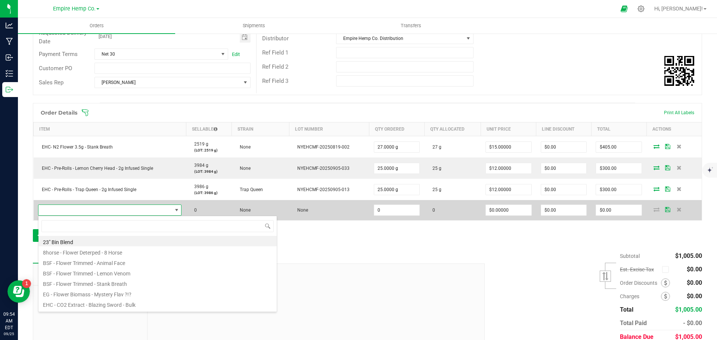
scroll to position [11, 141]
type input "lemon"
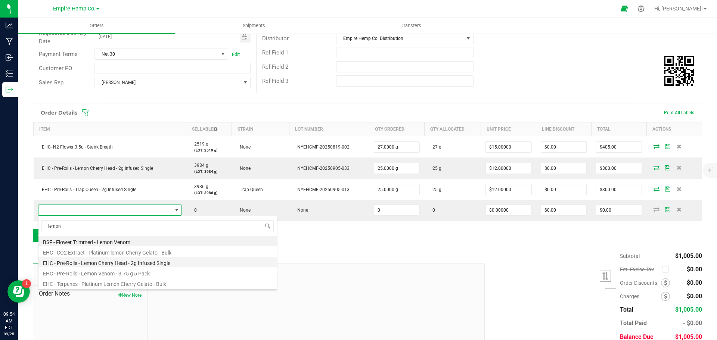
click at [95, 261] on li "EHC - Pre-Rolls - Lemon Cherry Head - 2g Infused Single" at bounding box center [157, 262] width 238 height 10
type input "0.0000 g"
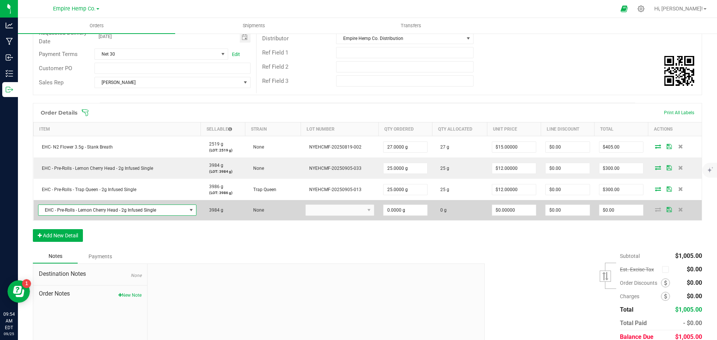
click at [340, 211] on kendo-dropdownlist at bounding box center [339, 210] width 69 height 11
click at [365, 210] on kendo-dropdownlist at bounding box center [339, 210] width 69 height 11
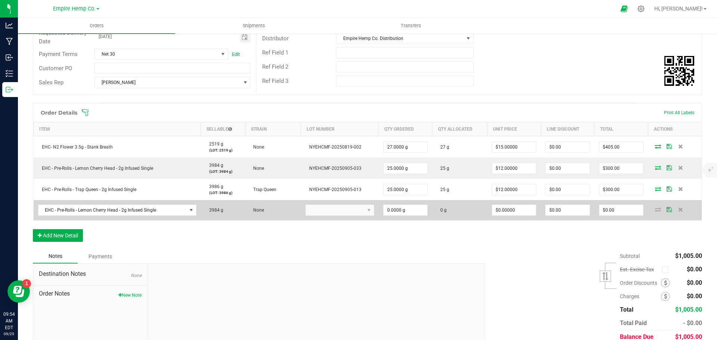
click at [365, 210] on kendo-dropdownlist at bounding box center [339, 210] width 69 height 11
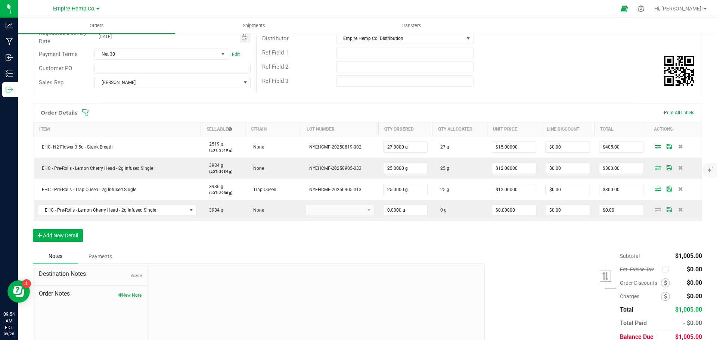
click at [339, 226] on div "Order Details Print All Labels Item Sellable Strain Lot Number Qty Ordered Qty …" at bounding box center [367, 176] width 669 height 146
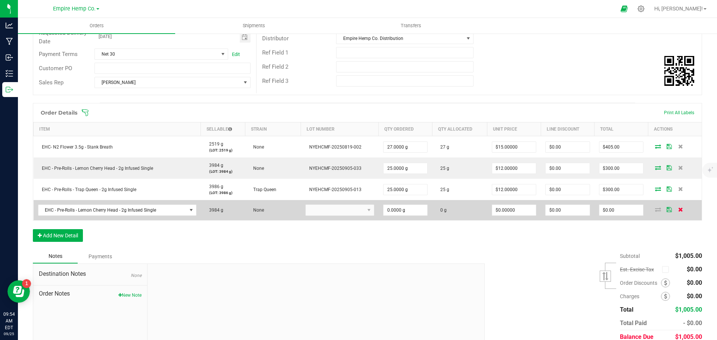
click at [678, 211] on icon at bounding box center [680, 209] width 5 height 4
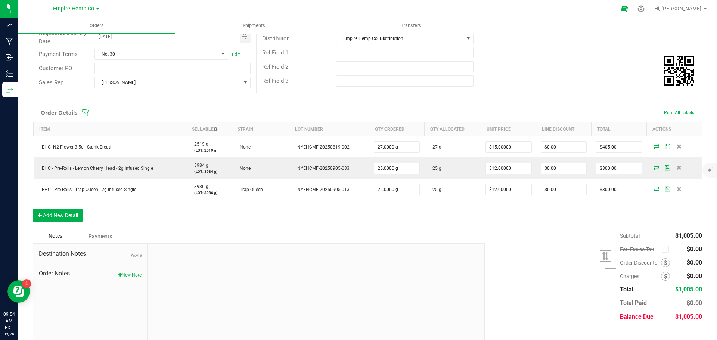
click at [528, 237] on div "Subtotal $1,005.00 Est. Excise Tax" at bounding box center [590, 276] width 223 height 94
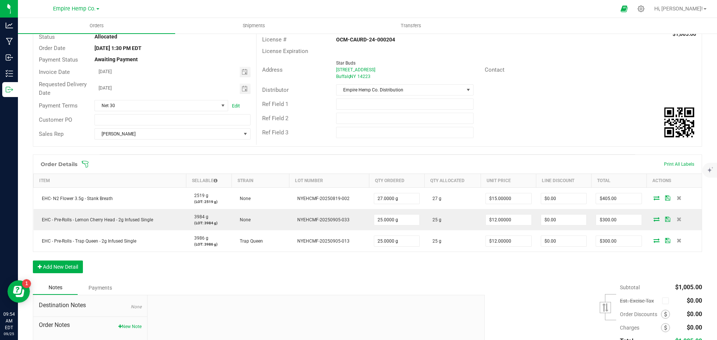
scroll to position [0, 0]
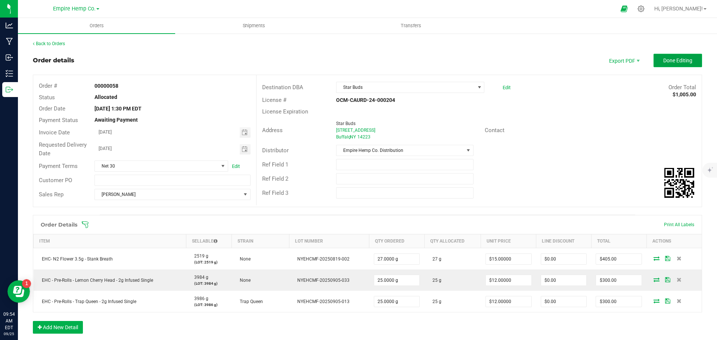
click at [672, 63] on span "Done Editing" at bounding box center [677, 60] width 29 height 6
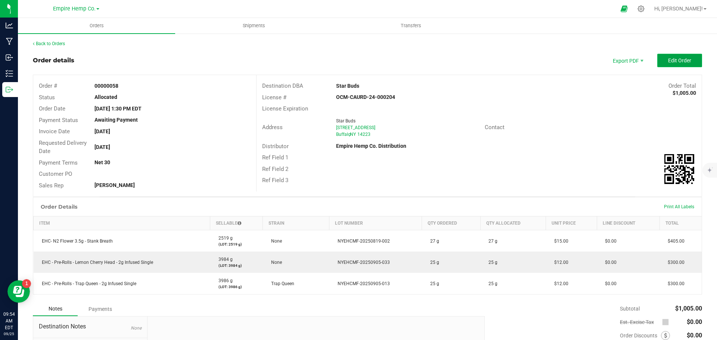
click at [681, 60] on span "Edit Order" at bounding box center [679, 60] width 23 height 6
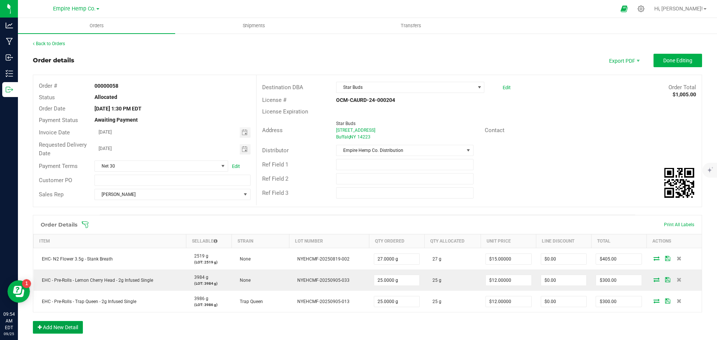
click at [72, 329] on button "Add New Detail" at bounding box center [58, 327] width 50 height 13
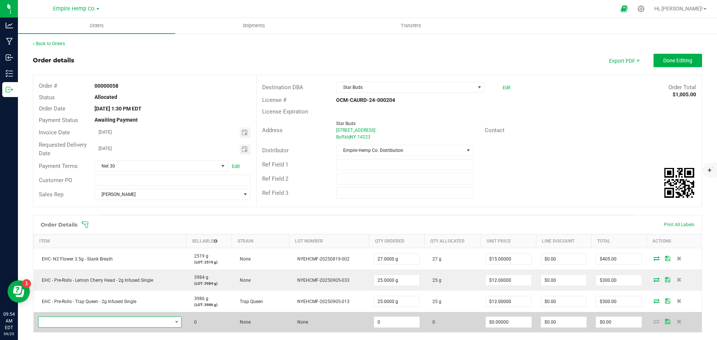
click at [112, 320] on span "NO DATA FOUND" at bounding box center [105, 322] width 134 height 10
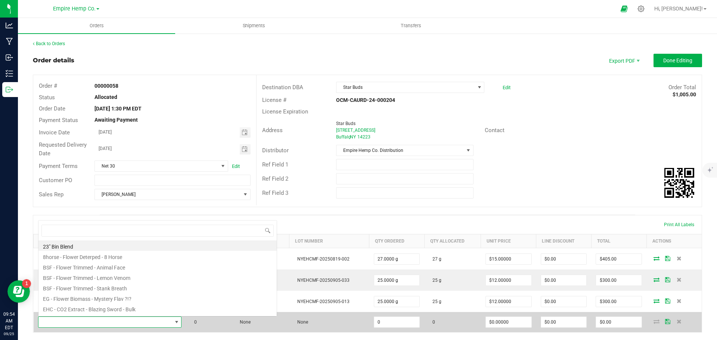
scroll to position [11, 141]
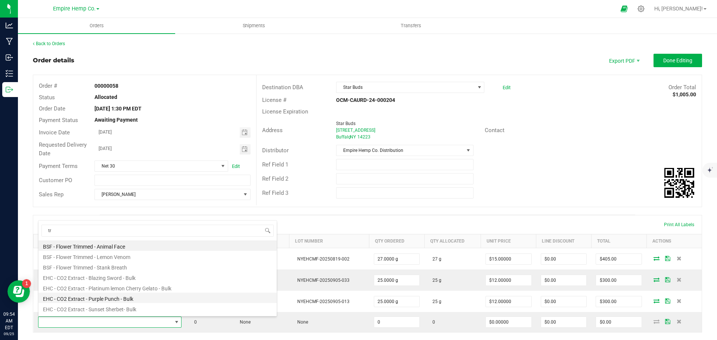
type input "tra"
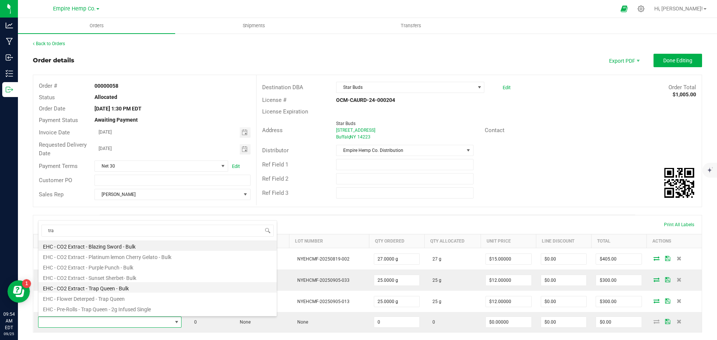
scroll to position [37, 0]
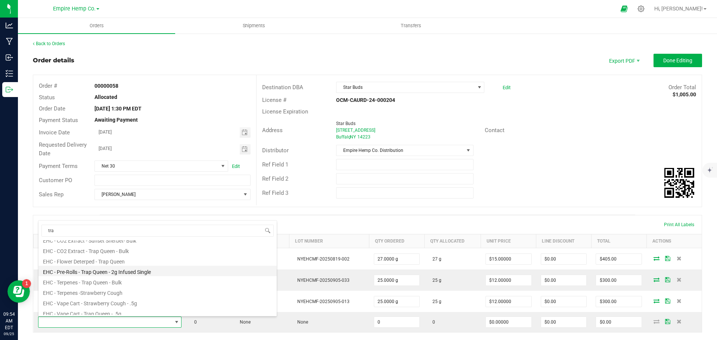
click at [149, 268] on li "EHC - Pre-Rolls - Trap Queen - 2g Infused Single" at bounding box center [157, 271] width 238 height 10
type input "0.0000 g"
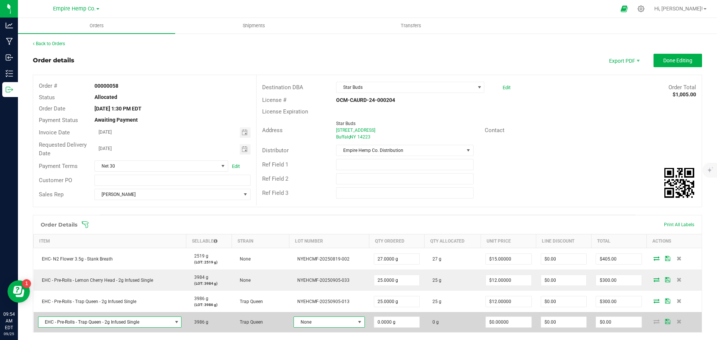
click at [357, 323] on span at bounding box center [360, 322] width 6 height 6
click at [677, 322] on icon at bounding box center [679, 321] width 5 height 4
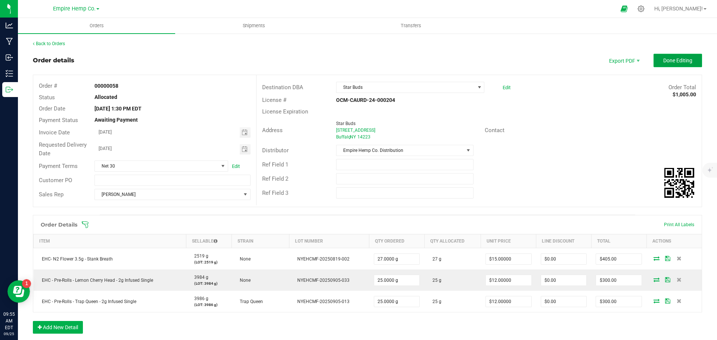
click at [676, 62] on span "Done Editing" at bounding box center [677, 60] width 29 height 6
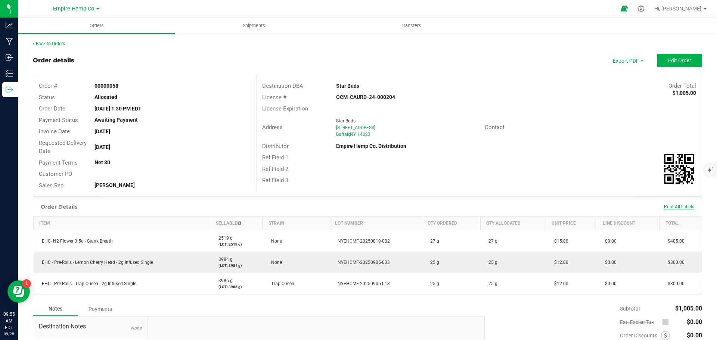
click at [681, 208] on span "Print All Labels" at bounding box center [679, 206] width 30 height 5
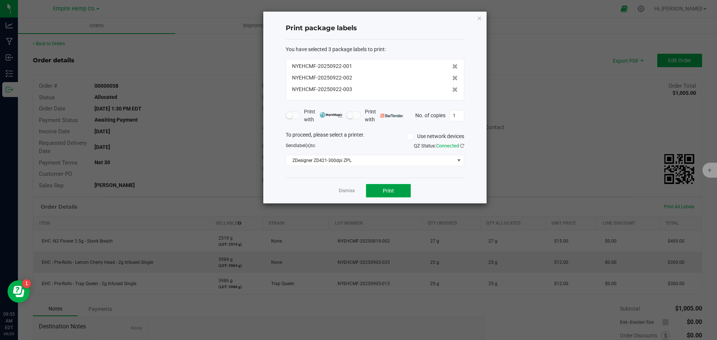
click at [390, 186] on button "Print" at bounding box center [388, 190] width 45 height 13
click at [341, 190] on link "Dismiss" at bounding box center [347, 191] width 16 height 6
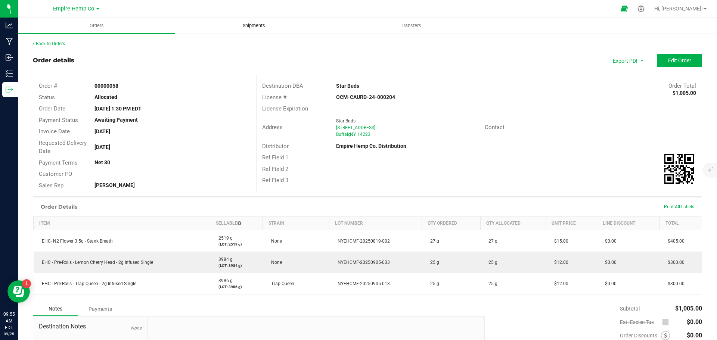
click at [258, 25] on span "Shipments" at bounding box center [254, 25] width 43 height 7
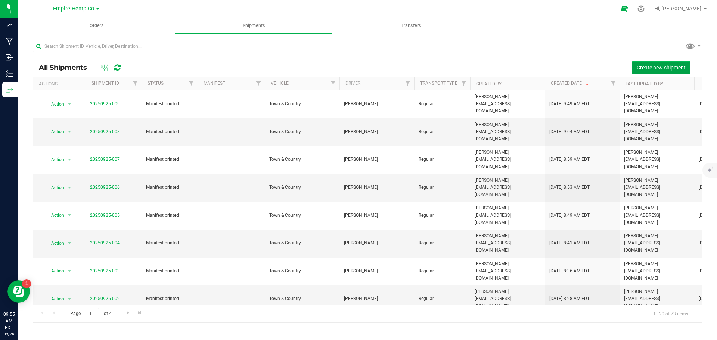
click at [644, 66] on span "Create new shipment" at bounding box center [661, 68] width 49 height 6
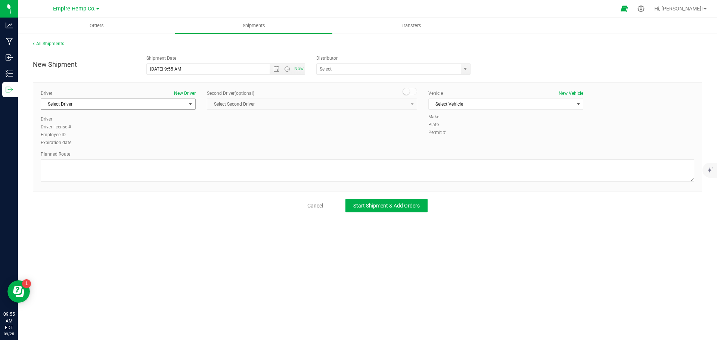
click at [186, 105] on span "select" at bounding box center [190, 104] width 9 height 10
click at [151, 134] on li "[PERSON_NAME]" at bounding box center [118, 135] width 154 height 11
click at [507, 103] on span "Select Vehicle" at bounding box center [501, 104] width 145 height 10
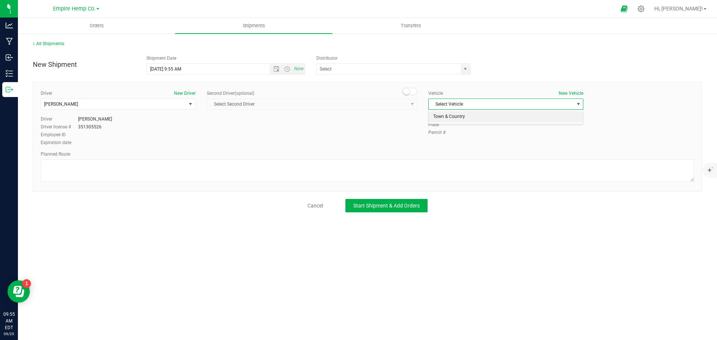
click at [493, 115] on li "Town & Country" at bounding box center [506, 116] width 154 height 11
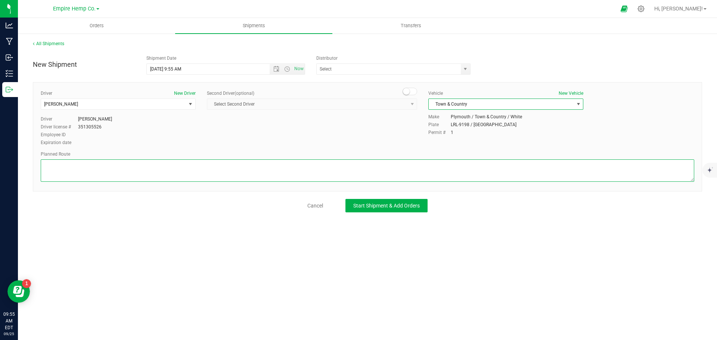
click at [330, 165] on textarea at bounding box center [367, 170] width 653 height 22
type textarea "i90"
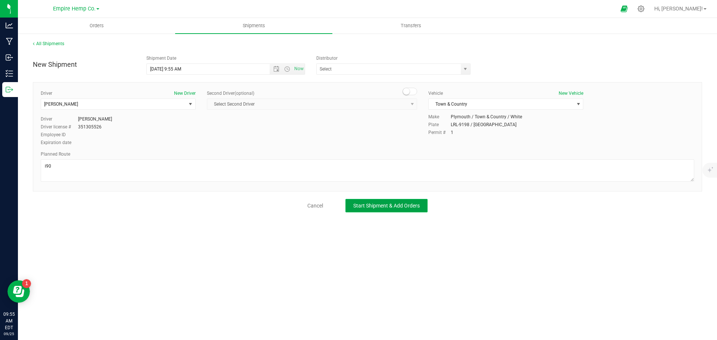
click at [400, 205] on span "Start Shipment & Add Orders" at bounding box center [386, 206] width 66 height 6
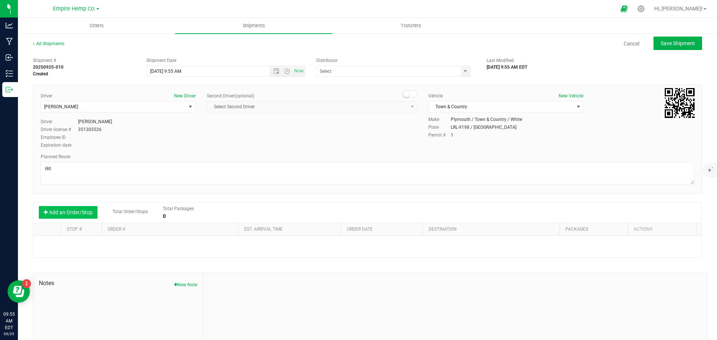
click at [76, 214] on button "Add an Order/Stop" at bounding box center [68, 212] width 59 height 13
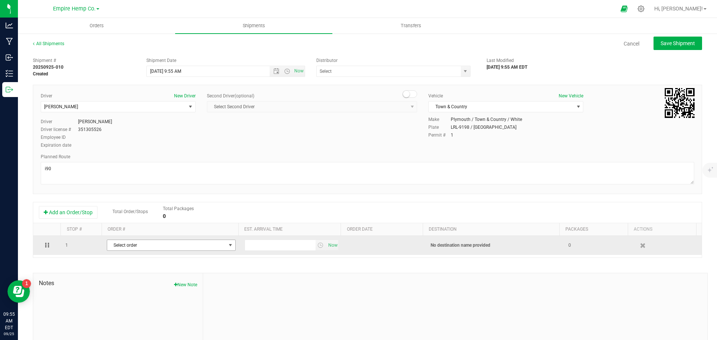
click at [144, 249] on span "Select order" at bounding box center [166, 245] width 119 height 10
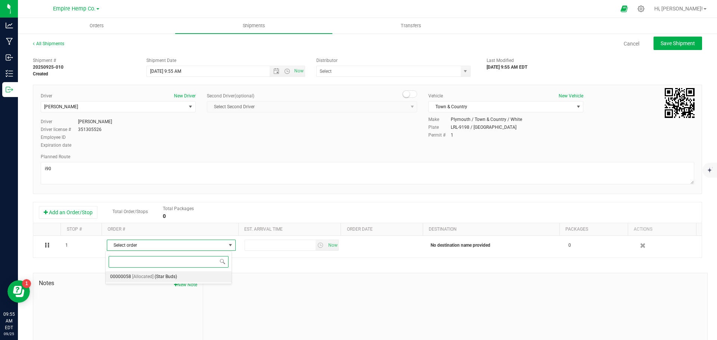
click at [146, 278] on span "[Allocated]" at bounding box center [142, 277] width 21 height 10
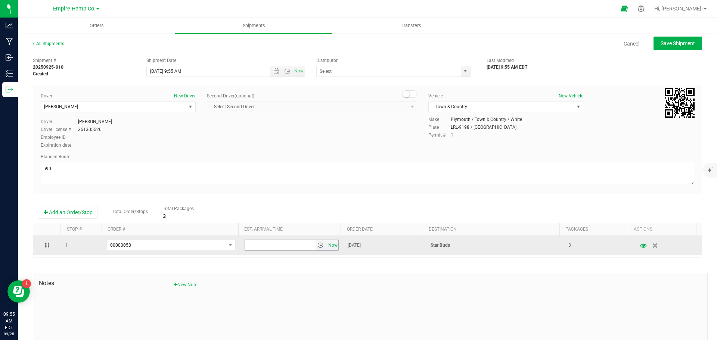
click at [326, 242] on span "Now" at bounding box center [332, 245] width 13 height 11
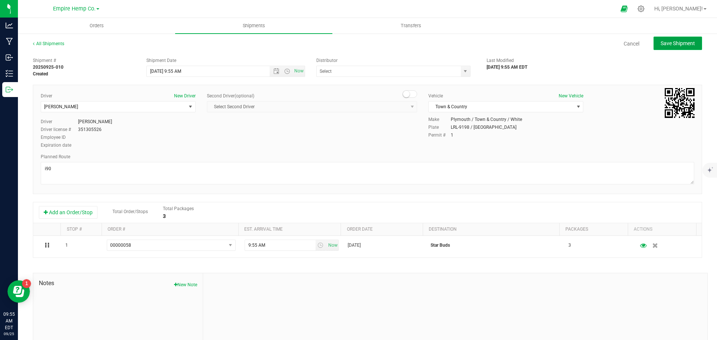
click at [683, 44] on span "Save Shipment" at bounding box center [677, 43] width 34 height 6
type input "[DATE] 1:55 PM"
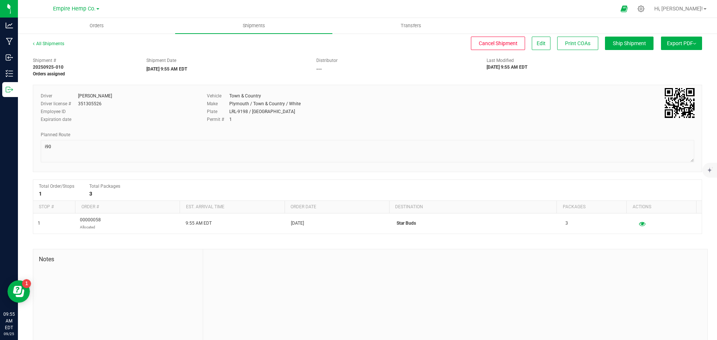
click at [688, 46] on span "Export PDF" at bounding box center [681, 43] width 29 height 6
click at [671, 68] on span "Manifest by Lot" at bounding box center [662, 70] width 31 height 5
click at [94, 31] on uib-tab-heading "Orders" at bounding box center [96, 26] width 157 height 16
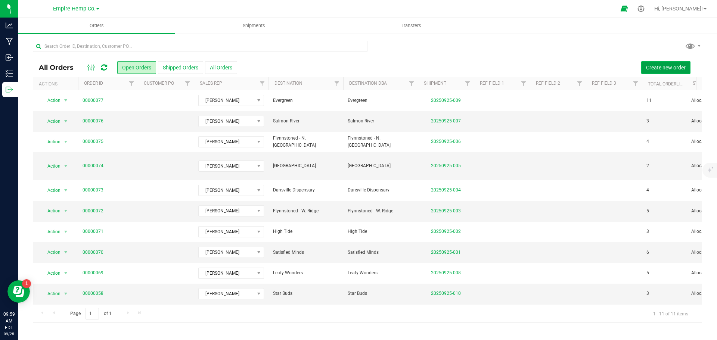
click at [655, 68] on span "Create new order" at bounding box center [666, 68] width 40 height 6
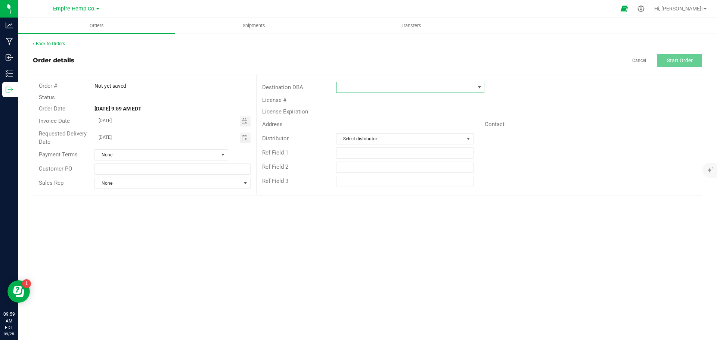
click at [480, 87] on span at bounding box center [479, 87] width 6 height 6
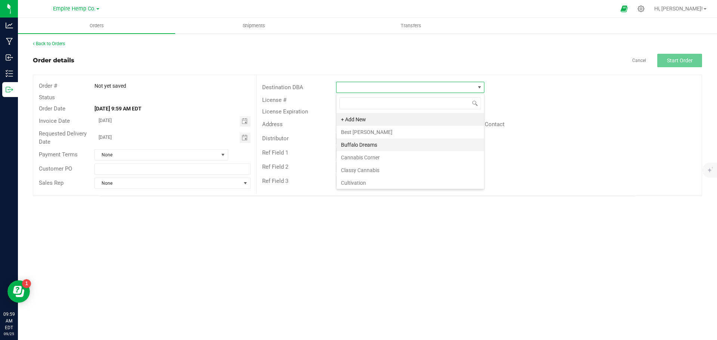
click at [397, 141] on li "Buffalo Dreams" at bounding box center [409, 145] width 147 height 13
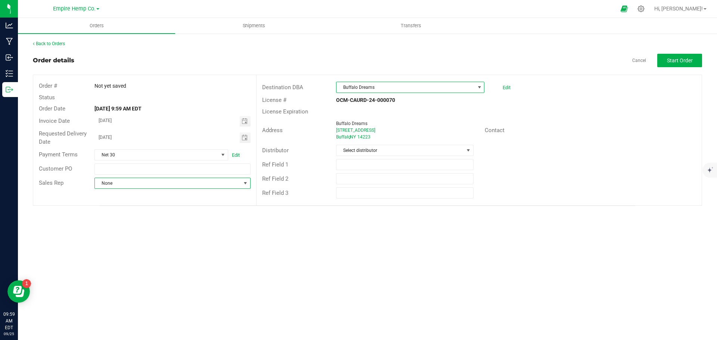
click at [245, 185] on span at bounding box center [245, 183] width 6 height 6
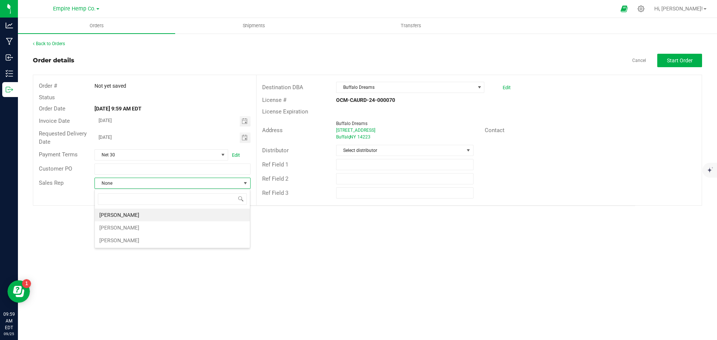
scroll to position [11, 156]
click at [197, 216] on li "[PERSON_NAME]" at bounding box center [172, 215] width 155 height 13
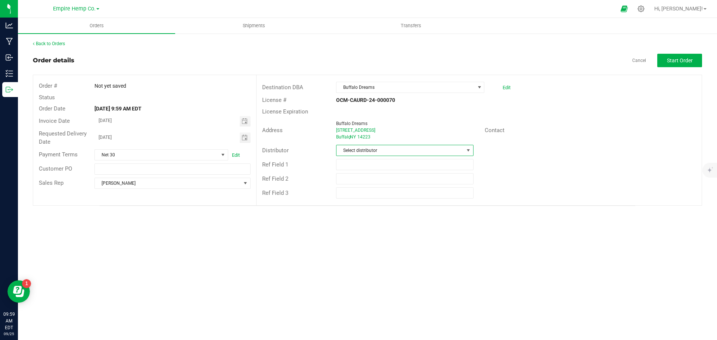
click at [468, 152] on span at bounding box center [468, 150] width 6 height 6
click at [398, 208] on li "Empire Hemp Co. Distribution" at bounding box center [404, 208] width 136 height 13
click at [559, 182] on div "Ref Field 2" at bounding box center [479, 179] width 445 height 14
click at [684, 59] on span "Start Order" at bounding box center [680, 60] width 26 height 6
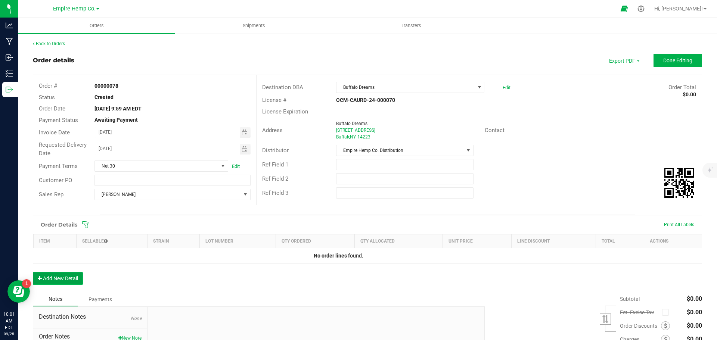
click at [73, 277] on button "Add New Detail" at bounding box center [58, 278] width 50 height 13
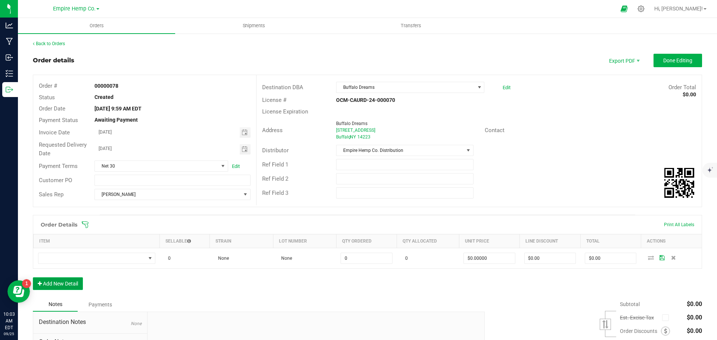
click at [69, 286] on button "Add New Detail" at bounding box center [58, 283] width 50 height 13
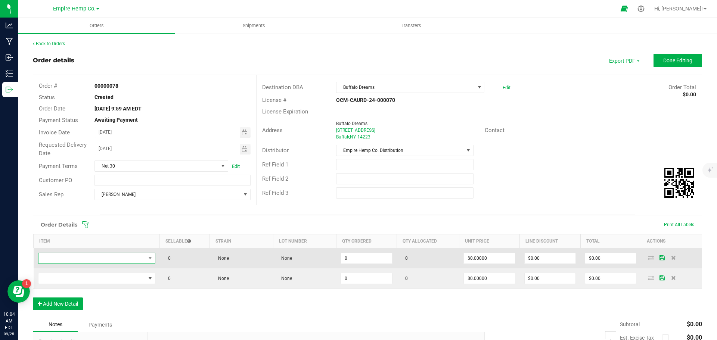
click at [99, 259] on span "NO DATA FOUND" at bounding box center [91, 258] width 107 height 10
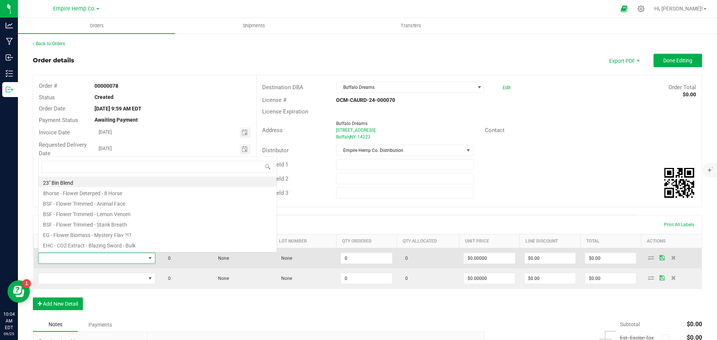
scroll to position [11, 115]
type input "trap"
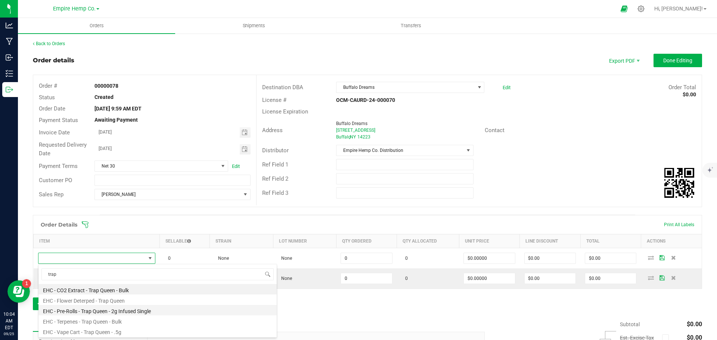
click at [141, 311] on li "EHC - Pre-Rolls - Trap Queen - 2g Infused Single" at bounding box center [157, 310] width 238 height 10
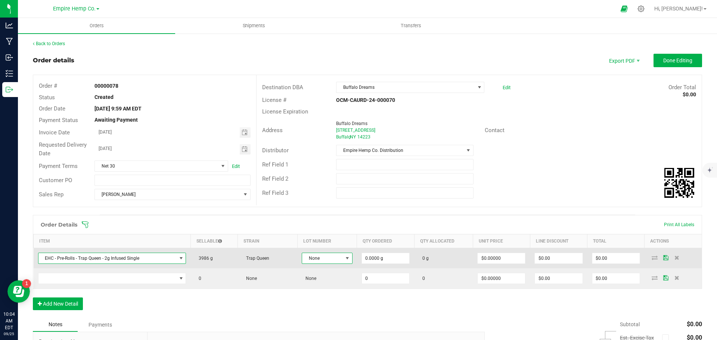
click at [344, 259] on span at bounding box center [347, 258] width 6 height 6
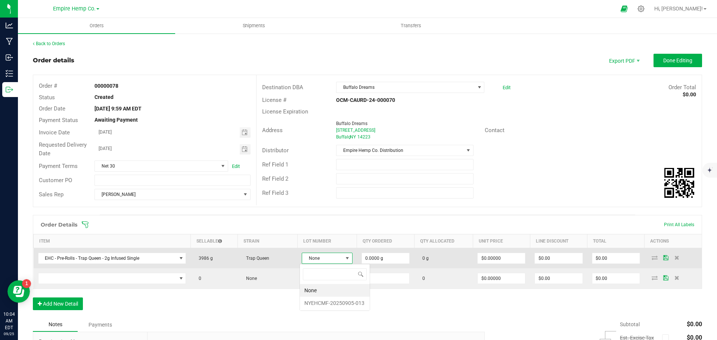
scroll to position [11, 50]
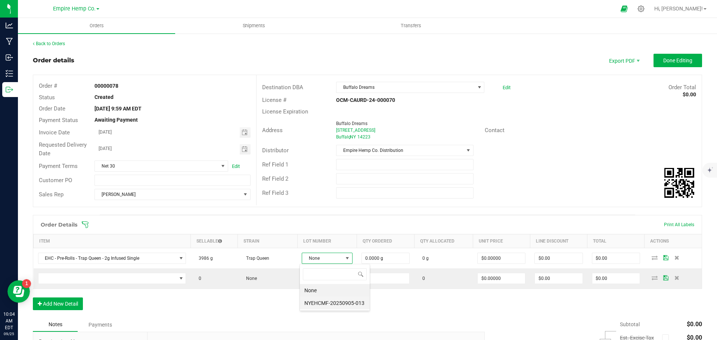
click at [347, 301] on li "NYEHCMF-20250905-013" at bounding box center [335, 303] width 70 height 13
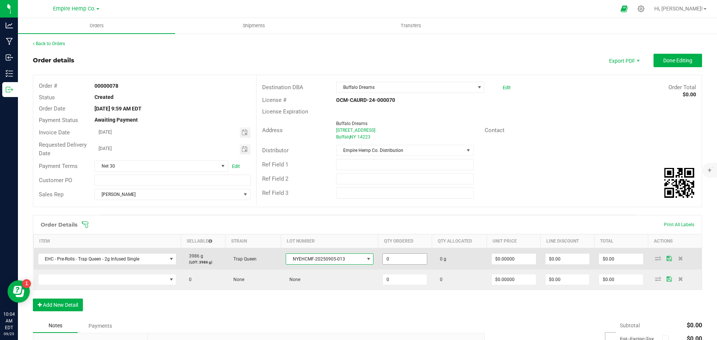
click at [410, 259] on input "0" at bounding box center [405, 259] width 44 height 10
type input "75.0000 g"
type input "0"
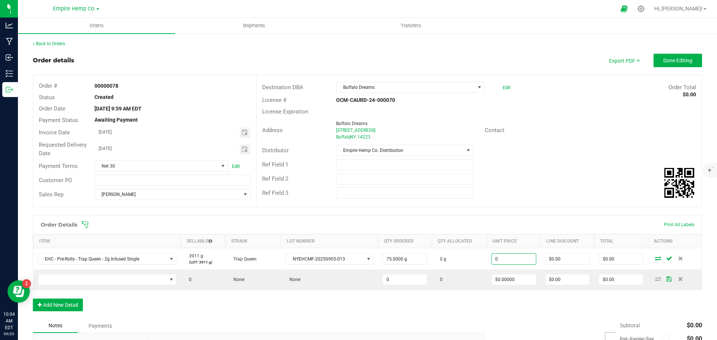
click at [515, 260] on input "0" at bounding box center [514, 259] width 44 height 10
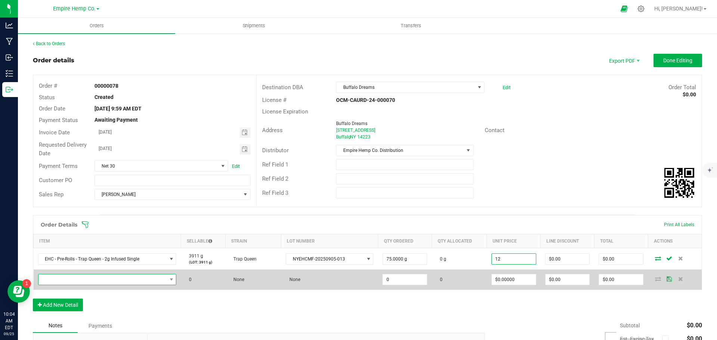
type input "$12.00000"
type input "$900.00"
click at [139, 279] on span "NO DATA FOUND" at bounding box center [102, 279] width 128 height 10
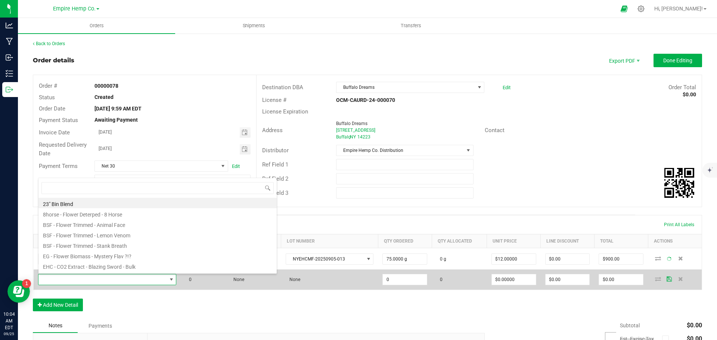
scroll to position [11, 136]
type input "lemon cherr"
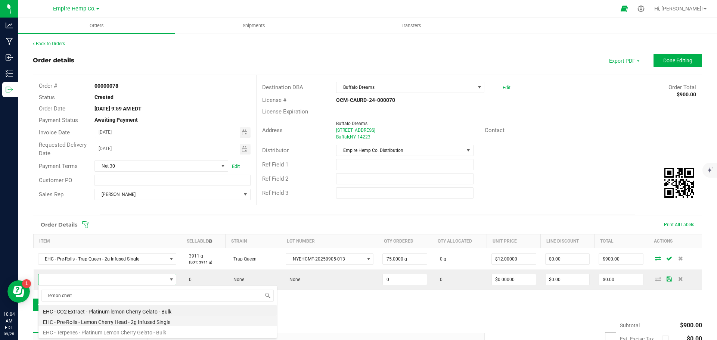
click at [153, 321] on li "EHC - Pre-Rolls - Lemon Cherry Head - 2g Infused Single" at bounding box center [157, 321] width 238 height 10
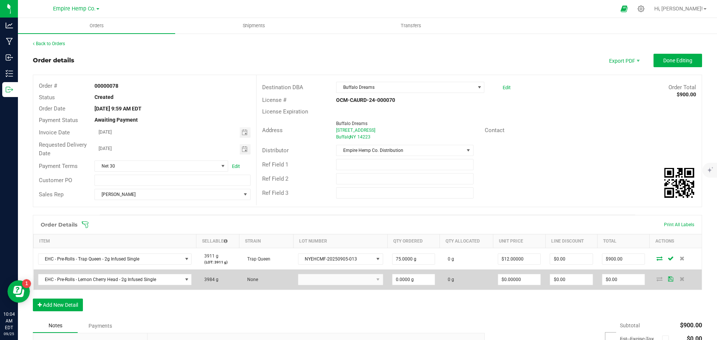
click at [333, 283] on kendo-dropdownlist at bounding box center [340, 279] width 85 height 11
click at [418, 282] on input "0" at bounding box center [413, 279] width 43 height 10
type input "75.0000 g"
type input "0"
click at [511, 280] on input "0" at bounding box center [519, 279] width 43 height 10
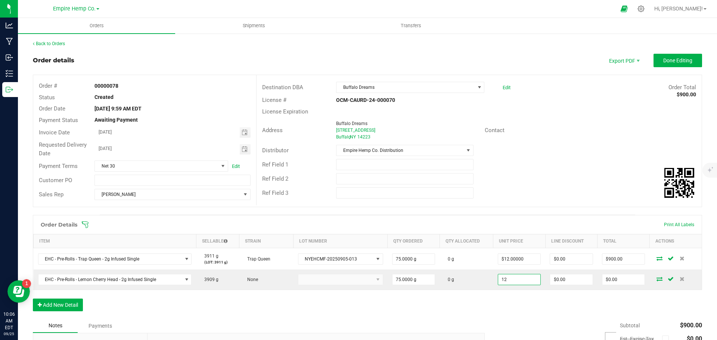
type input "$12.00000"
type input "0"
type input "$900.00"
click at [656, 279] on icon at bounding box center [659, 279] width 6 height 4
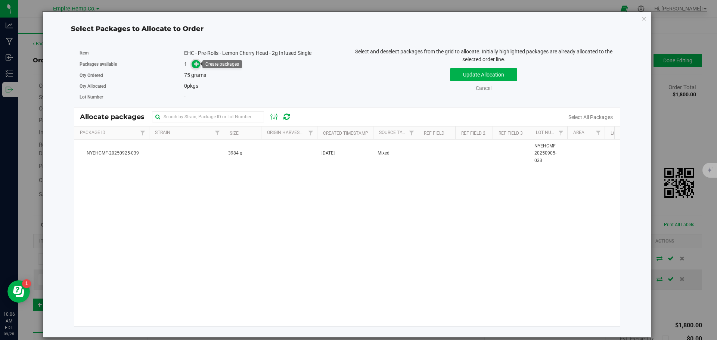
click at [194, 62] on icon at bounding box center [196, 63] width 5 height 5
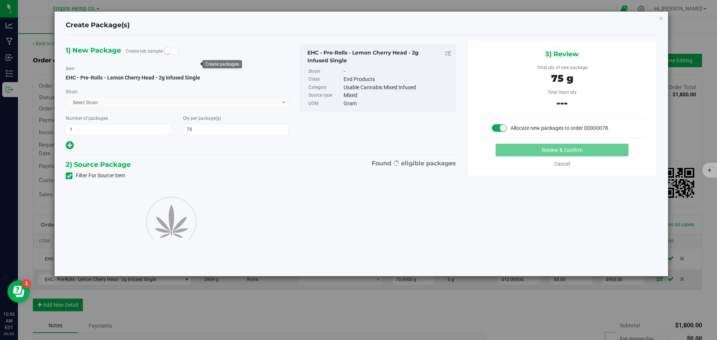
type input "75.0000"
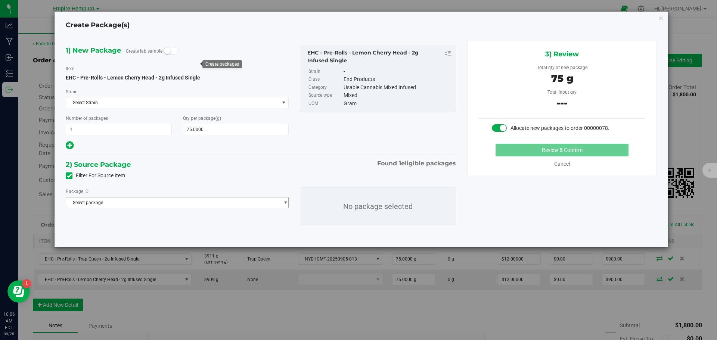
click at [113, 200] on span "Select package" at bounding box center [172, 203] width 213 height 10
click at [131, 229] on li "NYEHCMF-20250925-039 ( EHC - Pre-Rolls - Lemon Cherry Head - 2g Infused Single )" at bounding box center [177, 233] width 222 height 10
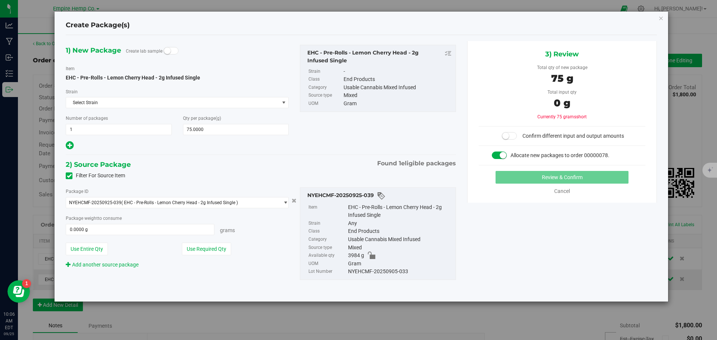
drag, startPoint x: 407, startPoint y: 272, endPoint x: 346, endPoint y: 272, distance: 60.9
click at [346, 272] on li "Lot Number NYEHCMF-20250905-033" at bounding box center [379, 272] width 143 height 8
copy li "NYEHCMF-20250905-033"
click at [155, 230] on span "0.0000 g 0" at bounding box center [140, 229] width 149 height 11
type input "75"
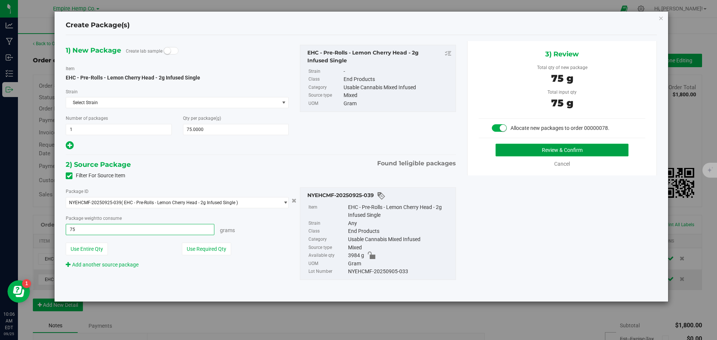
click at [555, 150] on button "Review & Confirm" at bounding box center [561, 150] width 133 height 13
type input "75.0000 g"
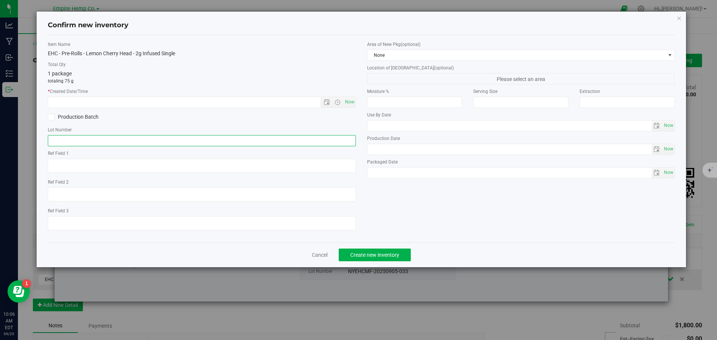
click at [281, 139] on input "text" at bounding box center [202, 140] width 308 height 11
paste input "NYEHCMF-20250905-033"
type input "NYEHCMF-20250905-033"
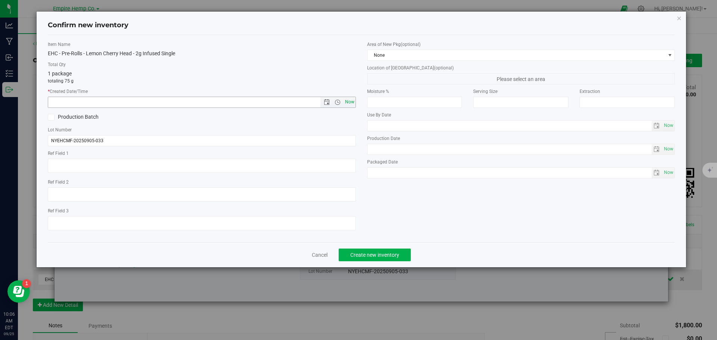
click at [354, 102] on span "Now" at bounding box center [349, 102] width 13 height 11
type input "[DATE] 10:06 AM"
click at [390, 253] on span "Create new inventory" at bounding box center [374, 255] width 49 height 6
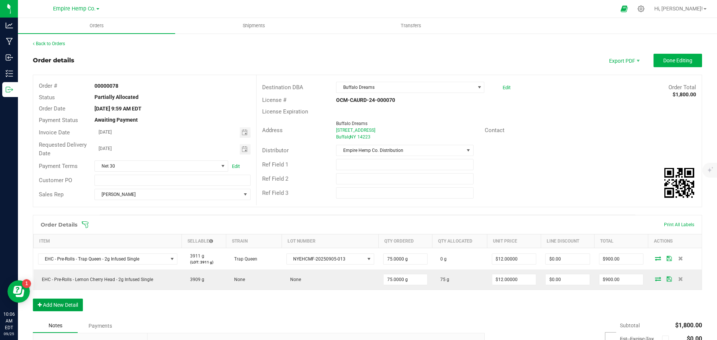
click at [76, 305] on button "Add New Detail" at bounding box center [58, 305] width 50 height 13
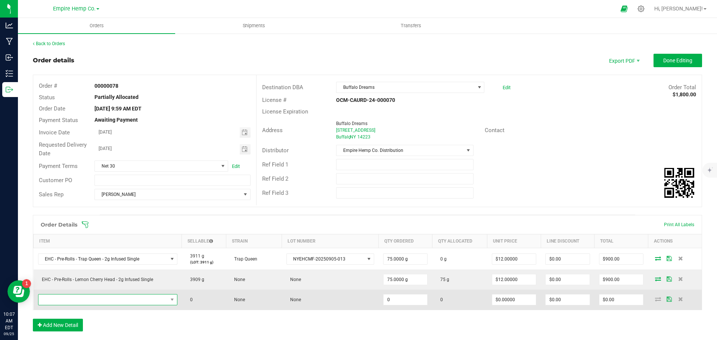
click at [85, 299] on span "NO DATA FOUND" at bounding box center [102, 300] width 129 height 10
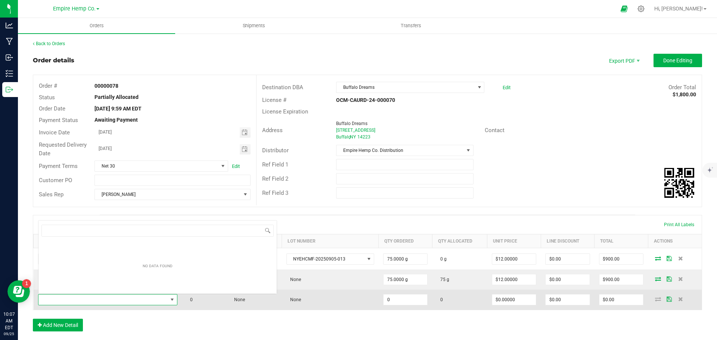
scroll to position [11, 137]
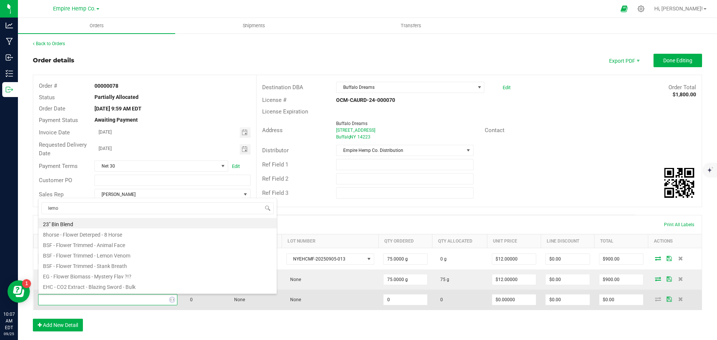
type input "lemon"
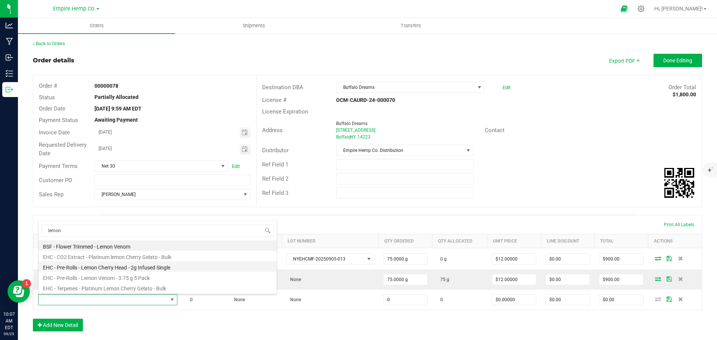
click at [130, 269] on li "EHC - Pre-Rolls - Lemon Cherry Head - 2g Infused Single" at bounding box center [157, 266] width 238 height 10
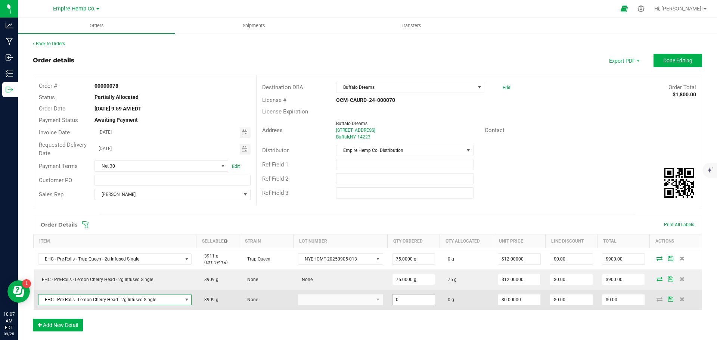
click at [397, 298] on input "0" at bounding box center [413, 300] width 43 height 10
type input "2.0000 g"
type input "0"
click at [656, 298] on icon at bounding box center [659, 299] width 6 height 4
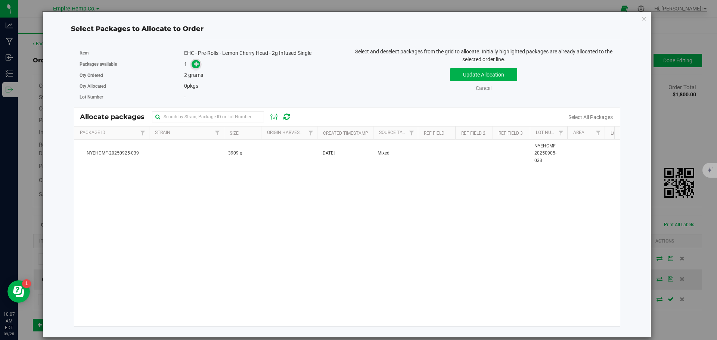
click at [197, 64] on icon at bounding box center [196, 63] width 5 height 5
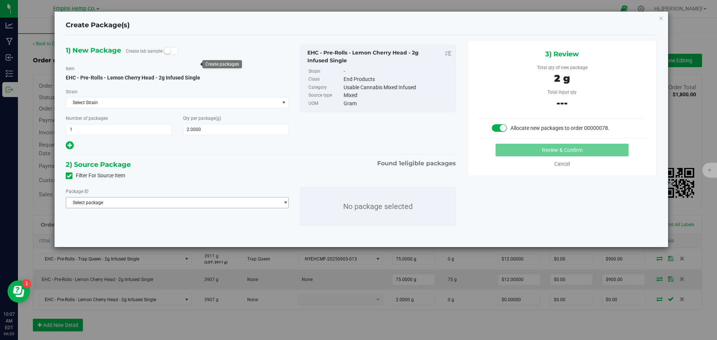
click at [158, 206] on span "Select package" at bounding box center [172, 203] width 213 height 10
click at [161, 233] on span "( EHC - Pre-Rolls - Lemon Cherry Head - 2g Infused Single )" at bounding box center [182, 233] width 116 height 5
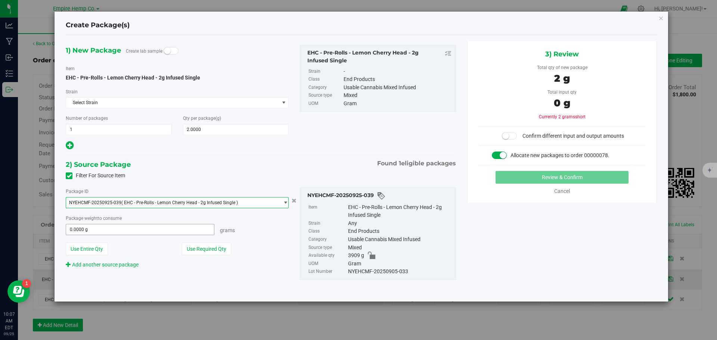
click at [161, 233] on span "0.0000 g 0" at bounding box center [140, 229] width 149 height 11
type input "2"
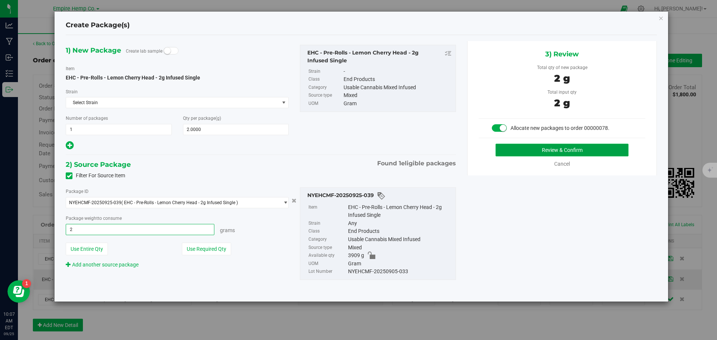
type input "2.0000 g"
click at [519, 149] on button "Review & Confirm" at bounding box center [561, 150] width 133 height 13
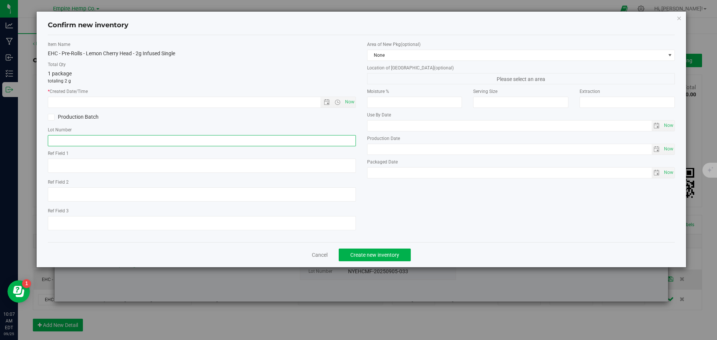
click at [332, 142] on input "text" at bounding box center [202, 140] width 308 height 11
paste input "NYEHCMF-20250905-033"
type input "NYEHCMF-20250905-033"
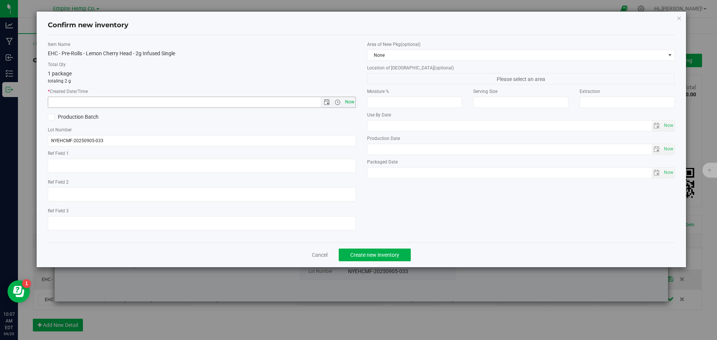
click at [349, 102] on span "Now" at bounding box center [349, 102] width 13 height 11
type input "[DATE] 10:07 AM"
click at [387, 252] on span "Create new inventory" at bounding box center [374, 255] width 49 height 6
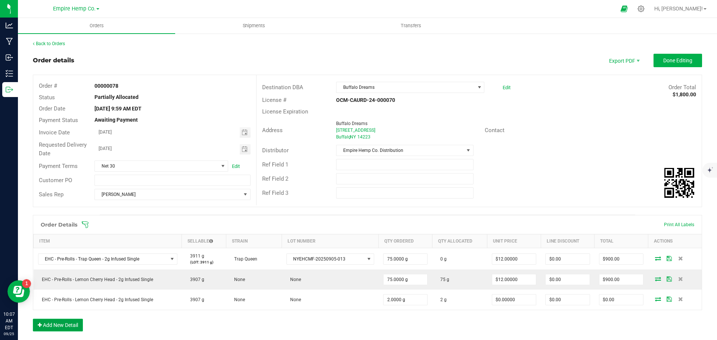
click at [49, 323] on button "Add New Detail" at bounding box center [58, 325] width 50 height 13
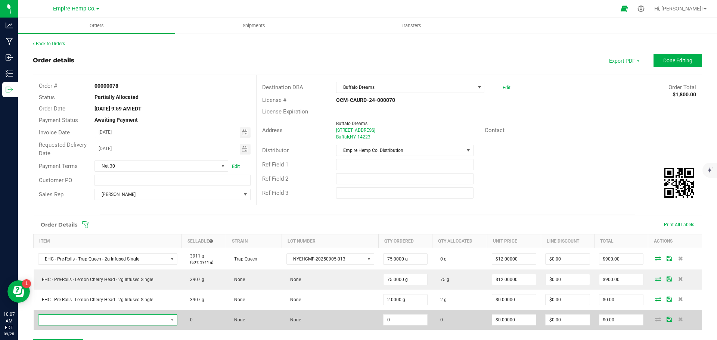
click at [64, 319] on span "NO DATA FOUND" at bounding box center [102, 320] width 129 height 10
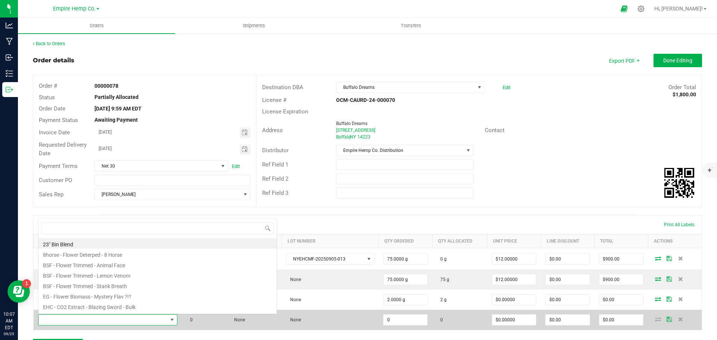
scroll to position [11, 137]
type input "trap"
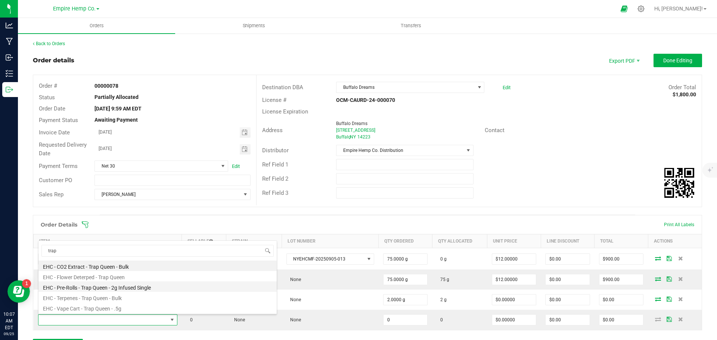
click at [112, 287] on li "EHC - Pre-Rolls - Trap Queen - 2g Infused Single" at bounding box center [157, 287] width 238 height 10
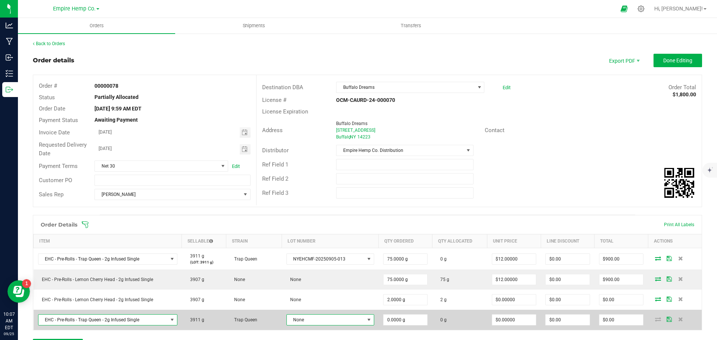
click at [324, 321] on span "None" at bounding box center [326, 320] width 78 height 10
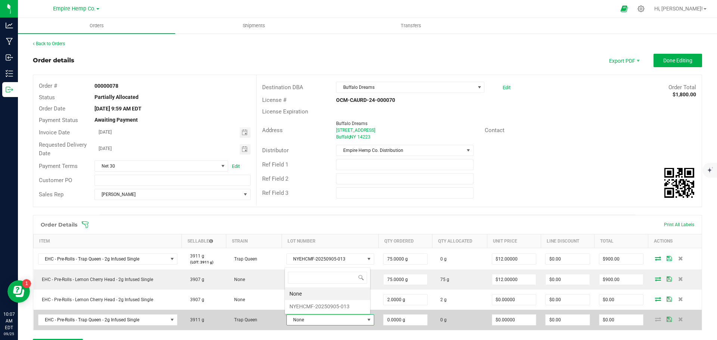
scroll to position [11, 85]
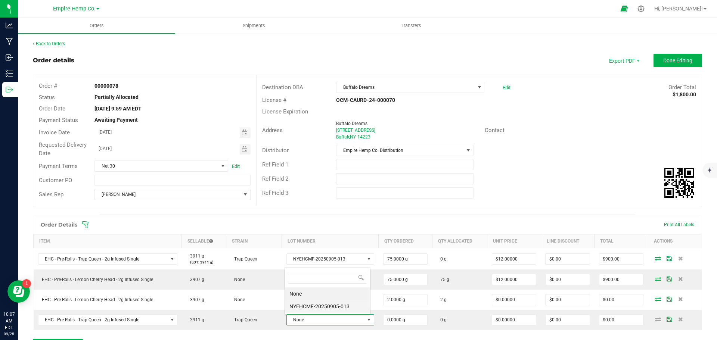
click at [333, 308] on li "NYEHCMF-20250905-013" at bounding box center [327, 306] width 85 height 13
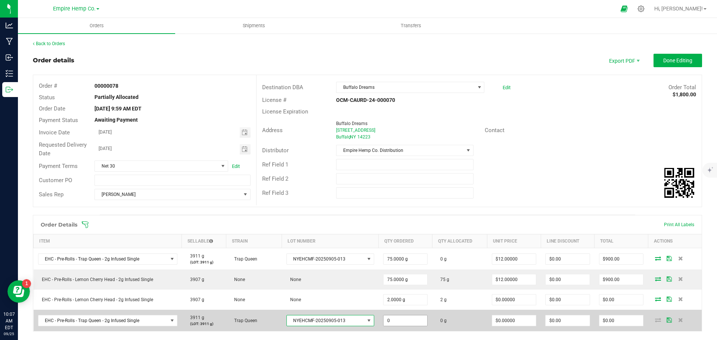
click at [398, 321] on input "0" at bounding box center [405, 320] width 44 height 10
type input "2.0000 g"
type input "0"
click at [655, 321] on icon at bounding box center [658, 320] width 6 height 4
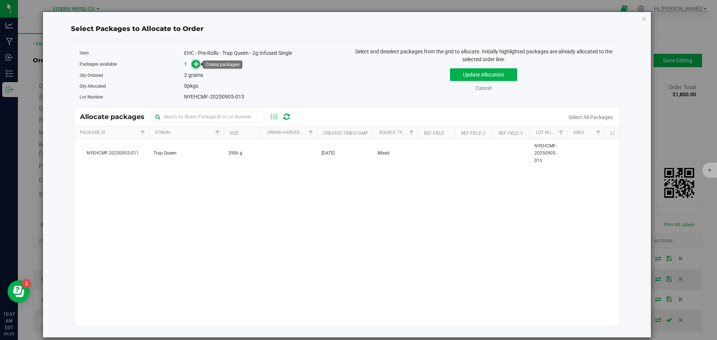
click at [195, 66] on icon at bounding box center [196, 63] width 5 height 5
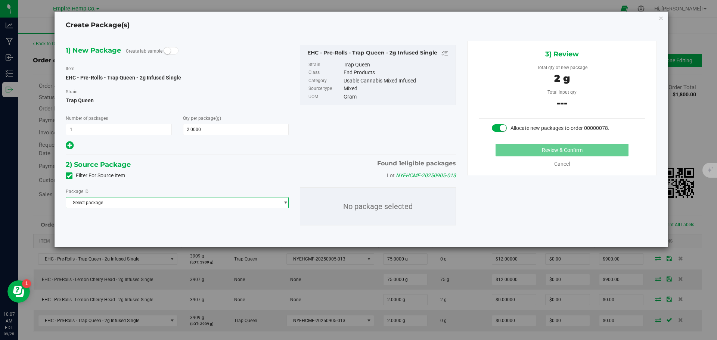
click at [161, 206] on span "Select package" at bounding box center [172, 203] width 213 height 10
click at [168, 230] on li "NYEHCMF-20250905-011 ( EHC - Pre-Rolls - Trap Queen - 2g Infused Single )" at bounding box center [177, 233] width 222 height 10
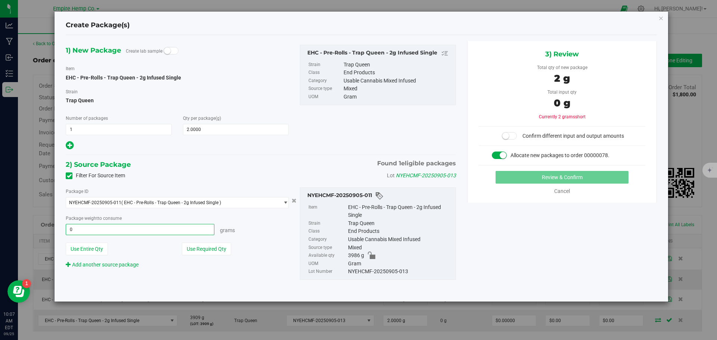
click at [97, 231] on span "0.0000 g 0" at bounding box center [140, 229] width 149 height 11
type input "2"
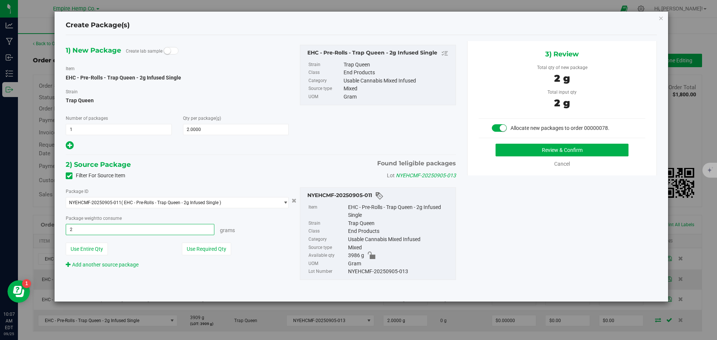
click at [495, 144] on button "Review & Confirm" at bounding box center [561, 150] width 133 height 13
type input "2.0000 g"
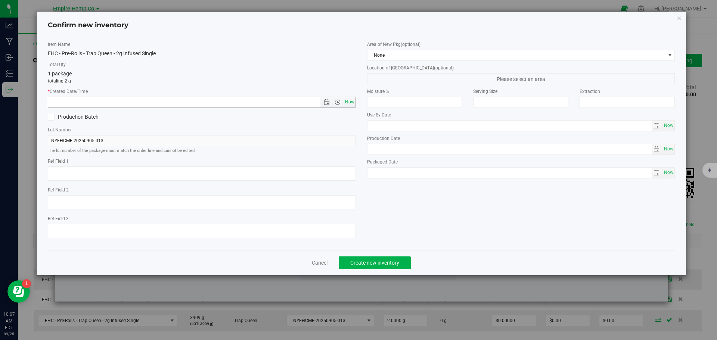
click at [346, 101] on span "Now" at bounding box center [349, 102] width 13 height 11
type input "[DATE] 10:07 AM"
click at [385, 263] on span "Create new inventory" at bounding box center [374, 263] width 49 height 6
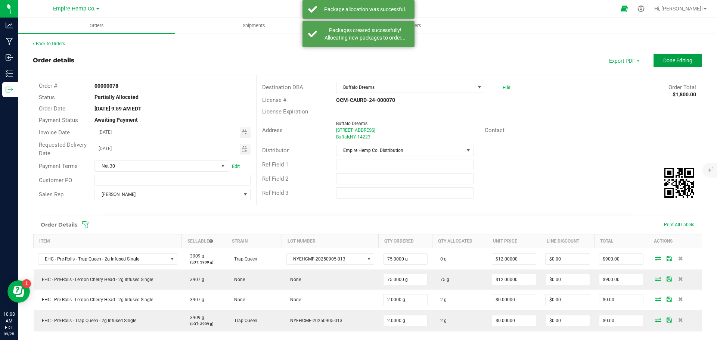
click at [669, 61] on span "Done Editing" at bounding box center [677, 60] width 29 height 6
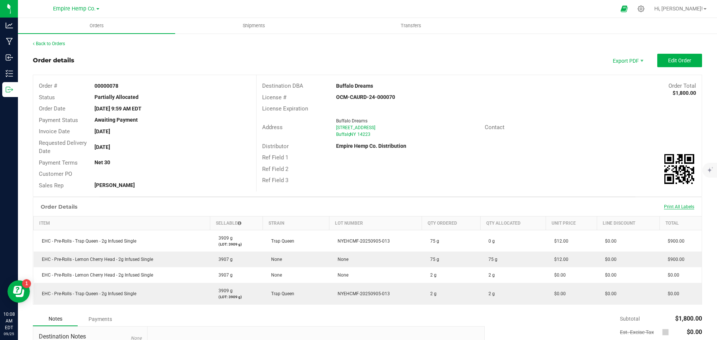
click at [671, 205] on span "Print All Labels" at bounding box center [679, 206] width 30 height 5
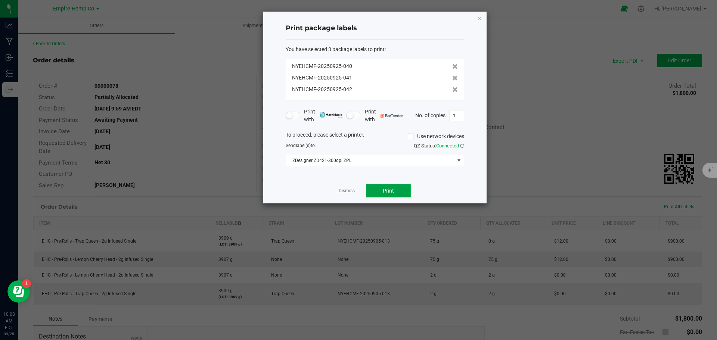
click at [401, 189] on button "Print" at bounding box center [388, 190] width 45 height 13
click at [352, 190] on link "Dismiss" at bounding box center [347, 191] width 16 height 6
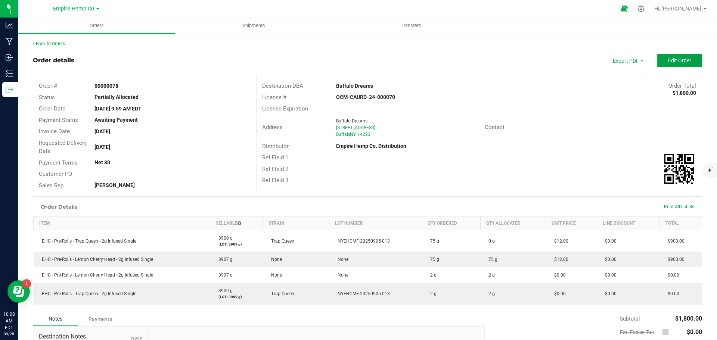
click at [682, 62] on span "Edit Order" at bounding box center [679, 60] width 23 height 6
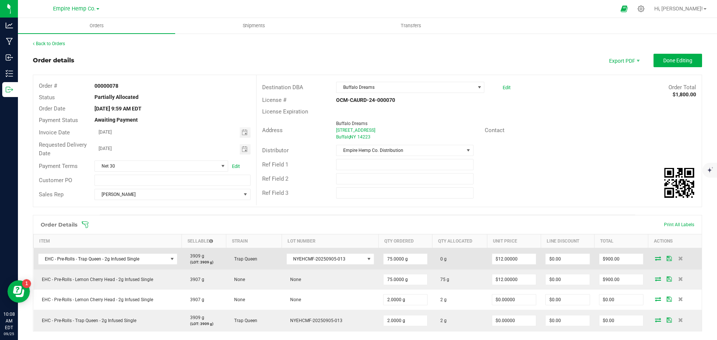
click at [655, 258] on icon at bounding box center [658, 258] width 6 height 4
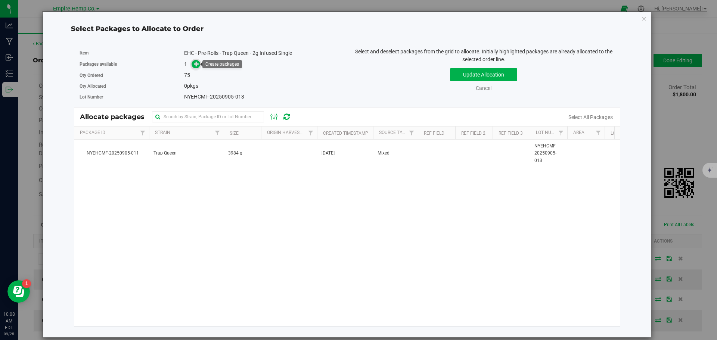
click at [198, 63] on icon at bounding box center [196, 63] width 5 height 5
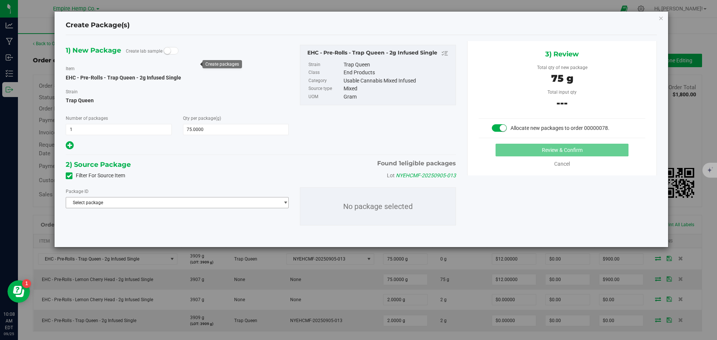
click at [192, 204] on span "Select package" at bounding box center [172, 203] width 213 height 10
click at [203, 233] on span "( EHC - Pre-Rolls - Trap Queen - 2g Infused Single )" at bounding box center [174, 233] width 100 height 5
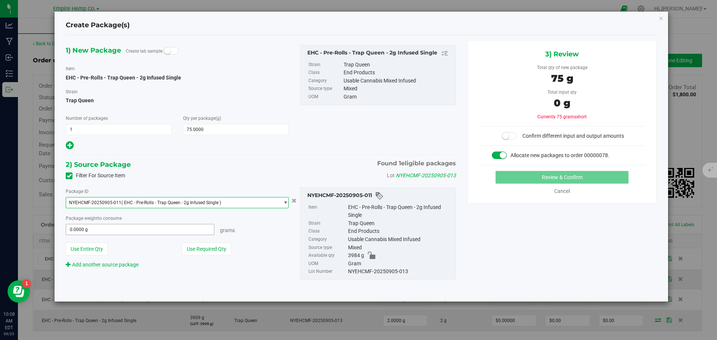
click at [195, 230] on span "0.0000 g 0" at bounding box center [140, 229] width 149 height 11
type input "75"
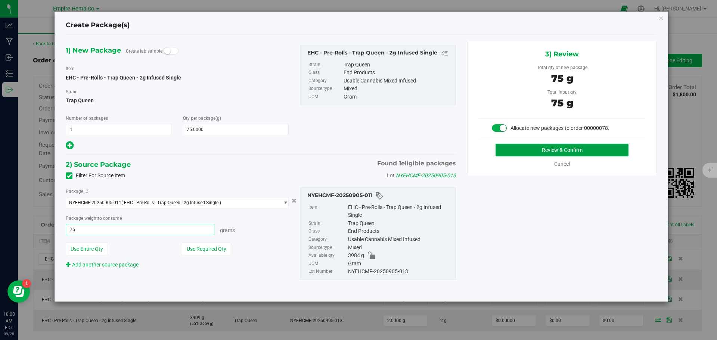
click at [535, 149] on button "Review & Confirm" at bounding box center [561, 150] width 133 height 13
type input "75.0000 g"
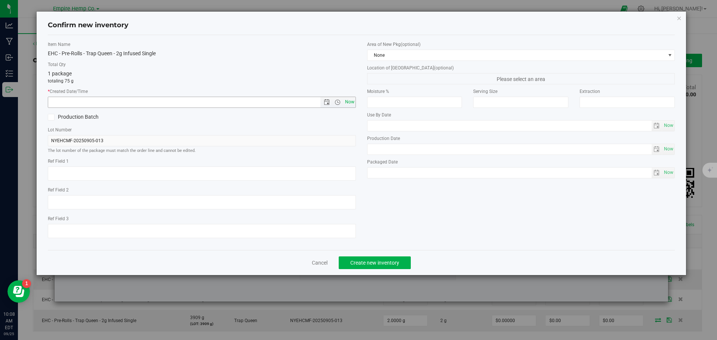
click at [353, 100] on span "Now" at bounding box center [349, 102] width 13 height 11
type input "[DATE] 10:08 AM"
click at [366, 263] on span "Create new inventory" at bounding box center [374, 263] width 49 height 6
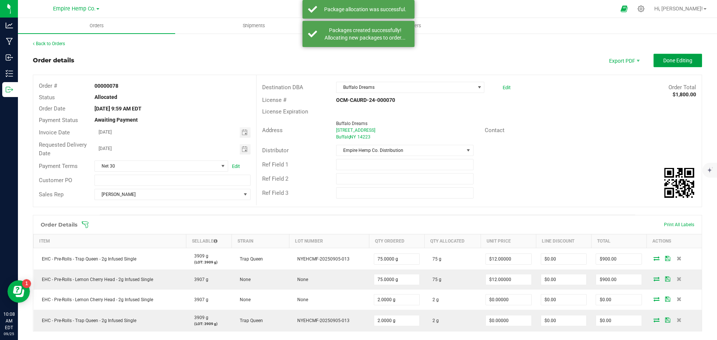
click at [668, 61] on span "Done Editing" at bounding box center [677, 60] width 29 height 6
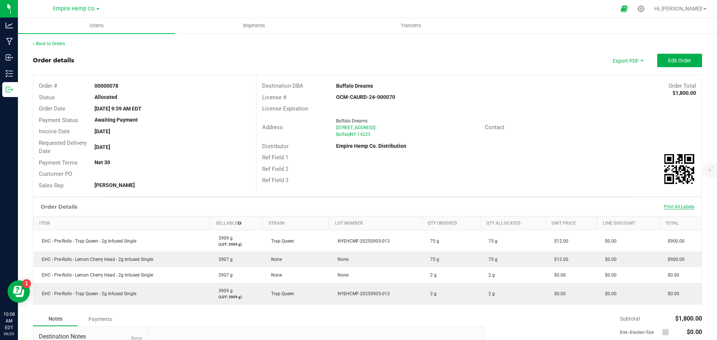
click at [676, 206] on span "Print All Labels" at bounding box center [679, 206] width 30 height 5
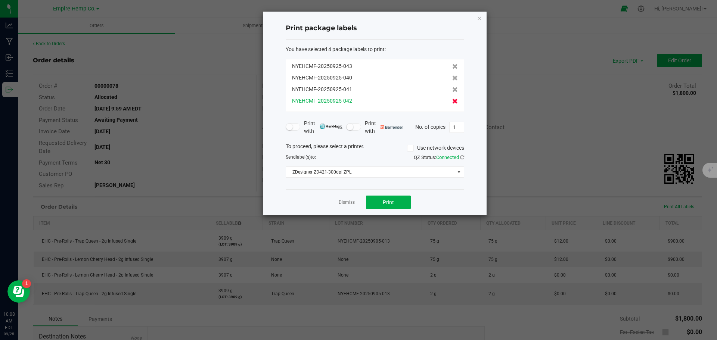
click at [452, 102] on icon at bounding box center [455, 101] width 6 height 5
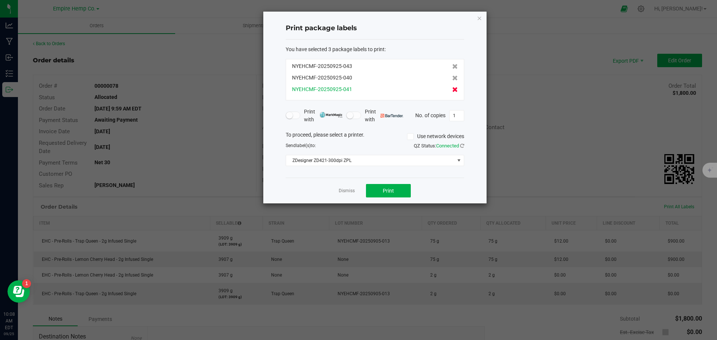
click at [452, 91] on icon at bounding box center [455, 89] width 6 height 5
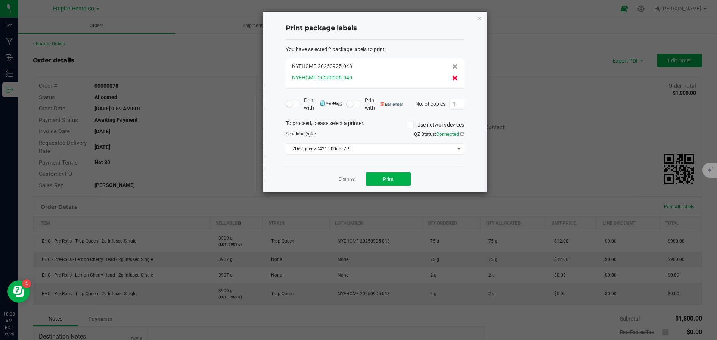
click at [452, 79] on icon at bounding box center [455, 77] width 6 height 5
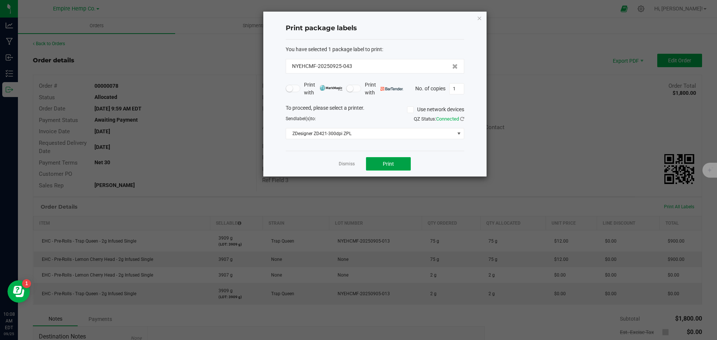
click at [393, 158] on button "Print" at bounding box center [388, 163] width 45 height 13
click at [354, 168] on div "Dismiss Print" at bounding box center [375, 164] width 178 height 26
click at [342, 159] on div "Dismiss Print" at bounding box center [375, 164] width 178 height 26
click at [346, 162] on link "Dismiss" at bounding box center [347, 164] width 16 height 6
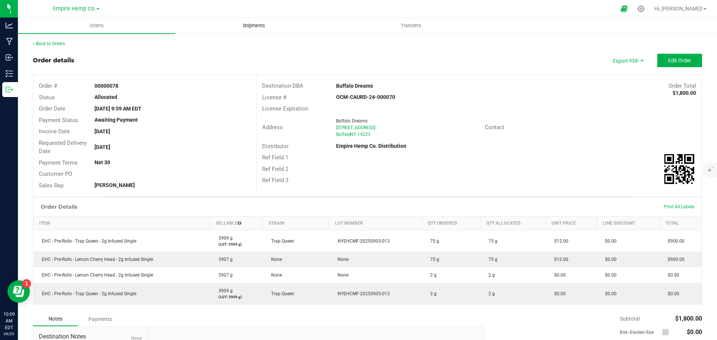
click at [259, 21] on uib-tab-heading "Shipments" at bounding box center [253, 25] width 156 height 15
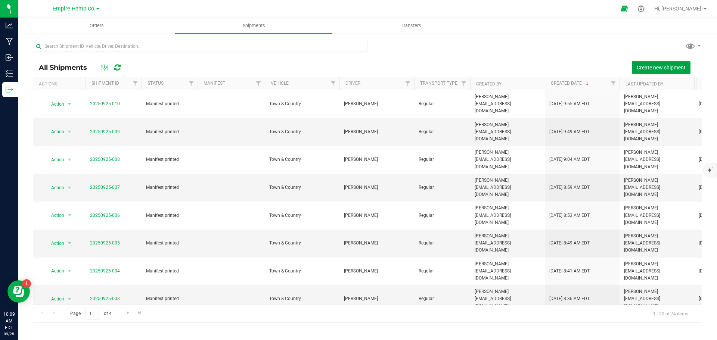
click at [650, 65] on span "Create new shipment" at bounding box center [661, 68] width 49 height 6
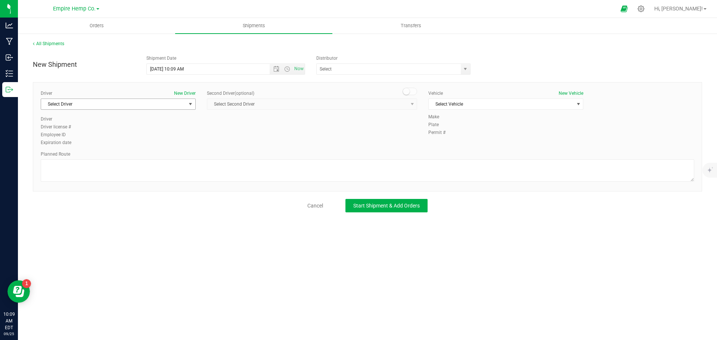
click at [190, 104] on span "select" at bounding box center [190, 104] width 6 height 6
click at [132, 131] on li "[PERSON_NAME]" at bounding box center [118, 135] width 154 height 11
click at [578, 105] on span "select" at bounding box center [578, 104] width 6 height 6
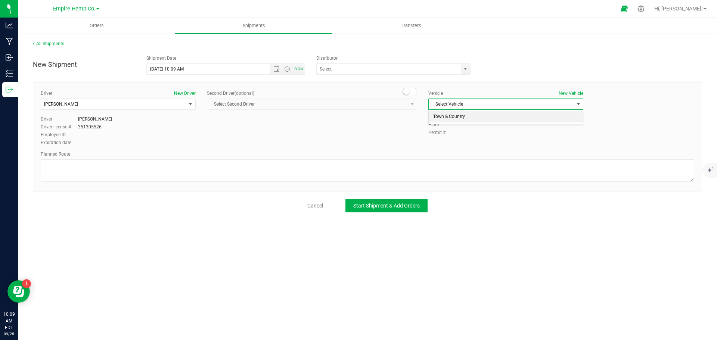
click at [547, 116] on li "Town & Country" at bounding box center [506, 116] width 154 height 11
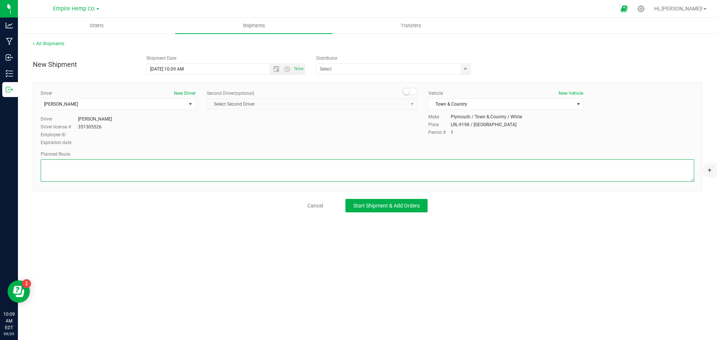
click at [328, 170] on textarea at bounding box center [367, 170] width 653 height 22
type textarea "i90"
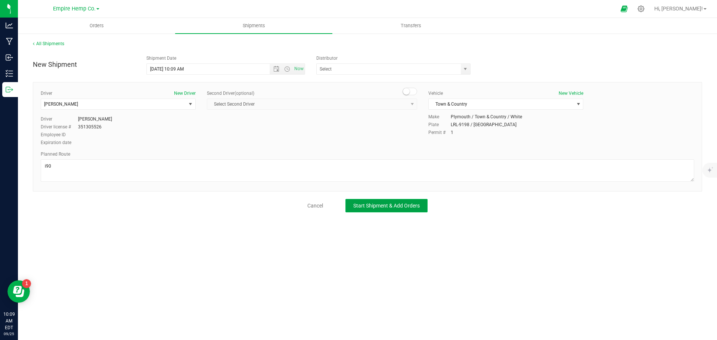
click at [373, 203] on span "Start Shipment & Add Orders" at bounding box center [386, 206] width 66 height 6
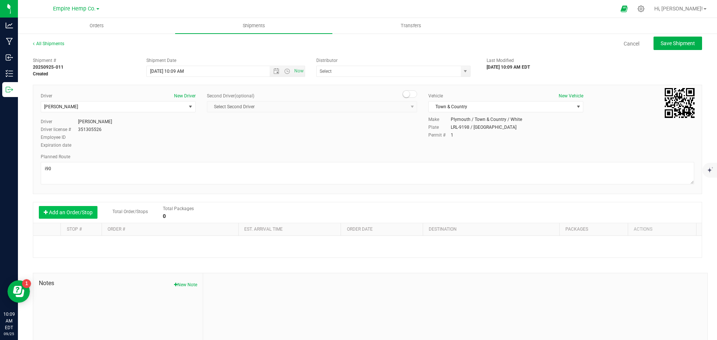
click at [68, 213] on button "Add an Order/Stop" at bounding box center [68, 212] width 59 height 13
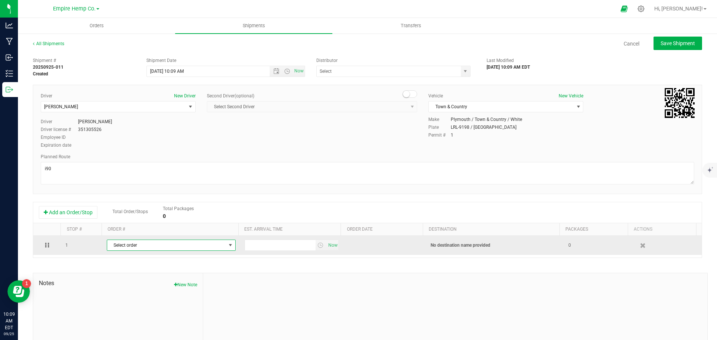
click at [184, 245] on span "Select order" at bounding box center [166, 245] width 119 height 10
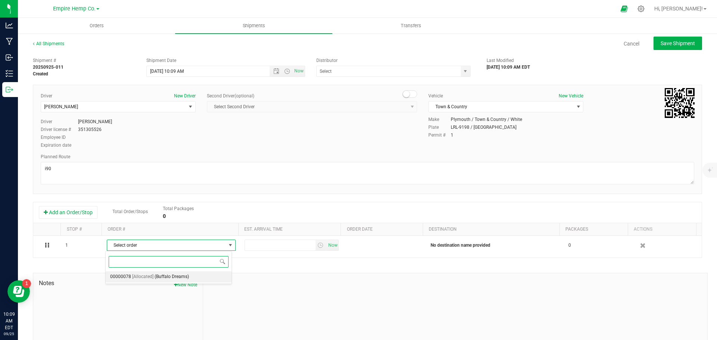
click at [191, 274] on li "00000078 [Allocated] (Buffalo Dreams)" at bounding box center [169, 276] width 126 height 11
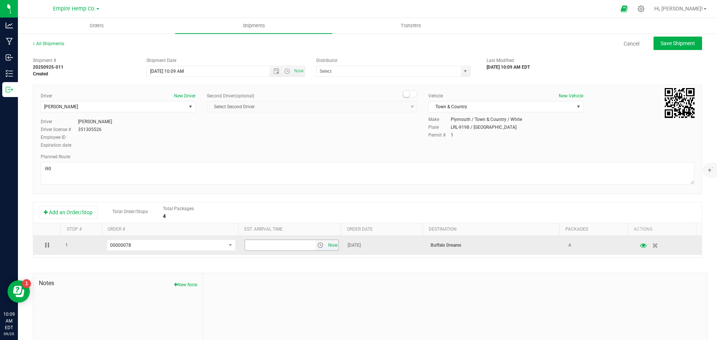
click at [327, 245] on span "Now" at bounding box center [332, 245] width 13 height 11
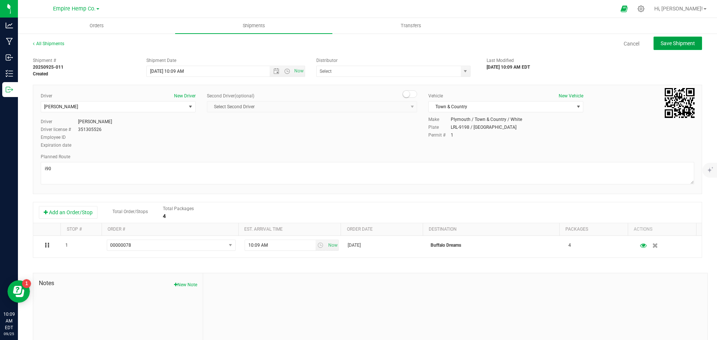
click at [666, 41] on span "Save Shipment" at bounding box center [677, 43] width 34 height 6
type input "[DATE] 2:09 PM"
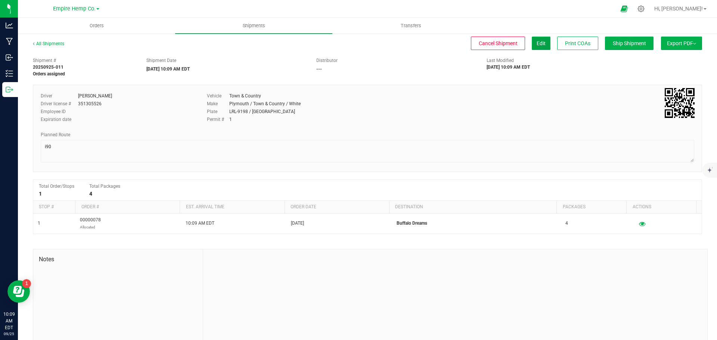
click at [538, 44] on span "Edit" at bounding box center [541, 43] width 9 height 6
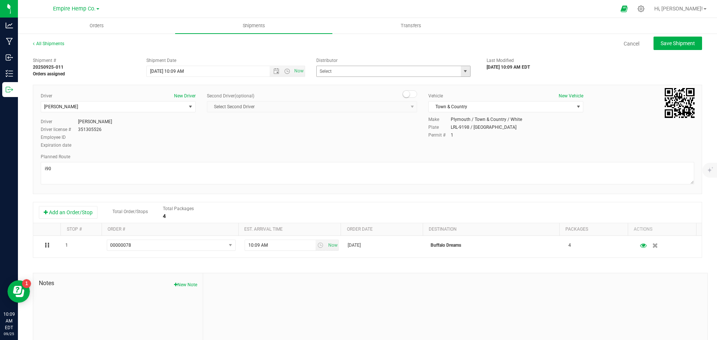
click at [462, 70] on span "select" at bounding box center [465, 71] width 6 height 6
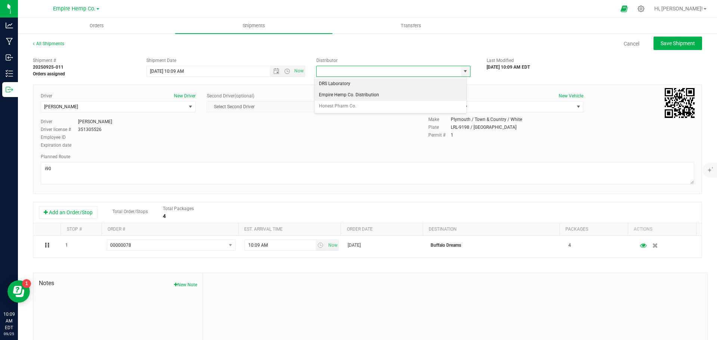
click at [449, 95] on li "Empire Hemp Co. Distribution" at bounding box center [390, 95] width 152 height 11
type input "Empire Hemp Co. Distribution"
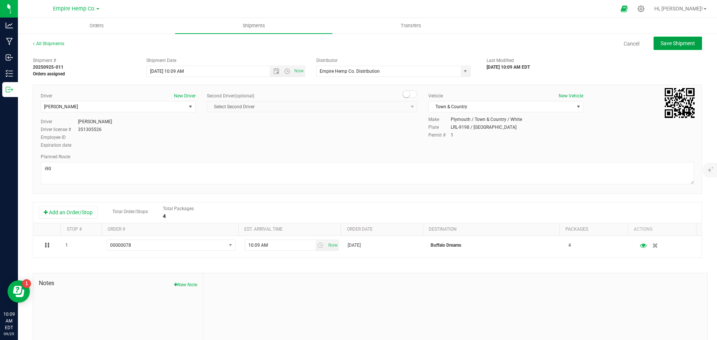
click at [675, 43] on span "Save Shipment" at bounding box center [677, 43] width 34 height 6
type input "[DATE] 2:09 PM"
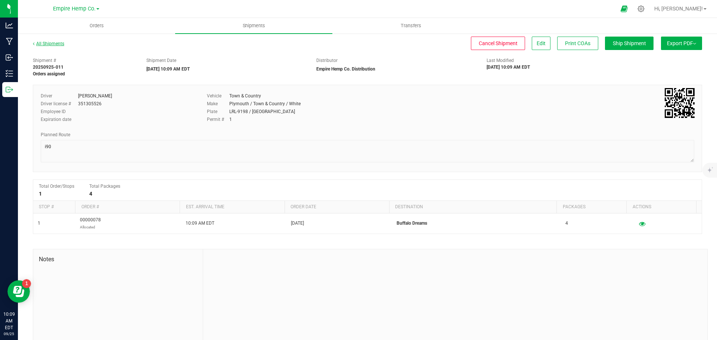
click at [62, 43] on link "All Shipments" at bounding box center [48, 43] width 31 height 5
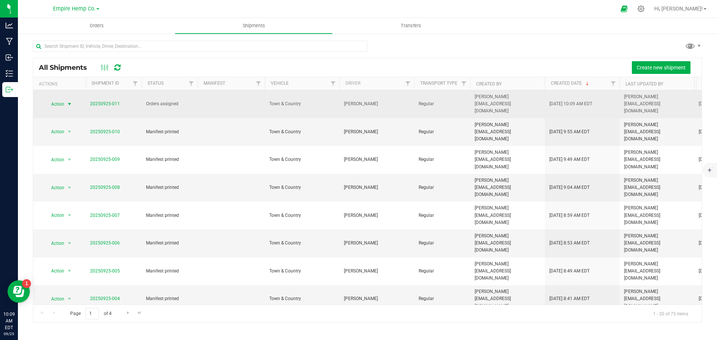
click at [69, 101] on span "select" at bounding box center [69, 104] width 6 height 6
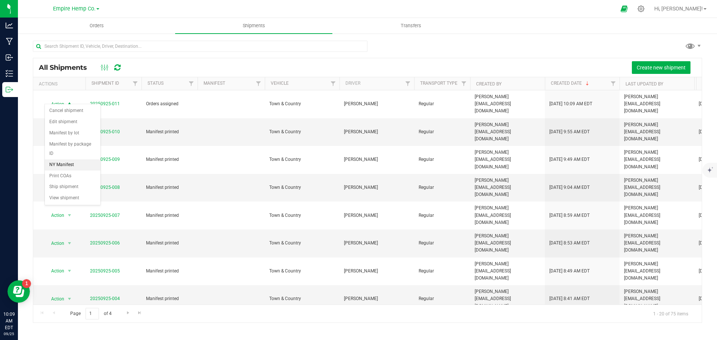
click at [68, 159] on li "NY Manifest" at bounding box center [73, 164] width 56 height 11
click at [94, 24] on span "Orders" at bounding box center [97, 25] width 34 height 7
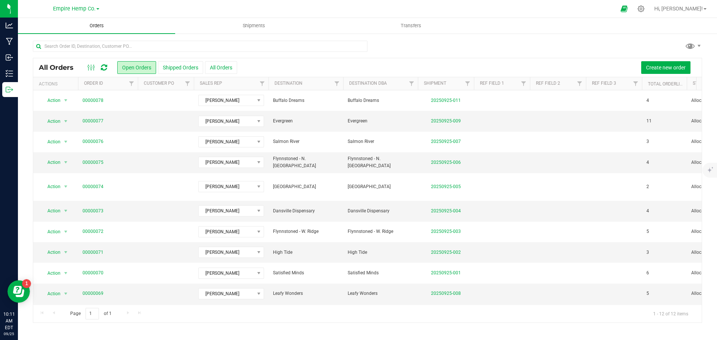
click at [105, 23] on span "Orders" at bounding box center [97, 25] width 34 height 7
click at [673, 71] on button "Create new order" at bounding box center [665, 67] width 49 height 13
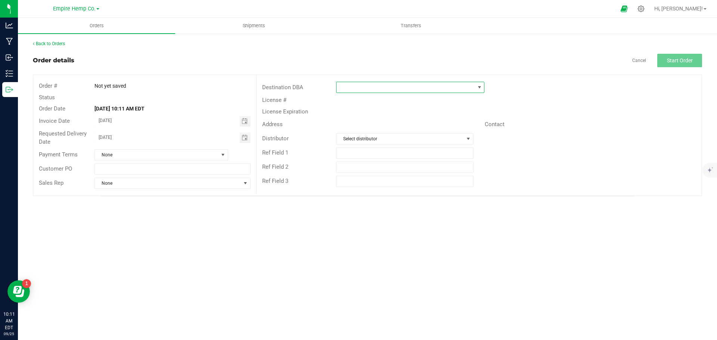
click at [392, 86] on span at bounding box center [405, 87] width 138 height 10
type input "phi"
click at [390, 116] on li "Phinest Buds" at bounding box center [409, 119] width 147 height 13
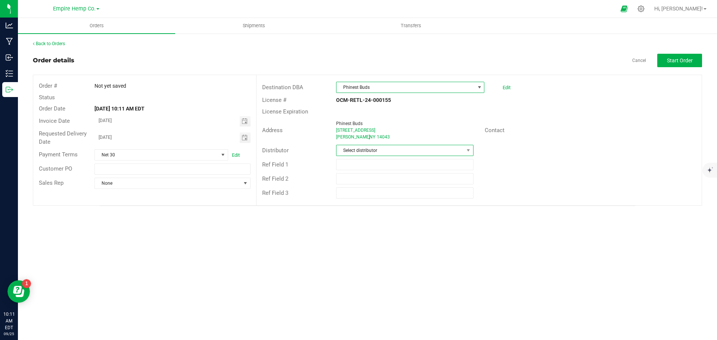
click at [400, 149] on span "Select distributor" at bounding box center [399, 150] width 127 height 10
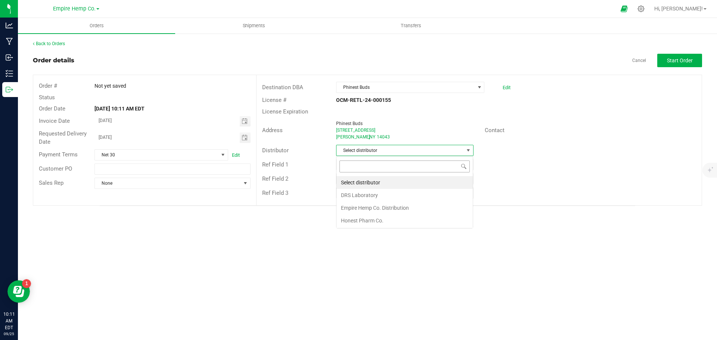
scroll to position [11, 137]
click at [395, 208] on li "Empire Hemp Co. Distribution" at bounding box center [404, 208] width 136 height 13
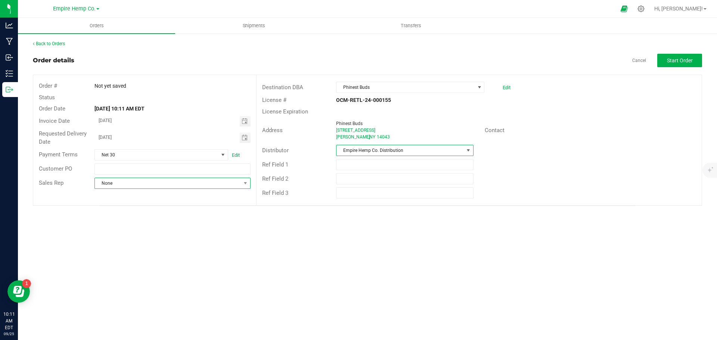
click at [168, 187] on span "None" at bounding box center [168, 183] width 146 height 10
click at [158, 215] on li "[PERSON_NAME]" at bounding box center [172, 215] width 155 height 13
click at [682, 62] on span "Start Order" at bounding box center [680, 60] width 26 height 6
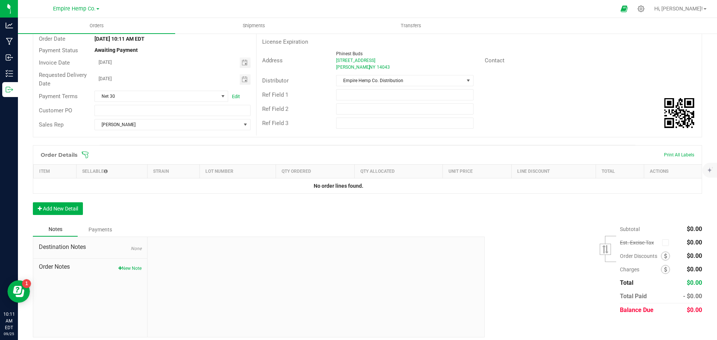
scroll to position [75, 0]
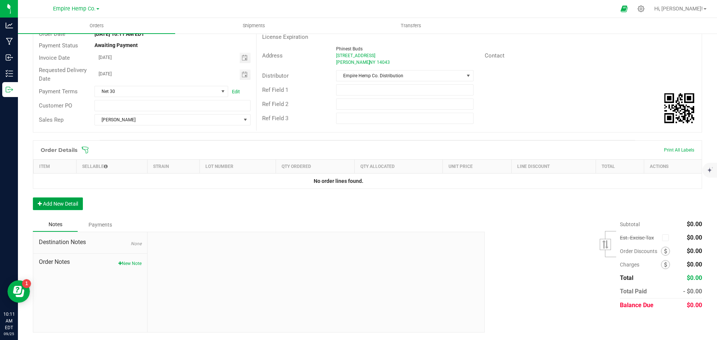
click at [59, 202] on button "Add New Detail" at bounding box center [58, 204] width 50 height 13
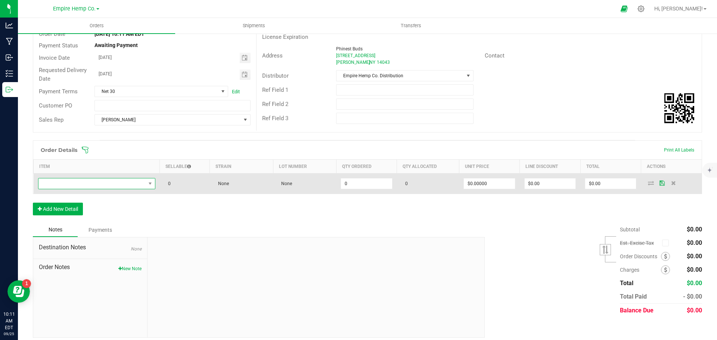
click at [97, 186] on span "NO DATA FOUND" at bounding box center [91, 183] width 107 height 10
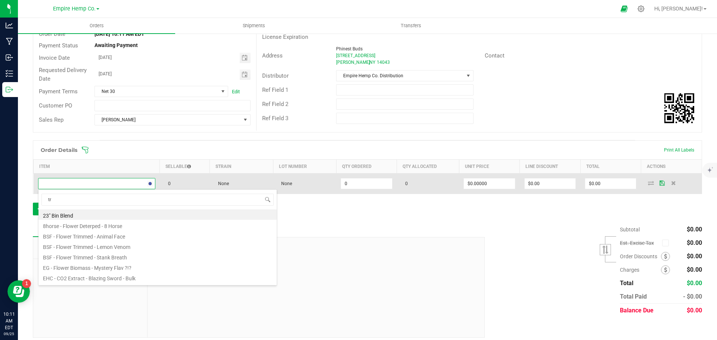
type input "tra"
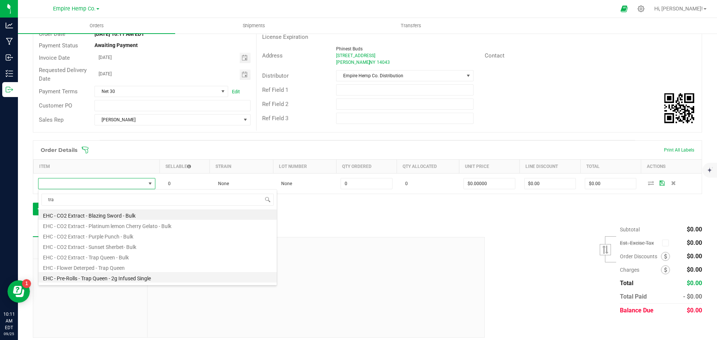
click at [132, 276] on li "EHC - Pre-Rolls - Trap Queen - 2g Infused Single" at bounding box center [157, 277] width 238 height 10
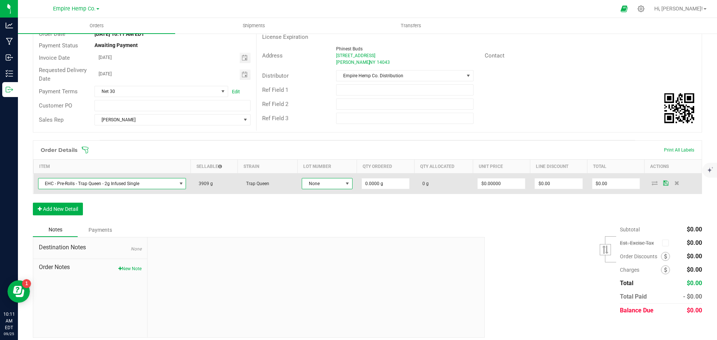
click at [346, 185] on span at bounding box center [347, 184] width 6 height 6
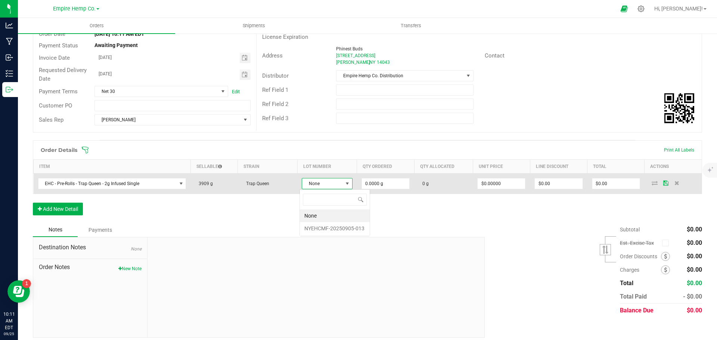
scroll to position [11, 50]
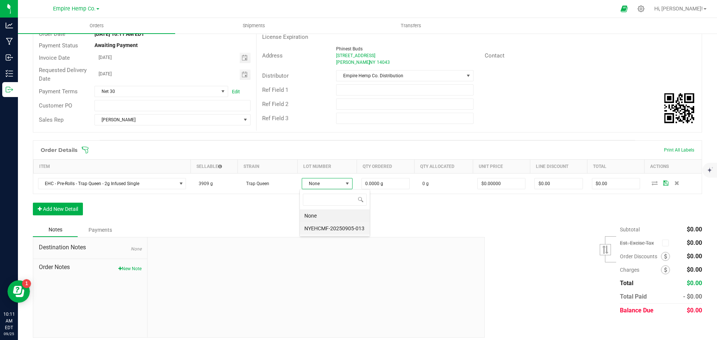
click at [356, 227] on li "NYEHCMF-20250905-013" at bounding box center [335, 228] width 70 height 13
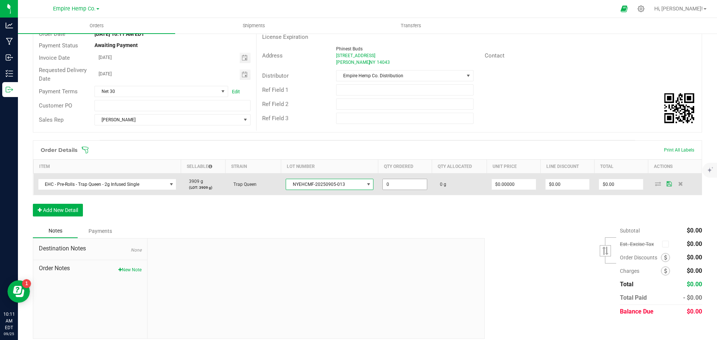
click at [406, 183] on input "0" at bounding box center [405, 184] width 44 height 10
type input "25.0000 g"
type input "0"
click at [498, 183] on input "0" at bounding box center [514, 184] width 44 height 10
type input "$12.00000"
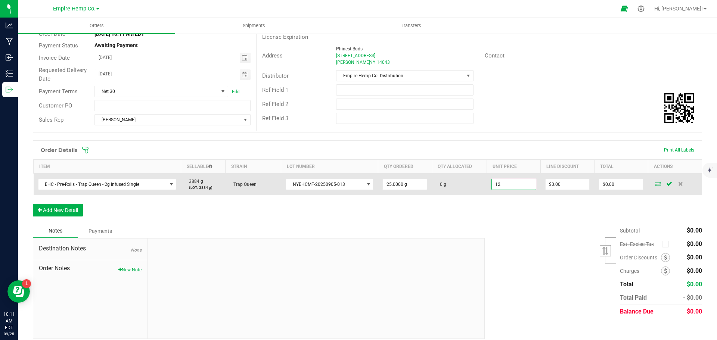
type input "0"
type input "$300.00"
click at [655, 184] on icon at bounding box center [658, 183] width 6 height 4
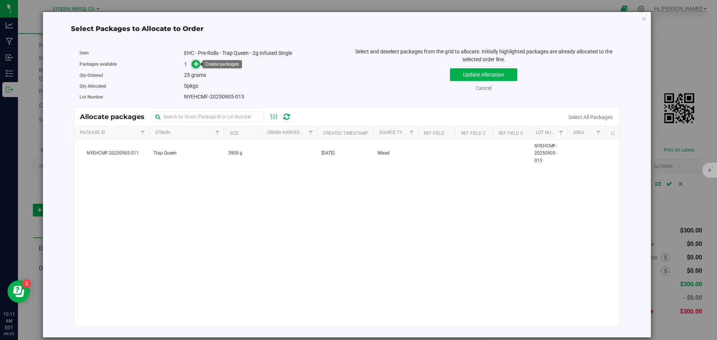
click at [198, 62] on icon at bounding box center [196, 63] width 5 height 5
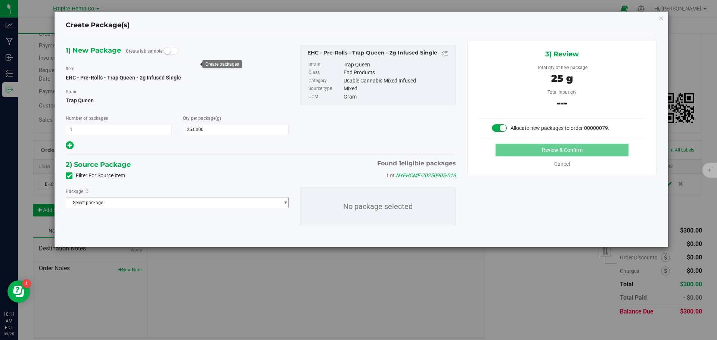
click at [170, 205] on span "Select package" at bounding box center [172, 203] width 213 height 10
click at [178, 232] on span "( EHC - Pre-Rolls - Trap Queen - 2g Infused Single )" at bounding box center [174, 233] width 100 height 5
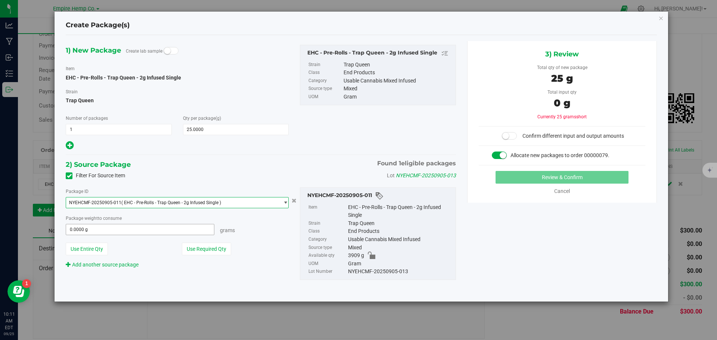
click at [133, 230] on span "0.0000 g 0" at bounding box center [140, 229] width 149 height 11
type input "25"
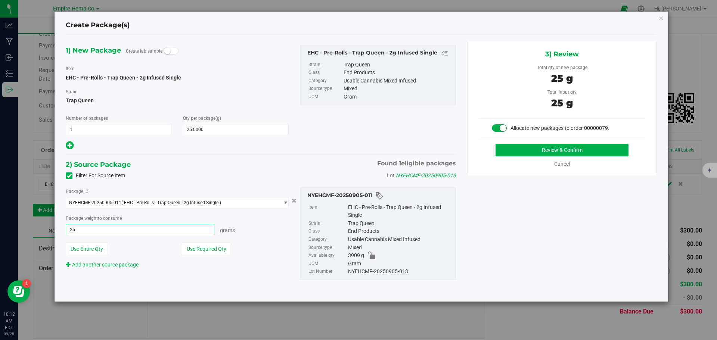
click at [495, 144] on button "Review & Confirm" at bounding box center [561, 150] width 133 height 13
type input "25.0000 g"
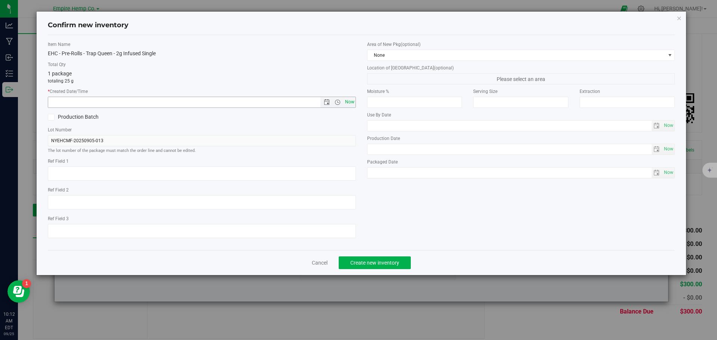
click at [348, 103] on span "Now" at bounding box center [349, 102] width 13 height 11
type input "9/25/2025 10:12 AM"
click at [380, 263] on span "Create new inventory" at bounding box center [374, 263] width 49 height 6
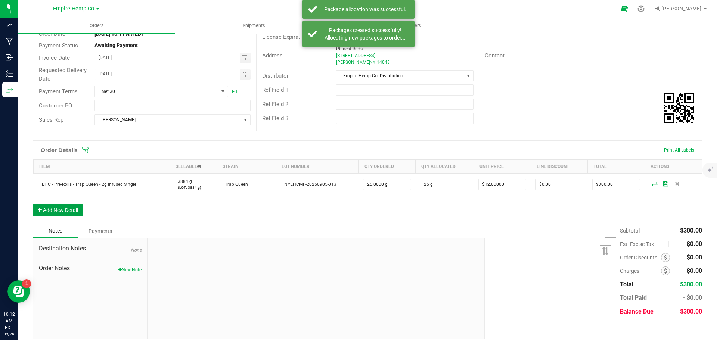
click at [66, 212] on button "Add New Detail" at bounding box center [58, 210] width 50 height 13
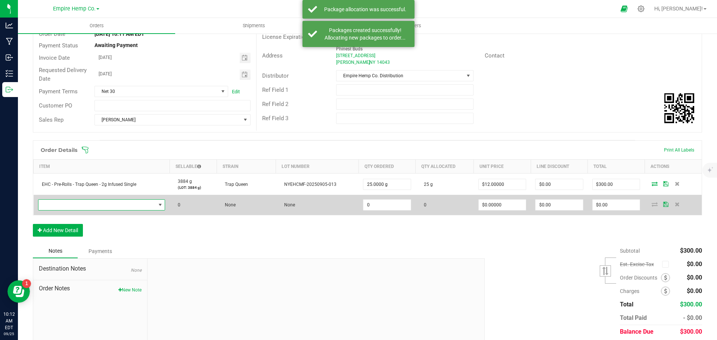
click at [78, 207] on span "NO DATA FOUND" at bounding box center [96, 205] width 117 height 10
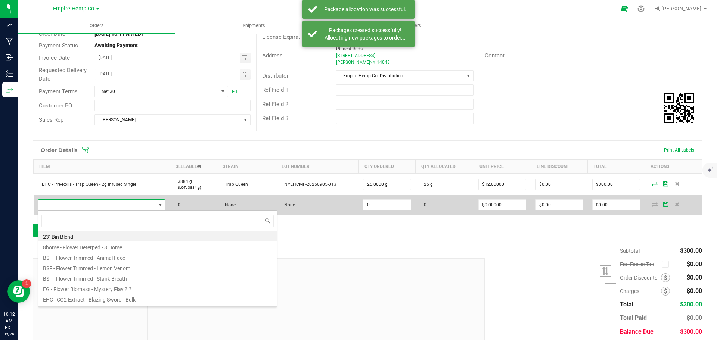
scroll to position [11, 125]
type input "lemon"
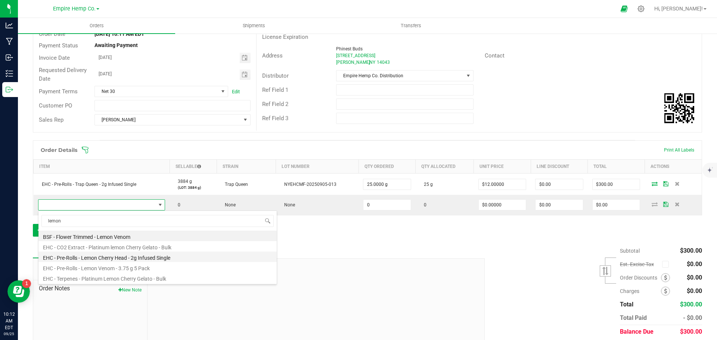
click at [132, 256] on li "EHC - Pre-Rolls - Lemon Cherry Head - 2g Infused Single" at bounding box center [157, 257] width 238 height 10
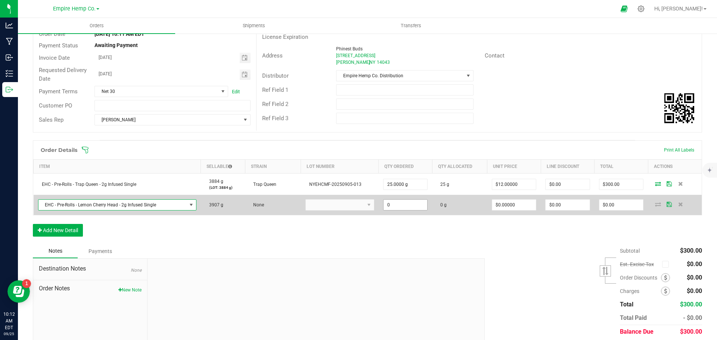
click at [399, 202] on input "0" at bounding box center [405, 205] width 44 height 10
type input "25.0000 g"
type input "0"
click at [515, 203] on input "0" at bounding box center [514, 205] width 44 height 10
type input "$12.00000"
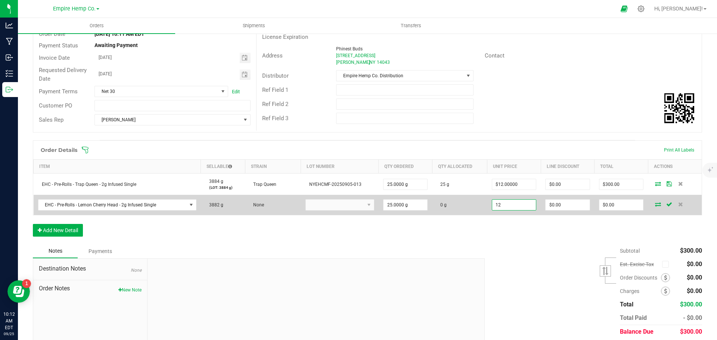
type input "0"
type input "$300.00"
click at [655, 205] on icon at bounding box center [658, 204] width 6 height 4
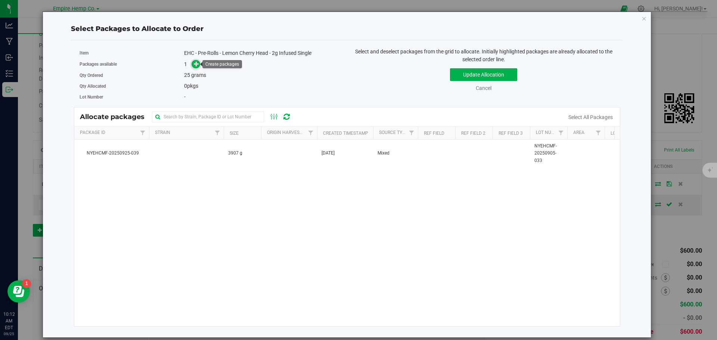
click at [196, 62] on icon at bounding box center [196, 63] width 5 height 5
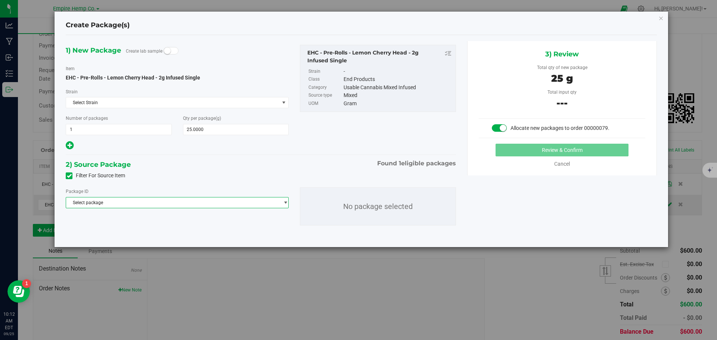
click at [159, 200] on span "Select package" at bounding box center [172, 203] width 213 height 10
click at [152, 230] on li "NYEHCMF-20250925-039 ( EHC - Pre-Rolls - Lemon Cherry Head - 2g Infused Single )" at bounding box center [177, 233] width 222 height 10
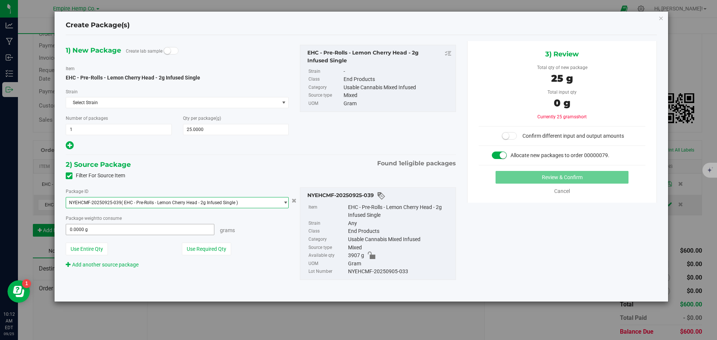
click at [133, 233] on span "0.0000 g 0" at bounding box center [140, 229] width 149 height 11
type input "25"
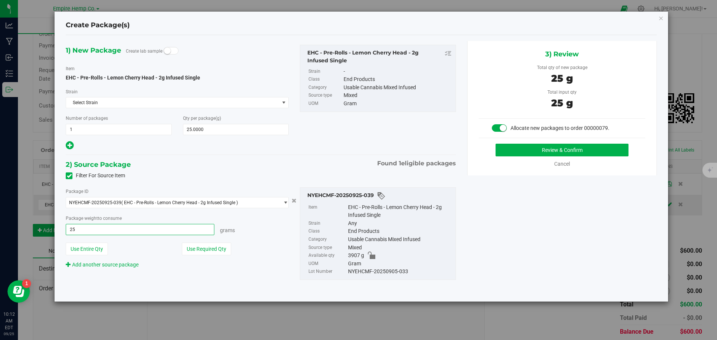
click at [495, 144] on button "Review & Confirm" at bounding box center [561, 150] width 133 height 13
type input "25.0000 g"
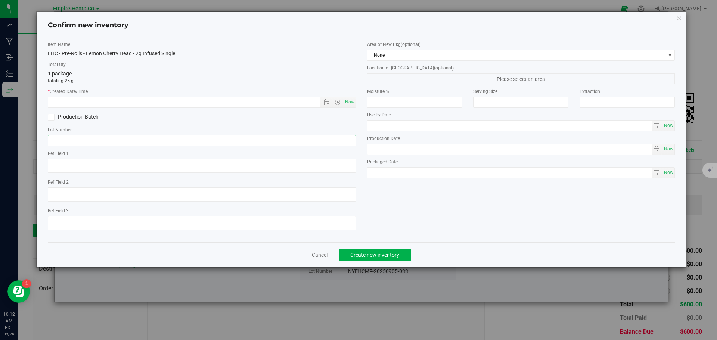
click at [291, 144] on input "text" at bounding box center [202, 140] width 308 height 11
paste input "NYEHCMF-20250905-033"
type input "NYEHCMF-20250905-033"
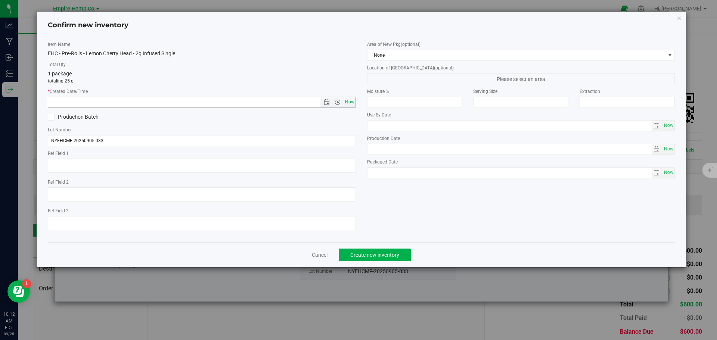
click at [349, 106] on span "Now" at bounding box center [349, 102] width 13 height 11
type input "9/25/2025 10:12 AM"
click at [400, 253] on button "Create new inventory" at bounding box center [375, 255] width 72 height 13
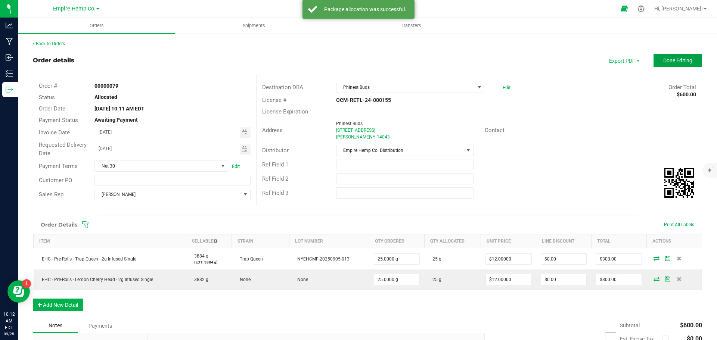
click at [663, 63] on span "Done Editing" at bounding box center [677, 60] width 29 height 6
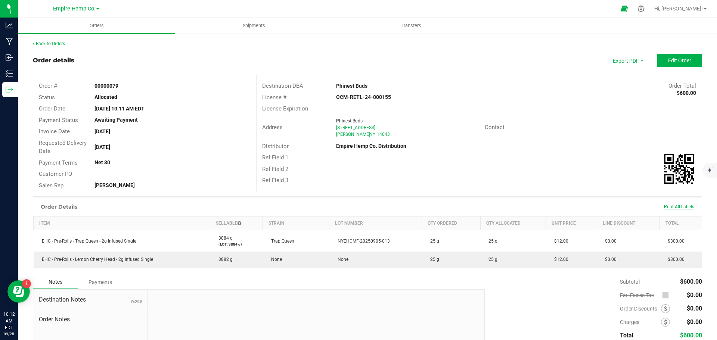
click at [673, 207] on span "Print All Labels" at bounding box center [679, 206] width 30 height 5
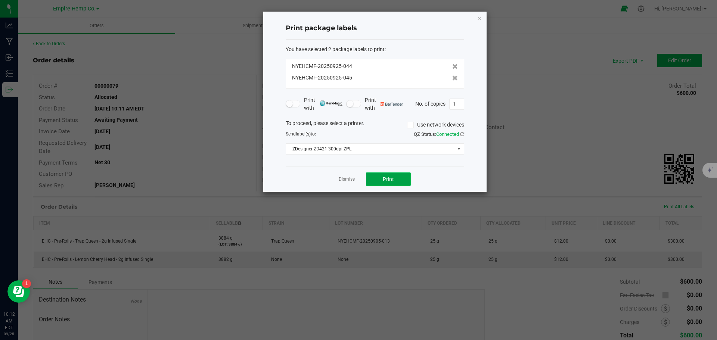
click at [396, 178] on button "Print" at bounding box center [388, 178] width 45 height 13
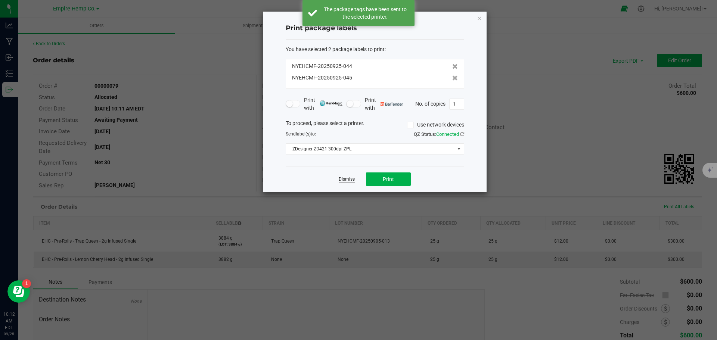
click at [341, 178] on link "Dismiss" at bounding box center [347, 179] width 16 height 6
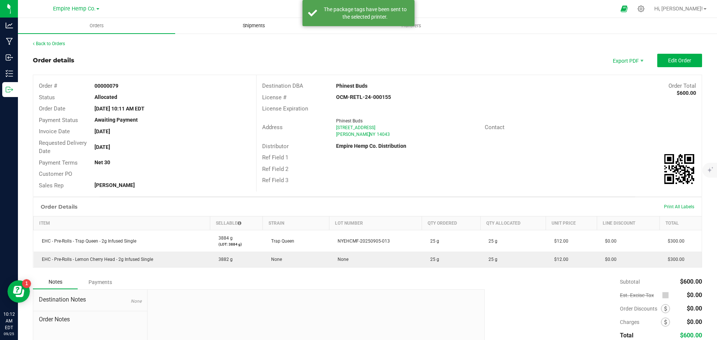
click at [246, 28] on span "Shipments" at bounding box center [254, 25] width 43 height 7
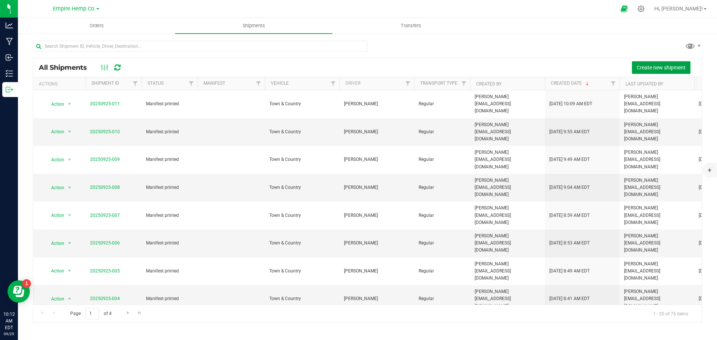
click at [643, 65] on span "Create new shipment" at bounding box center [661, 68] width 49 height 6
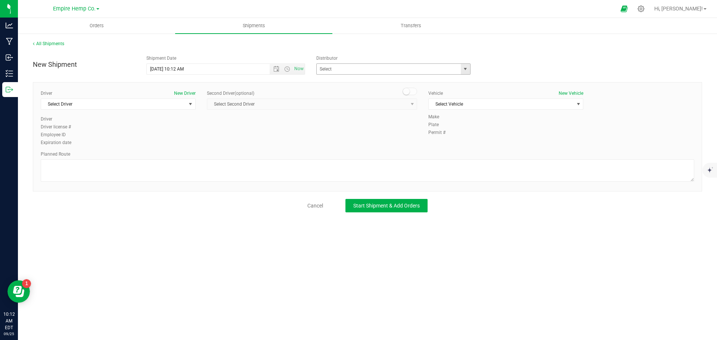
click at [467, 69] on span "select" at bounding box center [465, 69] width 6 height 6
click at [432, 95] on li "Empire Hemp Co. Distribution" at bounding box center [393, 92] width 153 height 11
type input "Empire Hemp Co. Distribution"
click at [184, 105] on span "Select Driver" at bounding box center [113, 104] width 145 height 10
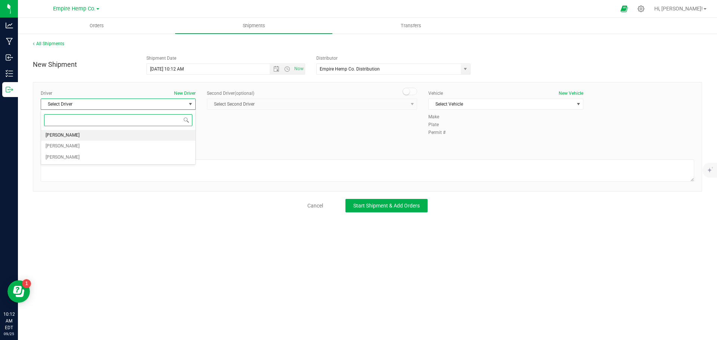
click at [123, 133] on li "[PERSON_NAME]" at bounding box center [118, 135] width 154 height 11
click at [493, 107] on span "Select Vehicle" at bounding box center [501, 104] width 145 height 10
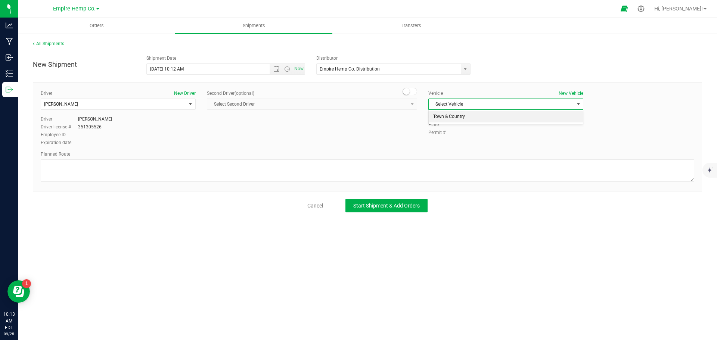
click at [491, 114] on li "Town & Country" at bounding box center [506, 116] width 154 height 11
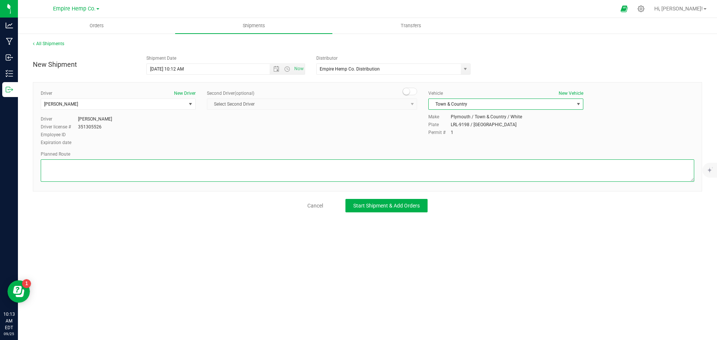
click at [377, 172] on textarea at bounding box center [367, 170] width 653 height 22
type textarea "i90"
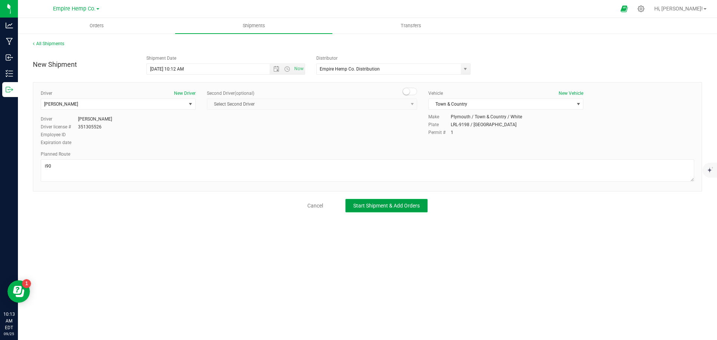
click at [397, 207] on span "Start Shipment & Add Orders" at bounding box center [386, 206] width 66 height 6
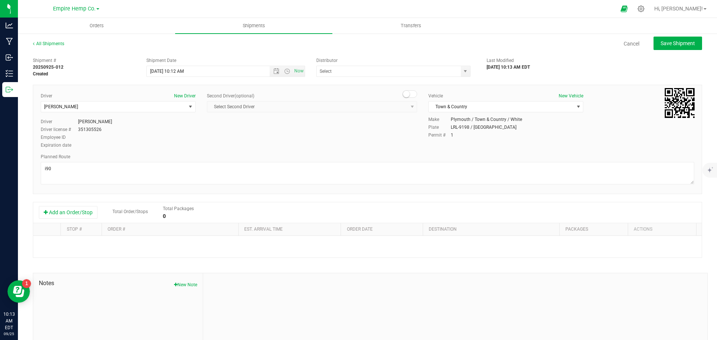
type input "Empire Hemp Co. Distribution"
click at [48, 211] on button "Add an Order/Stop" at bounding box center [68, 212] width 59 height 13
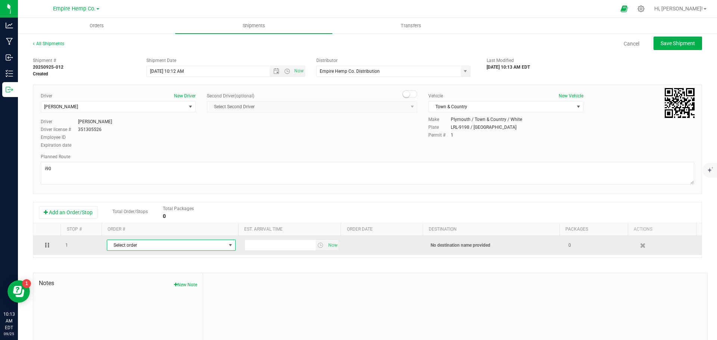
click at [136, 246] on span "Select order" at bounding box center [166, 245] width 119 height 10
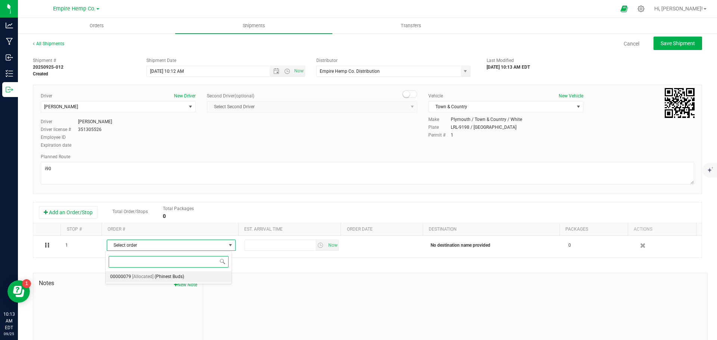
click at [173, 276] on span "(Phinest Buds)" at bounding box center [169, 277] width 29 height 10
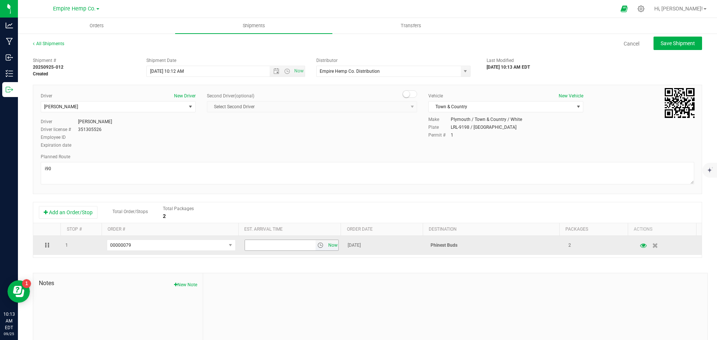
click at [327, 249] on span "Now" at bounding box center [332, 245] width 13 height 11
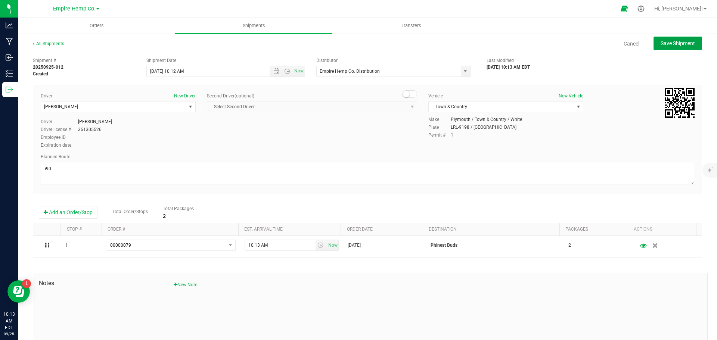
click at [661, 40] on button "Save Shipment" at bounding box center [677, 43] width 49 height 13
type input "9/25/2025 2:12 PM"
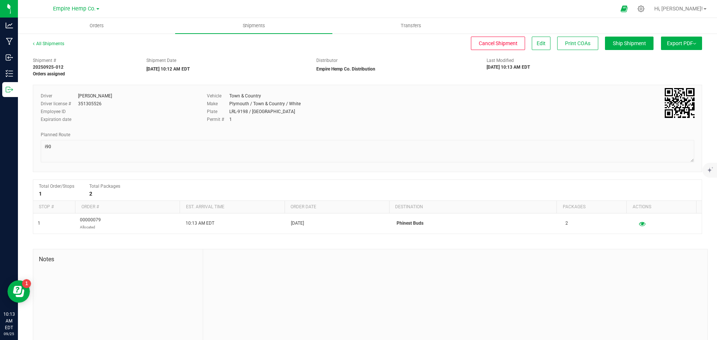
click at [686, 44] on span "Export PDF" at bounding box center [681, 43] width 29 height 6
click at [672, 71] on span "Manifest by Lot" at bounding box center [662, 70] width 31 height 5
click at [90, 28] on span "Orders" at bounding box center [97, 25] width 34 height 7
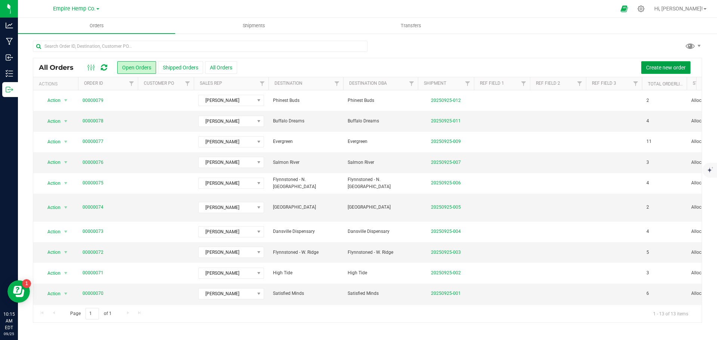
click at [659, 62] on button "Create new order" at bounding box center [665, 67] width 49 height 13
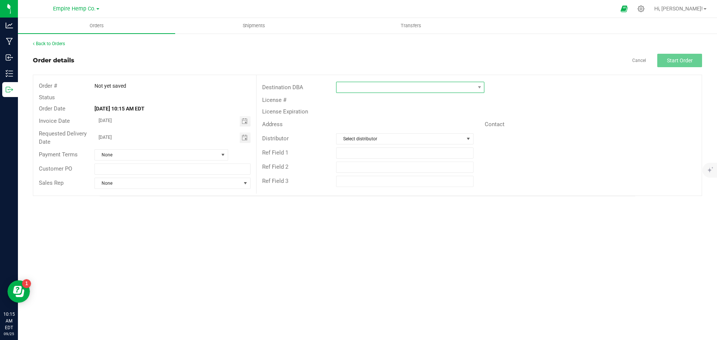
click at [449, 92] on span at bounding box center [405, 87] width 138 height 10
type input "ko"
click at [412, 126] on div "ko Kokoro Way" at bounding box center [410, 110] width 148 height 34
click at [410, 118] on li "Kokoro Way" at bounding box center [409, 119] width 147 height 13
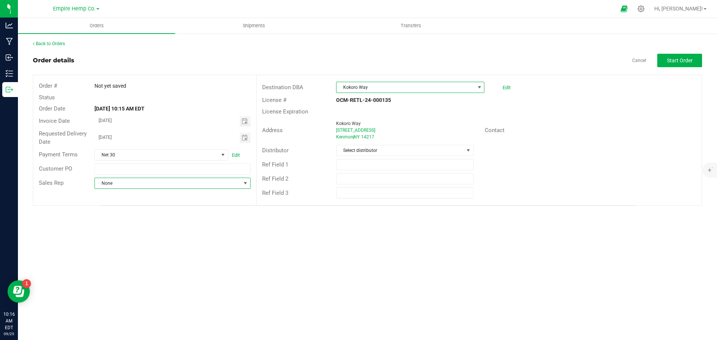
click at [237, 184] on span "None" at bounding box center [168, 183] width 146 height 10
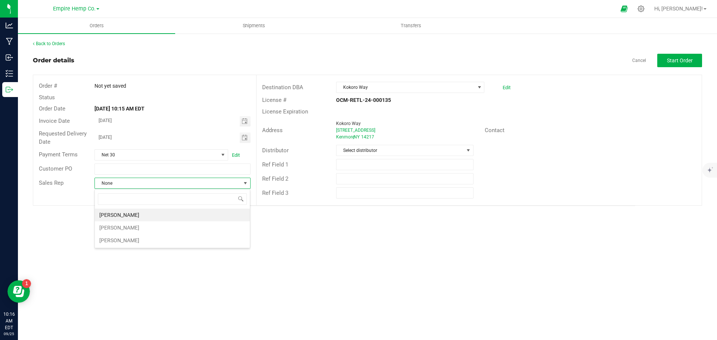
scroll to position [11, 156]
click at [187, 217] on li "[PERSON_NAME]" at bounding box center [172, 215] width 155 height 13
click at [469, 152] on span at bounding box center [468, 150] width 6 height 6
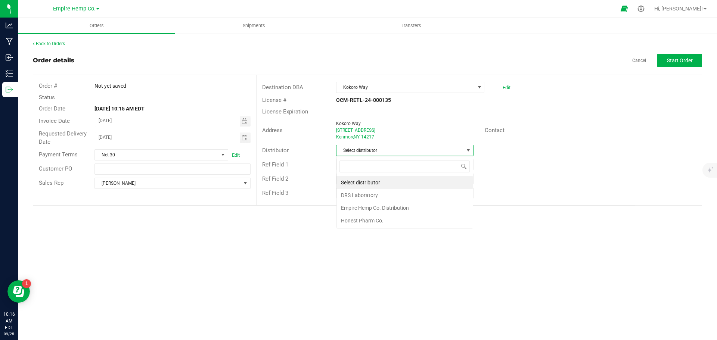
scroll to position [11, 137]
click at [406, 206] on li "Empire Hemp Co. Distribution" at bounding box center [404, 208] width 136 height 13
click at [586, 146] on div "Distributor Empire Hemp Co. Distribution" at bounding box center [479, 150] width 445 height 14
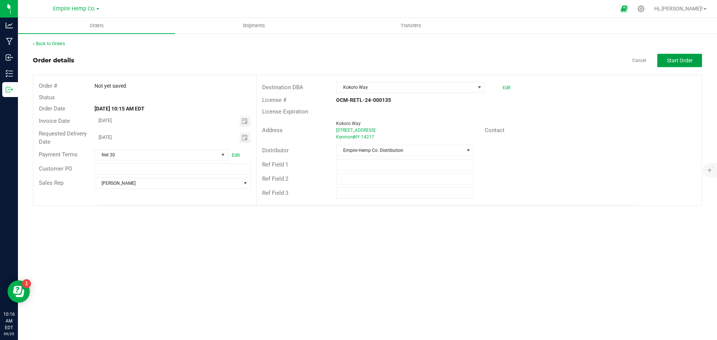
click at [692, 62] on span "Start Order" at bounding box center [680, 60] width 26 height 6
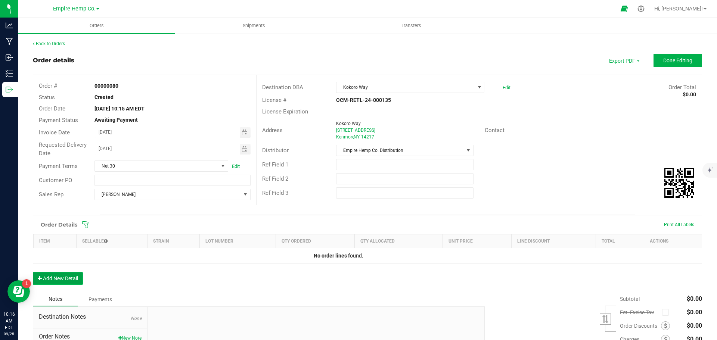
click at [71, 275] on button "Add New Detail" at bounding box center [58, 278] width 50 height 13
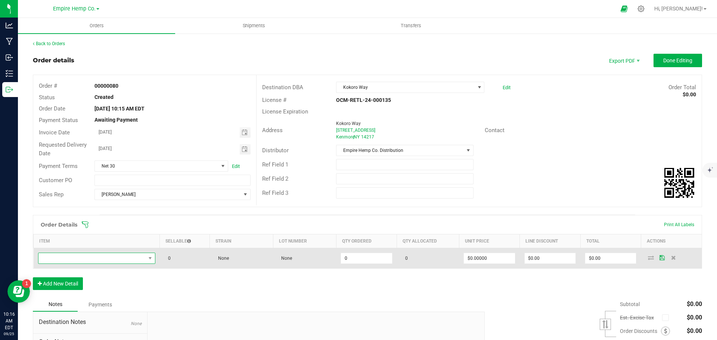
click at [97, 259] on span "NO DATA FOUND" at bounding box center [91, 258] width 107 height 10
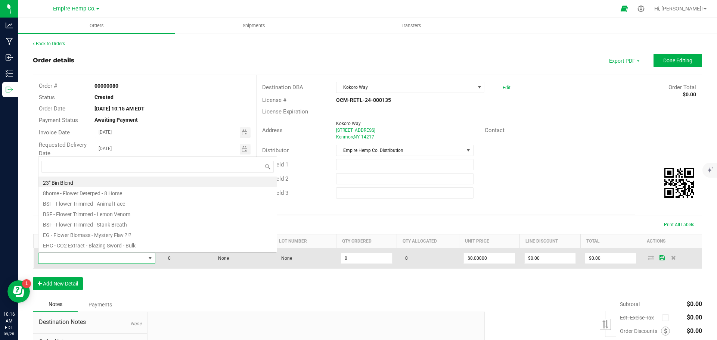
click at [97, 259] on span at bounding box center [91, 258] width 107 height 10
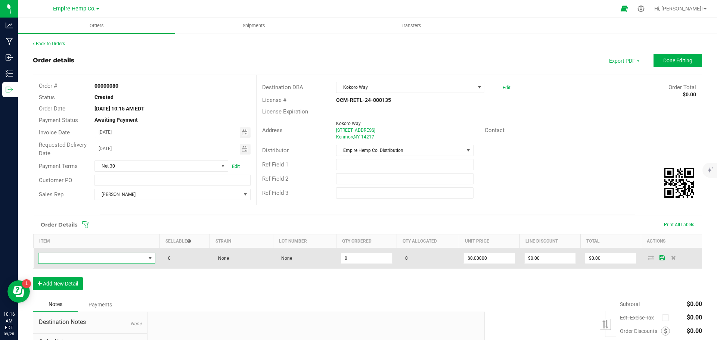
click at [97, 259] on span "NO DATA FOUND" at bounding box center [91, 258] width 107 height 10
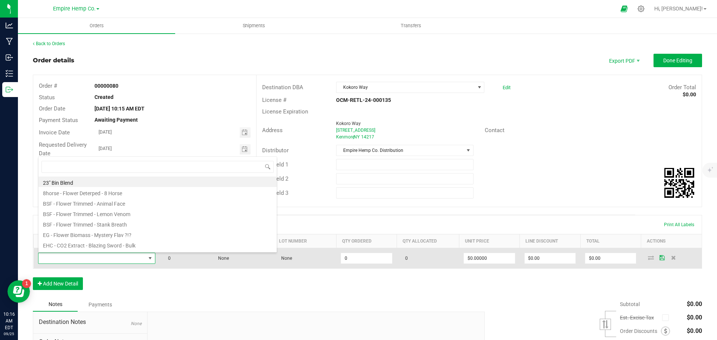
scroll to position [11, 115]
type input "tra"
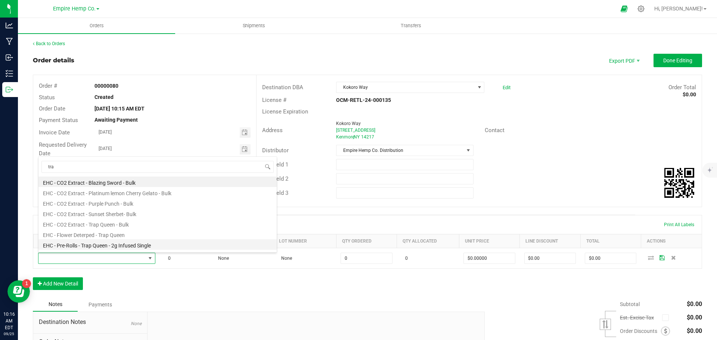
click at [114, 241] on li "EHC - Pre-Rolls - Trap Queen - 2g Infused Single" at bounding box center [157, 244] width 238 height 10
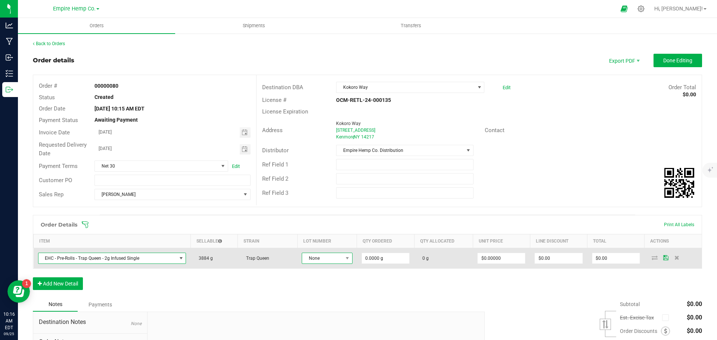
click at [338, 257] on span "None" at bounding box center [322, 258] width 41 height 10
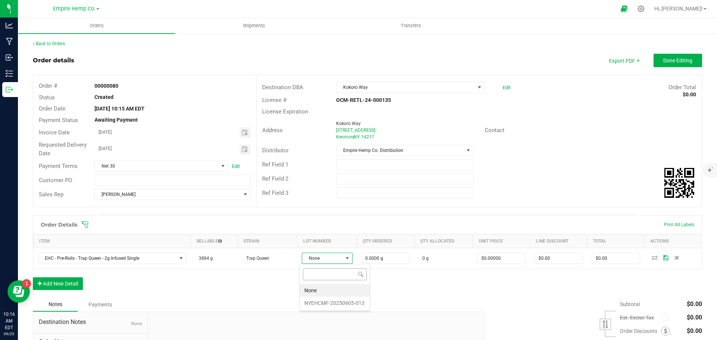
scroll to position [11, 50]
click at [340, 302] on li "NYEHCMF-20250905-013" at bounding box center [335, 303] width 70 height 13
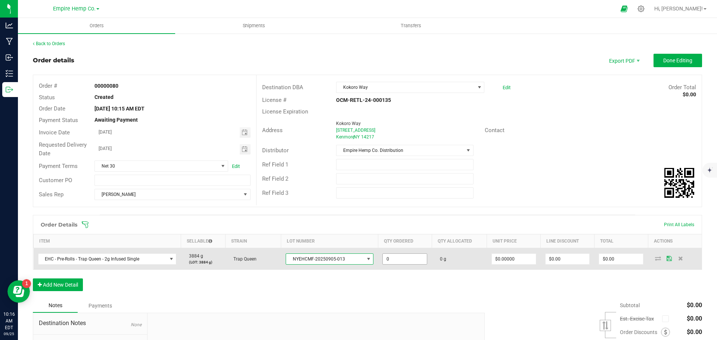
click at [398, 261] on input "0" at bounding box center [405, 259] width 44 height 10
type input "75.0000 g"
type input "0"
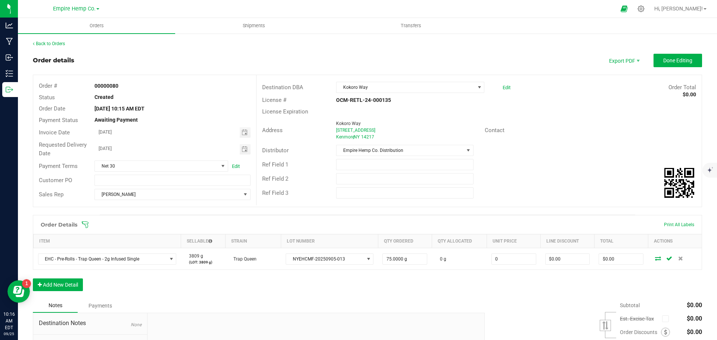
click at [506, 258] on input "0" at bounding box center [514, 259] width 44 height 10
type input "$12.00000"
type input "0"
type input "$900.00"
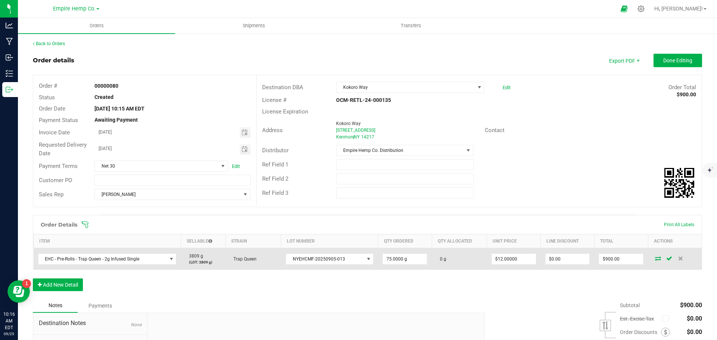
click at [655, 259] on icon at bounding box center [658, 258] width 6 height 4
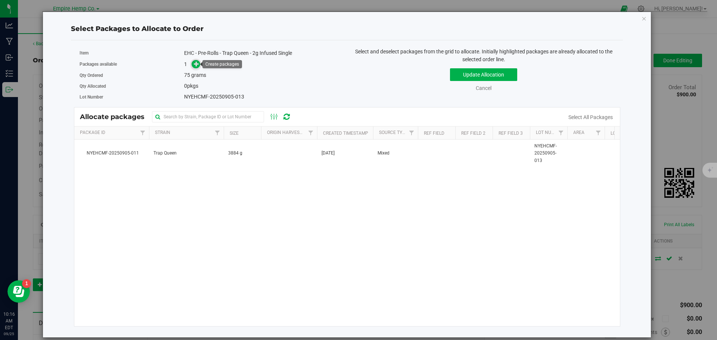
click at [199, 62] on span at bounding box center [196, 64] width 9 height 9
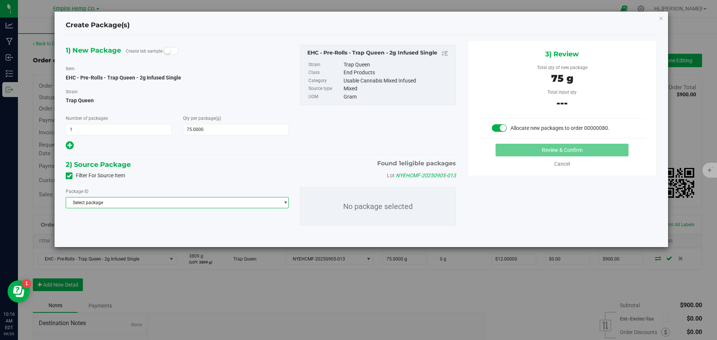
click at [166, 201] on span "Select package" at bounding box center [172, 203] width 213 height 10
click at [157, 232] on span "( EHC - Pre-Rolls - Trap Queen - 2g Infused Single )" at bounding box center [174, 233] width 100 height 5
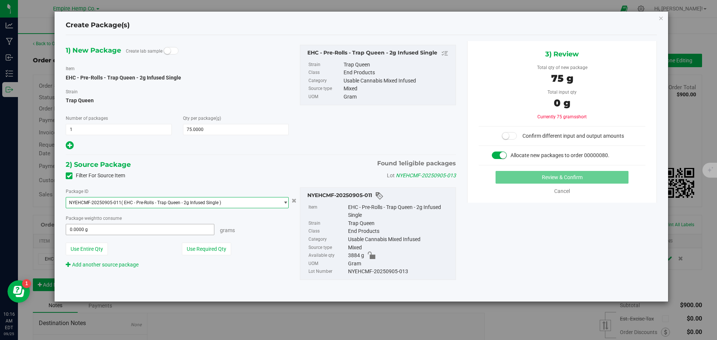
click at [157, 232] on span "0.0000 g 0" at bounding box center [140, 229] width 149 height 11
type input "75"
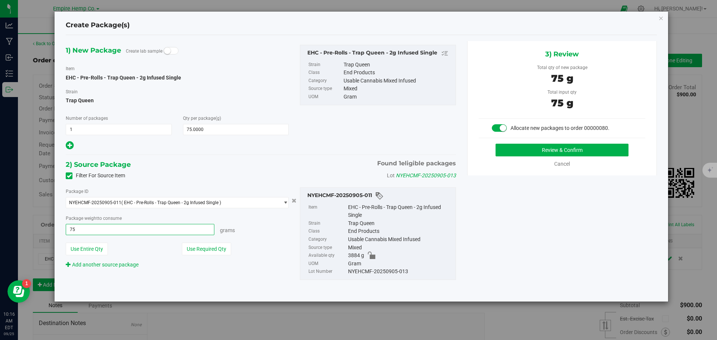
click at [495, 144] on button "Review & Confirm" at bounding box center [561, 150] width 133 height 13
type input "75.0000 g"
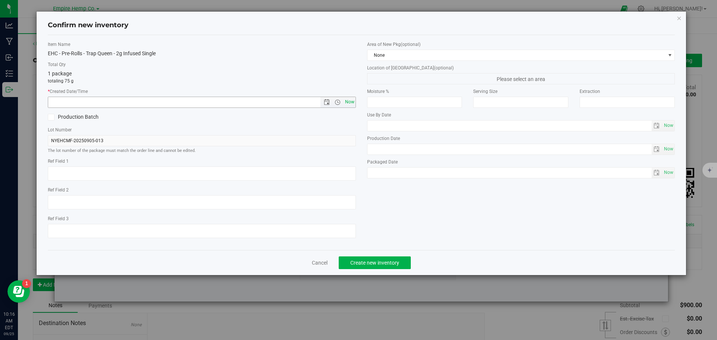
click at [351, 100] on span "Now" at bounding box center [349, 102] width 13 height 11
type input "9/25/2025 10:16 AM"
click at [396, 264] on span "Create new inventory" at bounding box center [374, 263] width 49 height 6
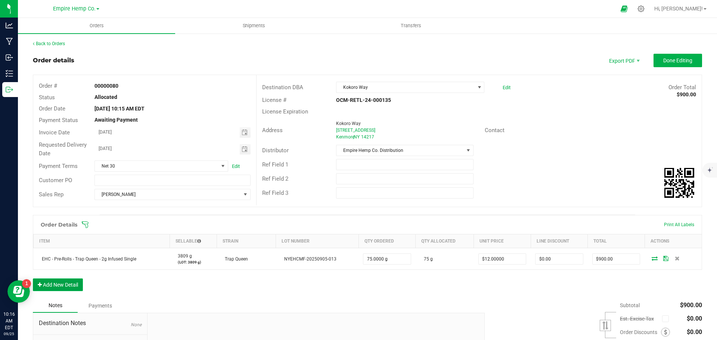
click at [56, 286] on button "Add New Detail" at bounding box center [58, 285] width 50 height 13
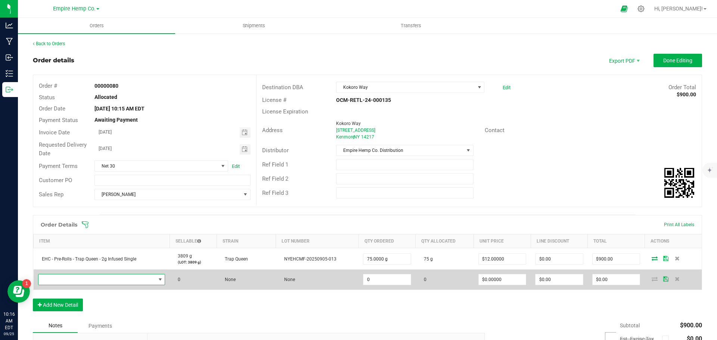
click at [100, 282] on span "NO DATA FOUND" at bounding box center [96, 279] width 117 height 10
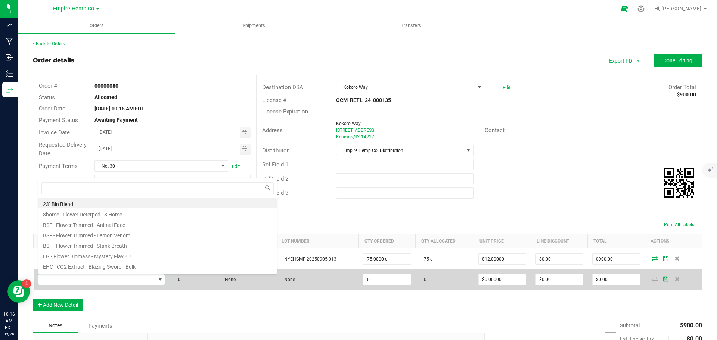
scroll to position [11, 125]
type input "lemon"
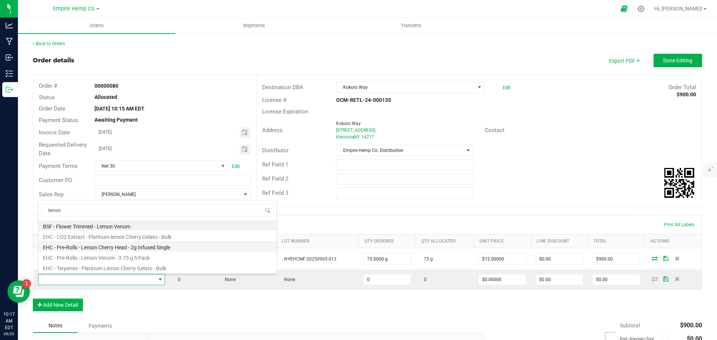
click at [141, 246] on li "EHC - Pre-Rolls - Lemon Cherry Head - 2g Infused Single" at bounding box center [157, 246] width 238 height 10
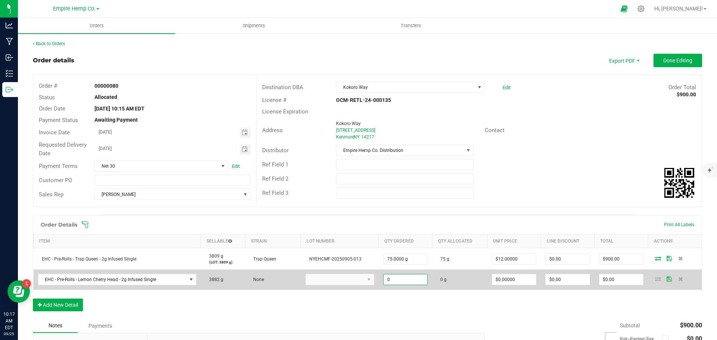
click at [398, 283] on input "0" at bounding box center [405, 279] width 44 height 10
type input "75.0000 g"
type input "0"
click at [509, 278] on input "0" at bounding box center [514, 279] width 44 height 10
type input "$12.00000"
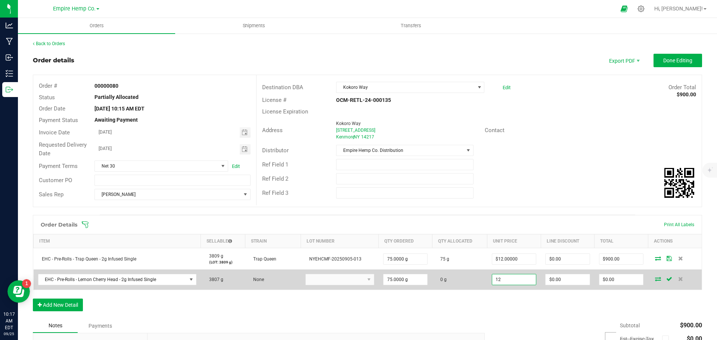
type input "0"
type input "$900.00"
click at [655, 281] on icon at bounding box center [658, 279] width 6 height 4
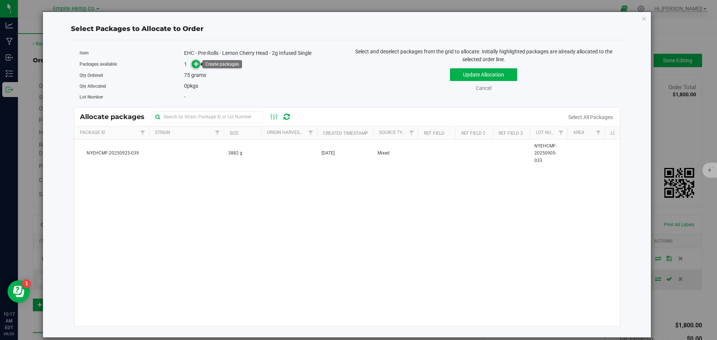
click at [199, 64] on icon at bounding box center [196, 63] width 5 height 5
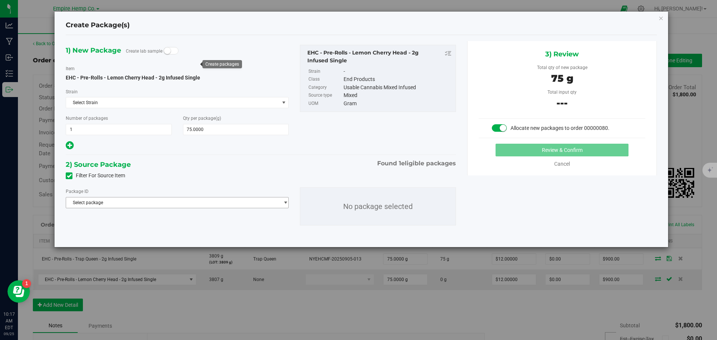
click at [154, 202] on span "Select package" at bounding box center [172, 203] width 213 height 10
click at [157, 233] on span "( EHC - Pre-Rolls - Lemon Cherry Head - 2g Infused Single )" at bounding box center [182, 233] width 116 height 5
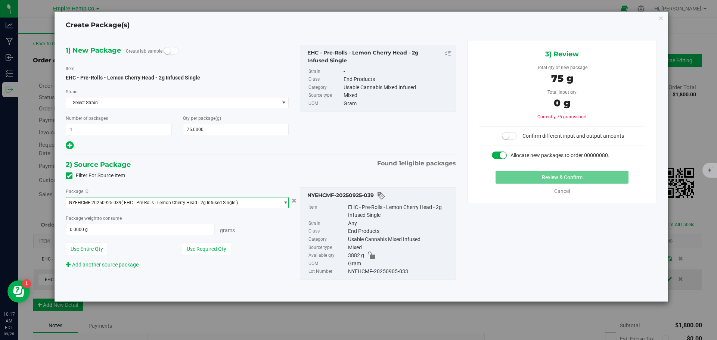
click at [157, 231] on span "0.0000 g 0" at bounding box center [140, 229] width 149 height 11
type input "75"
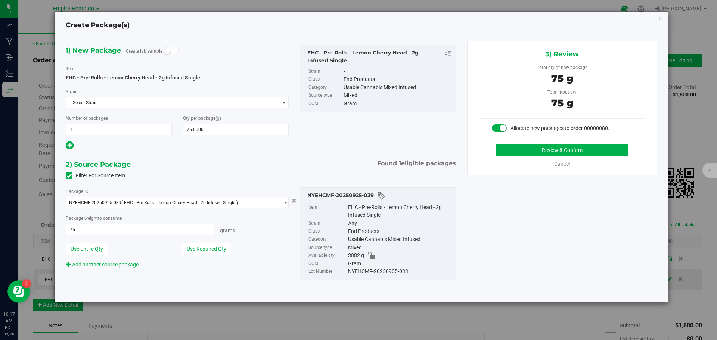
type input "75.0000 g"
click at [518, 149] on button "Review & Confirm" at bounding box center [561, 150] width 133 height 13
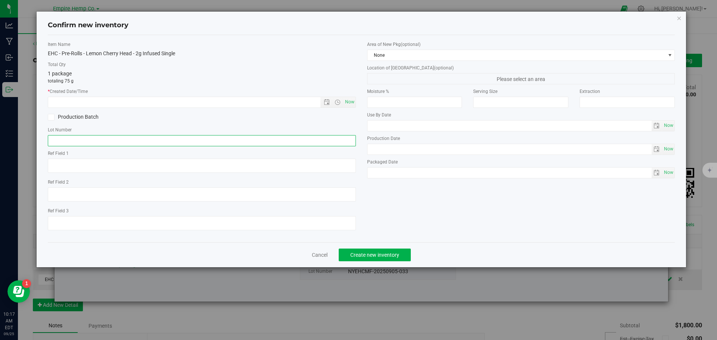
click at [306, 137] on input "text" at bounding box center [202, 140] width 308 height 11
paste input "NYEHCMF-20250905-033"
type input "NYEHCMF-20250905-033"
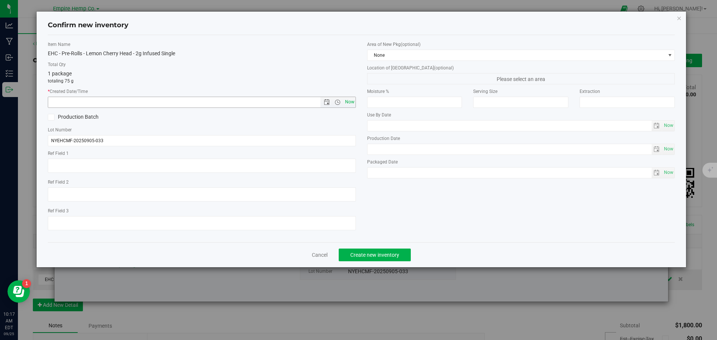
click at [354, 103] on span "Now" at bounding box center [349, 102] width 13 height 11
type input "9/25/2025 10:17 AM"
click at [382, 250] on button "Create new inventory" at bounding box center [375, 255] width 72 height 13
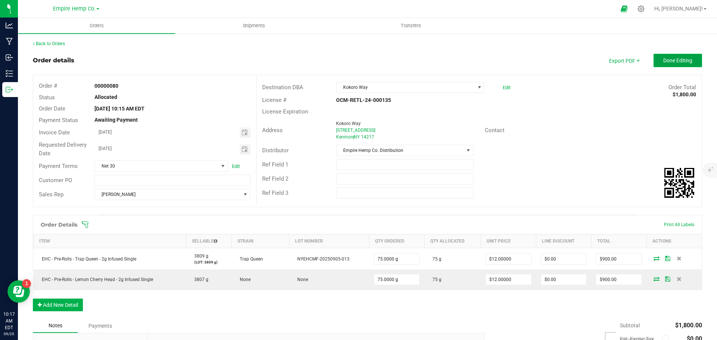
click at [669, 60] on span "Done Editing" at bounding box center [677, 60] width 29 height 6
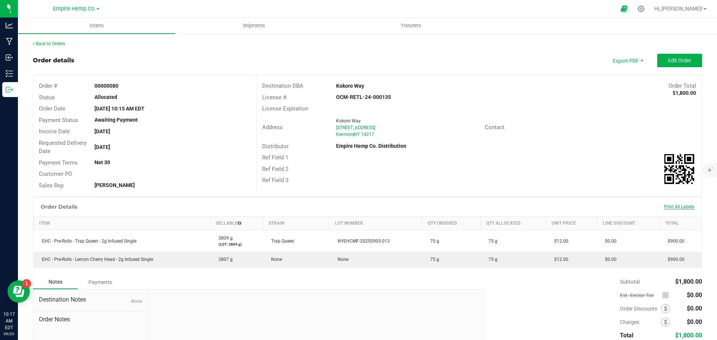
click at [680, 205] on span "Print All Labels" at bounding box center [679, 206] width 30 height 5
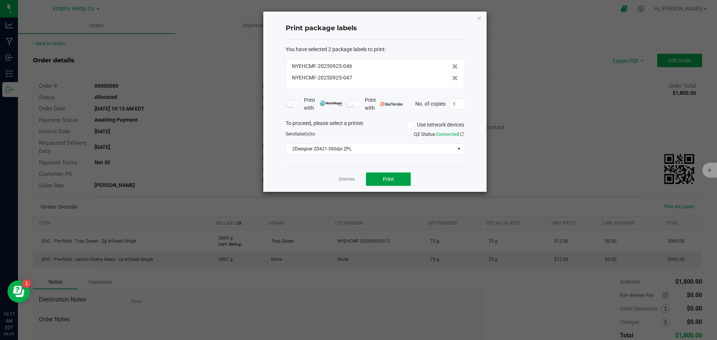
click at [395, 177] on button "Print" at bounding box center [388, 178] width 45 height 13
click at [343, 178] on link "Dismiss" at bounding box center [347, 179] width 16 height 6
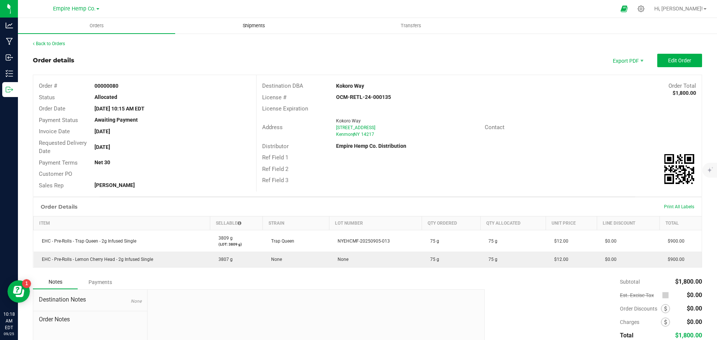
click at [249, 25] on span "Shipments" at bounding box center [254, 25] width 43 height 7
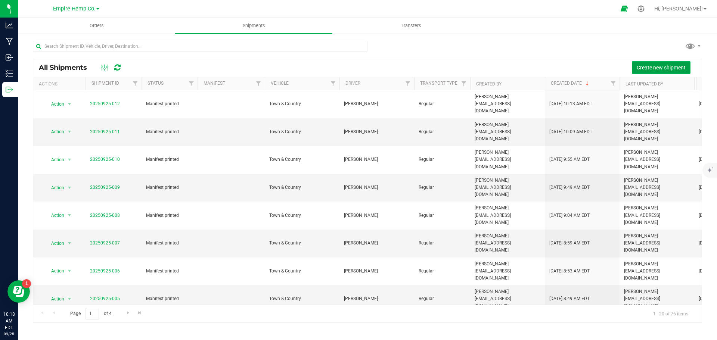
click at [668, 67] on span "Create new shipment" at bounding box center [661, 68] width 49 height 6
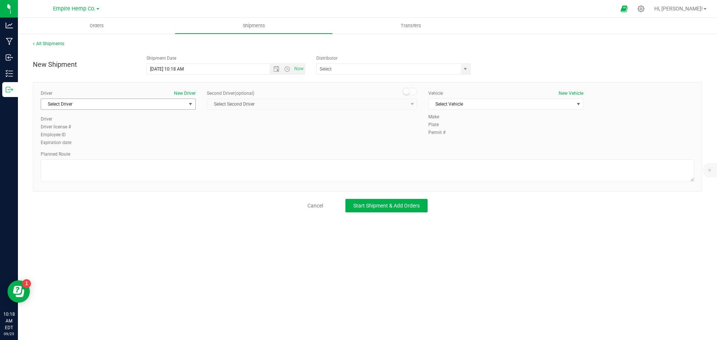
click at [191, 105] on span "select" at bounding box center [190, 104] width 6 height 6
click at [146, 131] on li "[PERSON_NAME]" at bounding box center [118, 135] width 154 height 11
click at [462, 100] on span "Select Vehicle" at bounding box center [501, 104] width 145 height 10
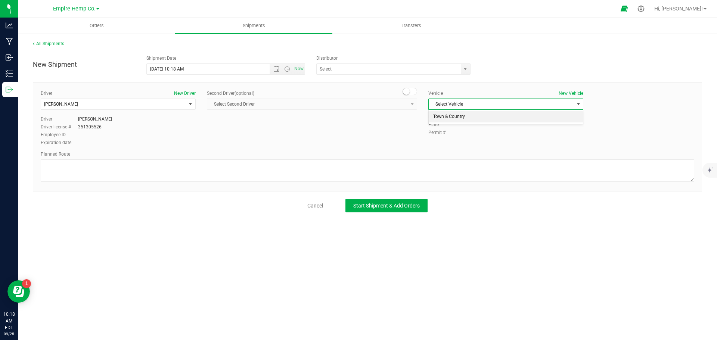
click at [461, 115] on li "Town & Country" at bounding box center [506, 116] width 154 height 11
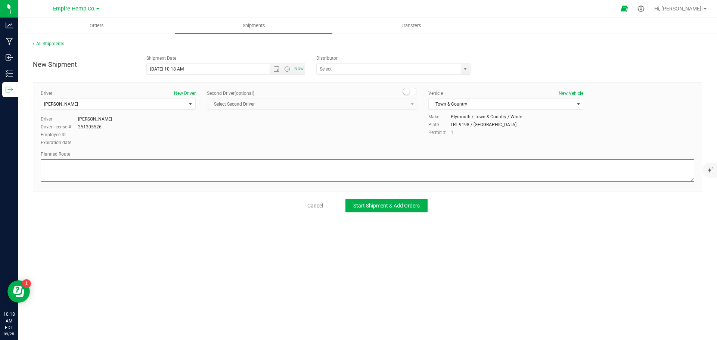
click at [436, 164] on textarea at bounding box center [367, 170] width 653 height 22
type textarea "i90"
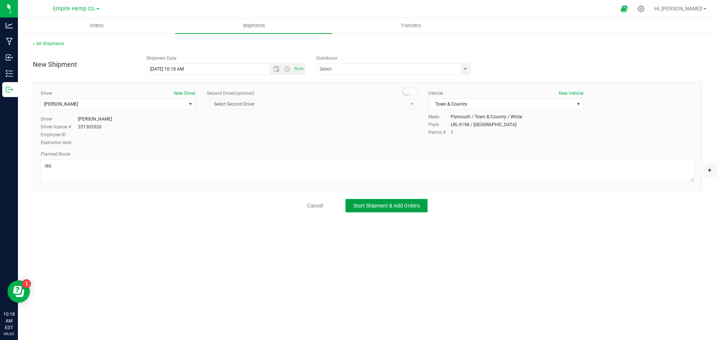
click at [406, 207] on span "Start Shipment & Add Orders" at bounding box center [386, 206] width 66 height 6
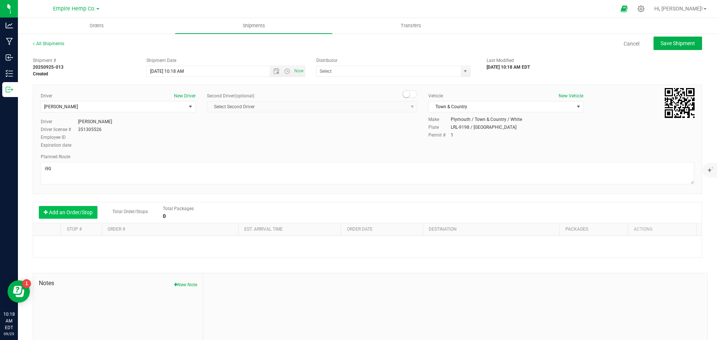
click at [77, 214] on button "Add an Order/Stop" at bounding box center [68, 212] width 59 height 13
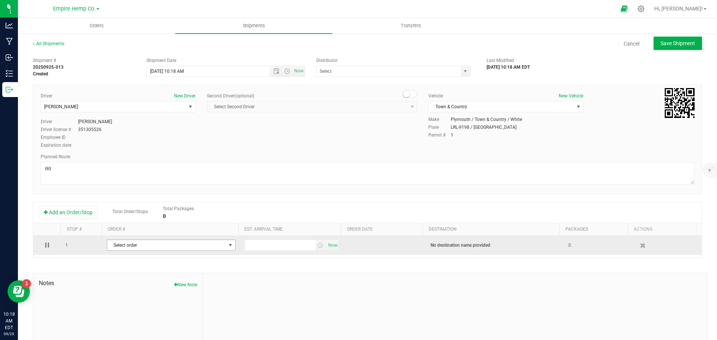
click at [136, 242] on span "Select order" at bounding box center [166, 245] width 119 height 10
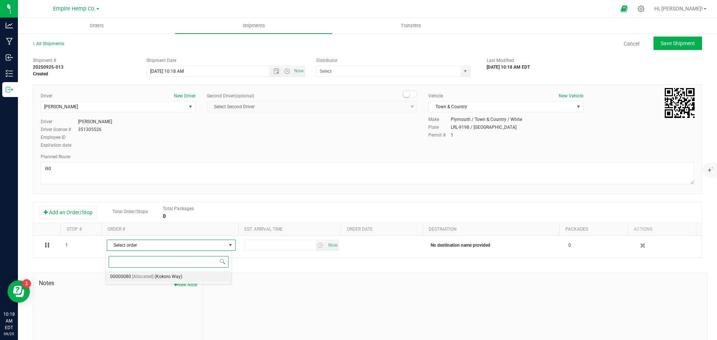
click at [153, 274] on li "00000080 [Allocated] (Kokoro Way)" at bounding box center [169, 276] width 126 height 11
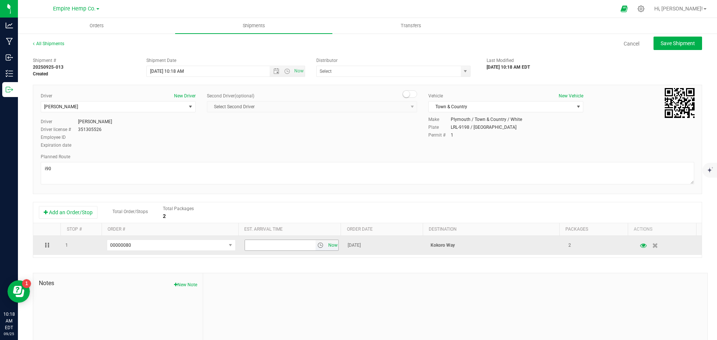
click at [329, 246] on span "Now" at bounding box center [332, 245] width 13 height 11
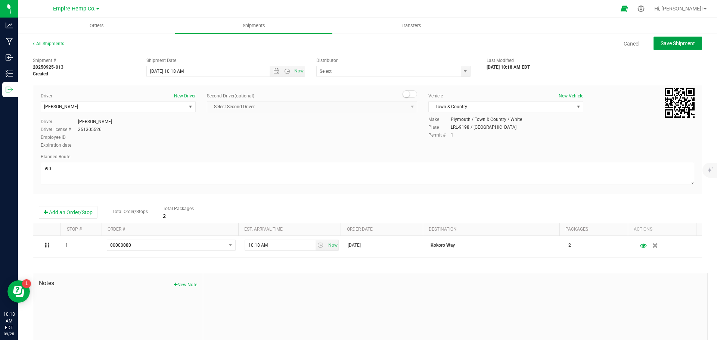
click at [678, 40] on button "Save Shipment" at bounding box center [677, 43] width 49 height 13
type input "9/25/2025 2:18 PM"
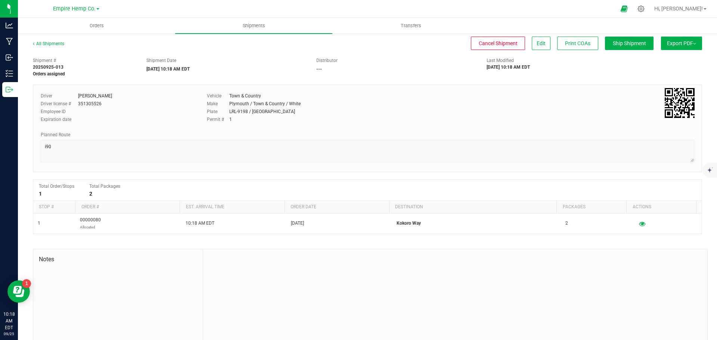
click at [682, 39] on button "Export PDF" at bounding box center [681, 43] width 41 height 13
click at [665, 69] on span "Manifest by Lot" at bounding box center [662, 70] width 31 height 5
